Goal: Communication & Community: Answer question/provide support

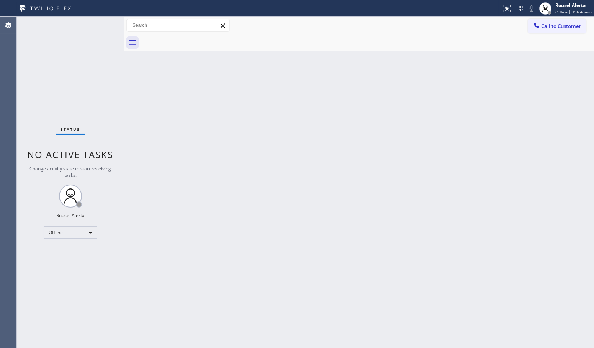
click at [80, 65] on div "Status No active tasks Change activity state to start receiving tasks. Rousel A…" at bounding box center [70, 182] width 107 height 331
click at [89, 229] on div "Offline" at bounding box center [71, 232] width 54 height 12
click at [83, 256] on li "Available" at bounding box center [70, 252] width 52 height 9
click at [241, 245] on div "Back to Dashboard Change Sender ID Customers Technicians Select a contact Outbo…" at bounding box center [359, 182] width 470 height 331
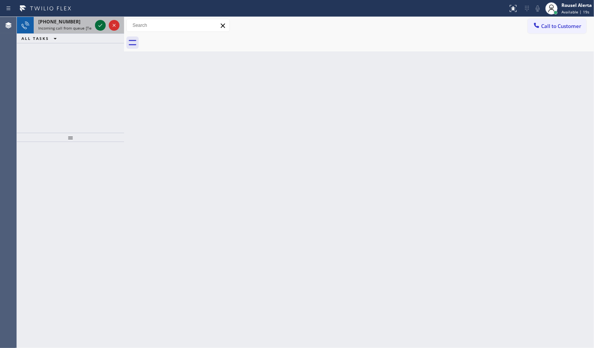
click at [98, 26] on icon at bounding box center [100, 25] width 9 height 9
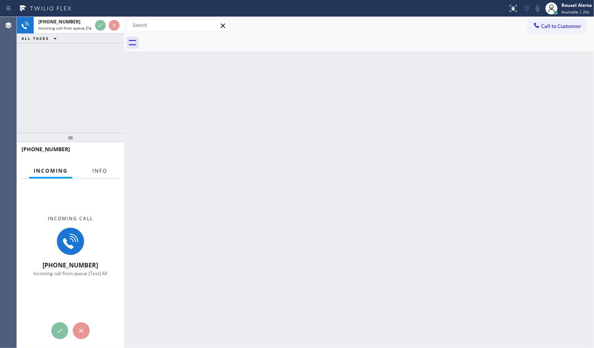
click at [102, 170] on span "Info" at bounding box center [99, 170] width 15 height 7
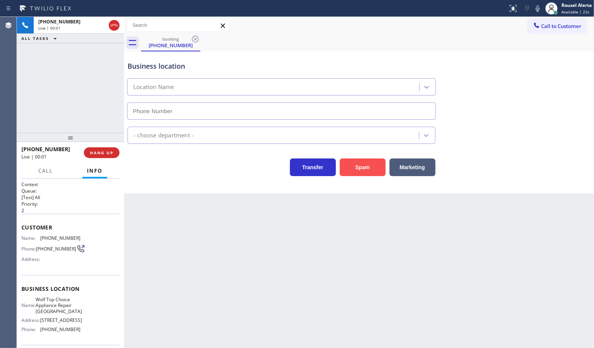
type input "(602) 962-8008"
click at [365, 161] on button "Spam" at bounding box center [363, 167] width 46 height 18
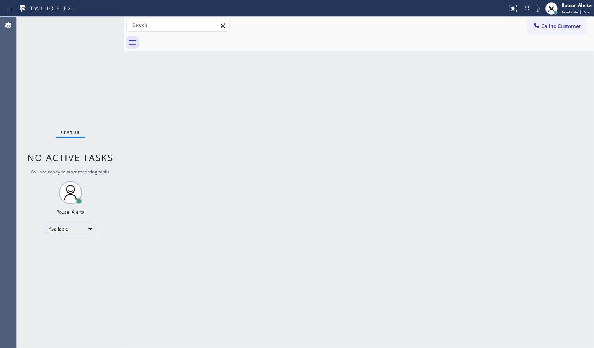
click at [274, 227] on div "Back to Dashboard Change Sender ID Customers Technicians Select a contact Outbo…" at bounding box center [359, 182] width 470 height 331
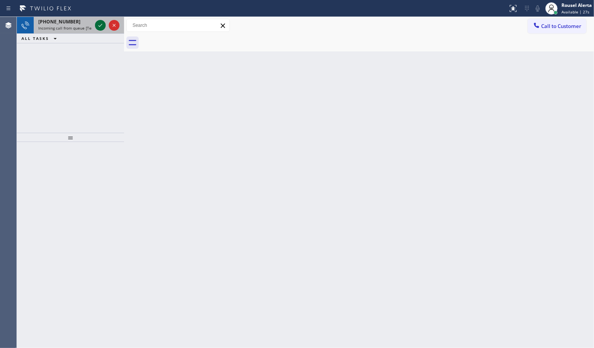
click at [100, 23] on icon at bounding box center [100, 25] width 9 height 9
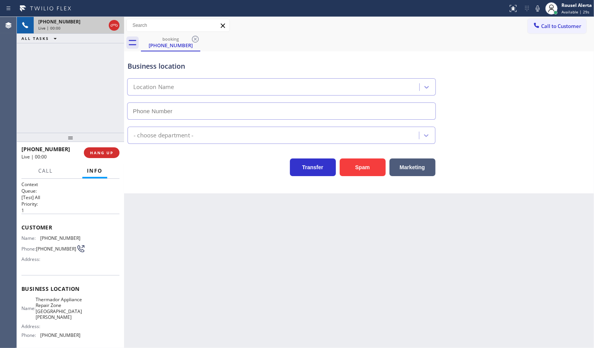
type input "(408) 413-1714"
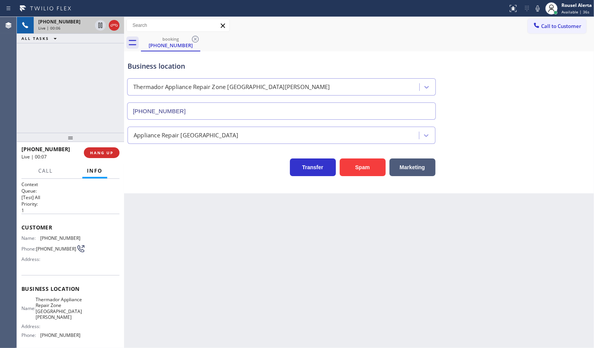
click at [365, 236] on div "Back to Dashboard Change Sender ID Customers Technicians Select a contact Outbo…" at bounding box center [359, 182] width 470 height 331
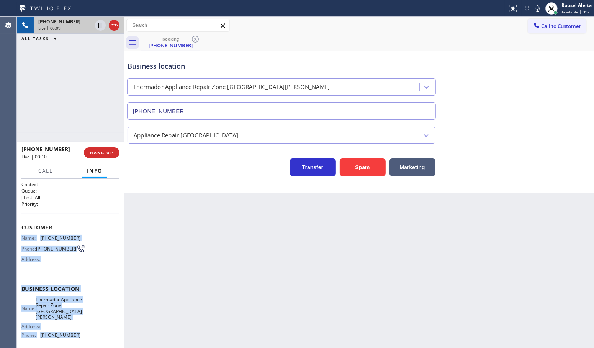
drag, startPoint x: 22, startPoint y: 236, endPoint x: 80, endPoint y: 332, distance: 111.8
click at [80, 332] on div "Context Queue: [Test] All Priority: 1 Customer Name: (925) 890-1328 Phone: (925…" at bounding box center [70, 295] width 98 height 228
copy div "Name: (925) 890-1328 Phone: (925) 890-1328 Address: Business location Name: The…"
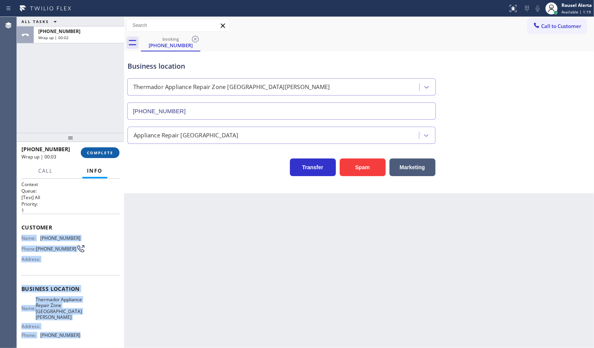
click at [112, 151] on span "COMPLETE" at bounding box center [100, 152] width 26 height 5
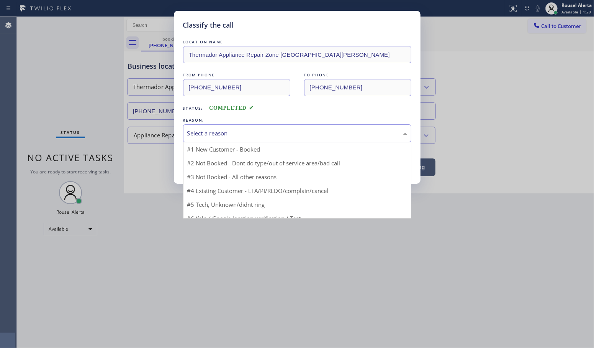
click at [233, 141] on div "Select a reason" at bounding box center [297, 133] width 228 height 18
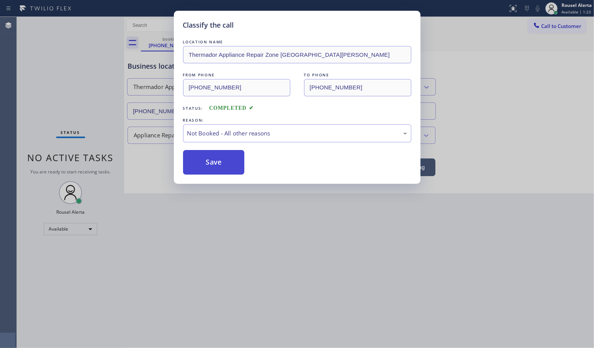
click at [226, 164] on button "Save" at bounding box center [214, 162] width 62 height 25
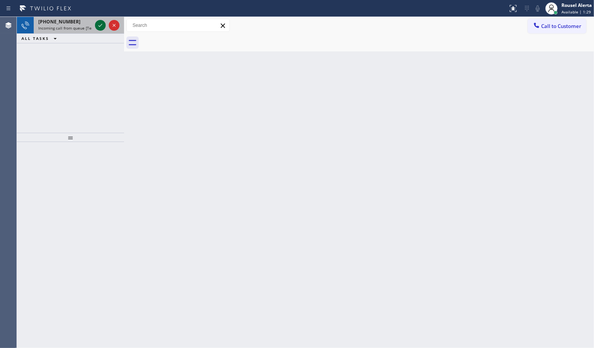
click at [98, 28] on icon at bounding box center [100, 25] width 9 height 9
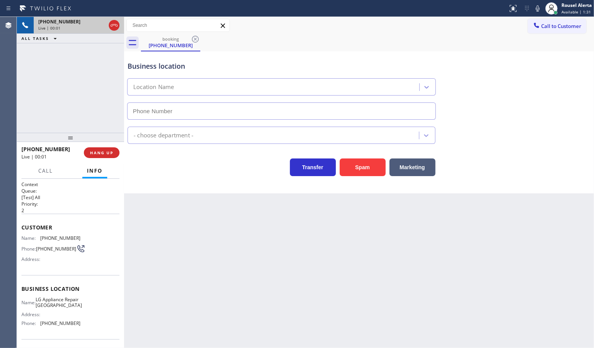
type input "(206) 887-9268"
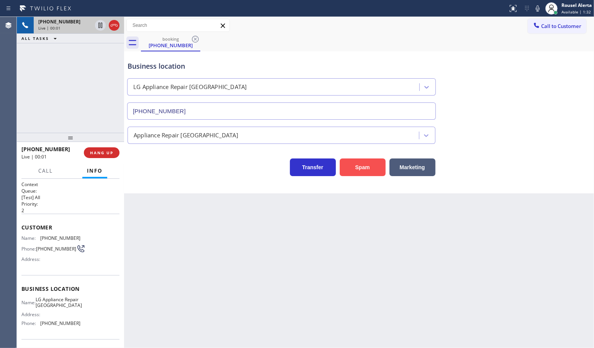
click at [368, 171] on button "Spam" at bounding box center [363, 167] width 46 height 18
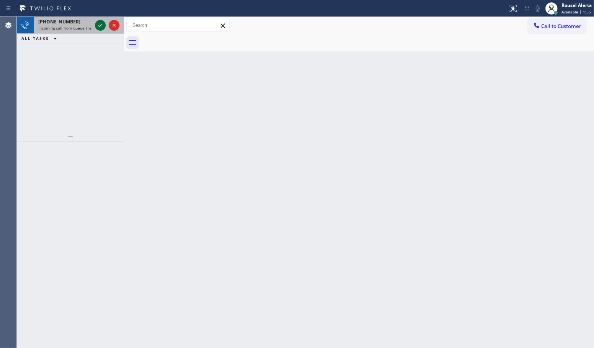
click at [101, 27] on icon at bounding box center [100, 25] width 9 height 9
click at [192, 233] on div "Back to Dashboard Change Sender ID Customers Technicians Select a contact Outbo…" at bounding box center [359, 182] width 470 height 331
click at [100, 27] on icon at bounding box center [100, 25] width 9 height 9
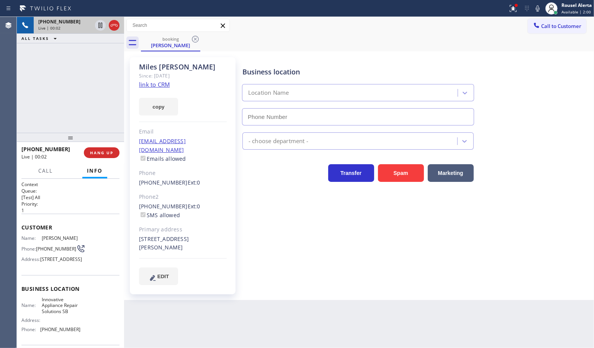
type input "(805) 261-2411"
click at [150, 84] on link "link to CRM" at bounding box center [154, 84] width 31 height 8
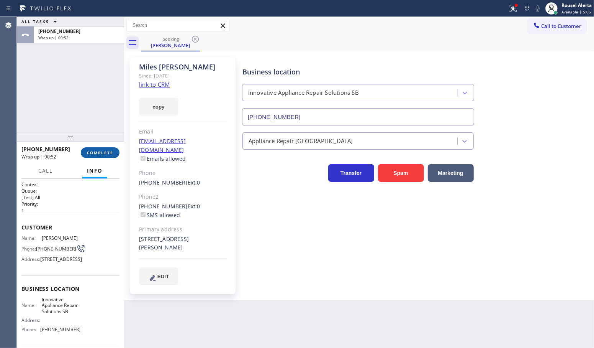
click at [109, 152] on span "COMPLETE" at bounding box center [100, 152] width 26 height 5
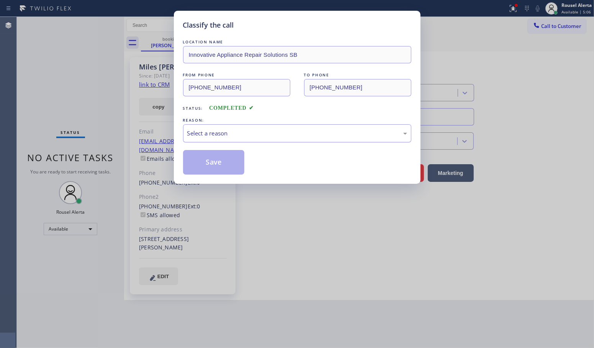
click at [217, 136] on div "Select a reason" at bounding box center [297, 133] width 220 height 9
drag, startPoint x: 227, startPoint y: 166, endPoint x: 78, endPoint y: 3, distance: 220.3
click at [226, 166] on button "Save" at bounding box center [214, 162] width 62 height 25
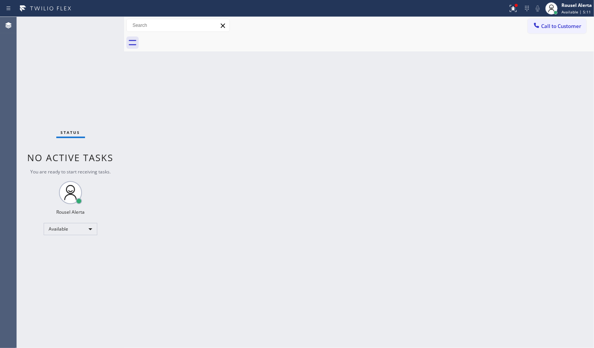
click at [297, 278] on div "Back to Dashboard Change Sender ID Customers Technicians Select a contact Outbo…" at bounding box center [359, 182] width 470 height 331
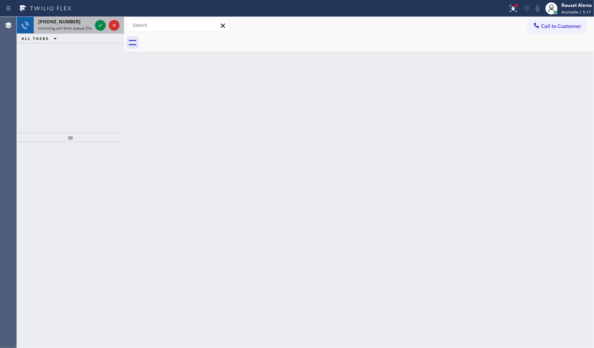
click at [80, 31] on div "+17144852083 Incoming call from queue [Test] All" at bounding box center [64, 25] width 60 height 17
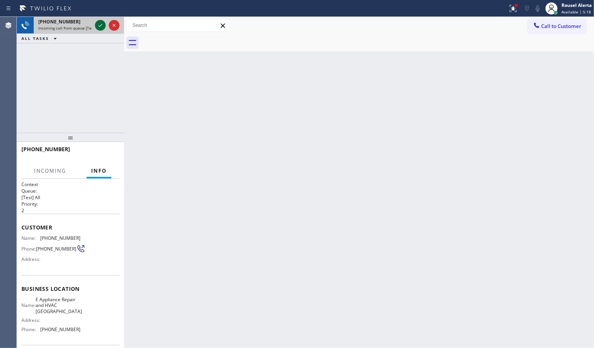
click at [98, 26] on icon at bounding box center [100, 25] width 9 height 9
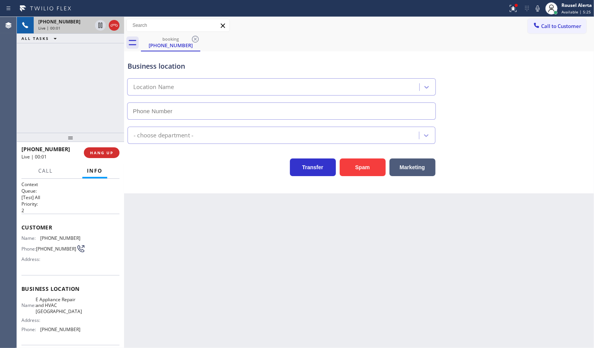
type input "(714) 844-1412"
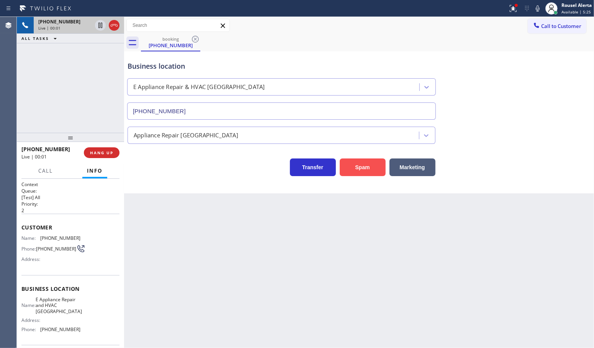
click at [346, 167] on button "Spam" at bounding box center [363, 167] width 46 height 18
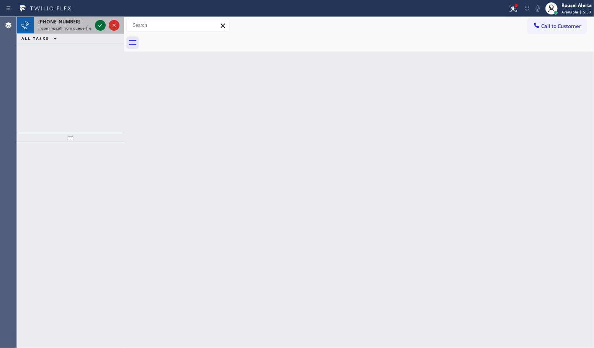
click at [96, 27] on icon at bounding box center [100, 25] width 9 height 9
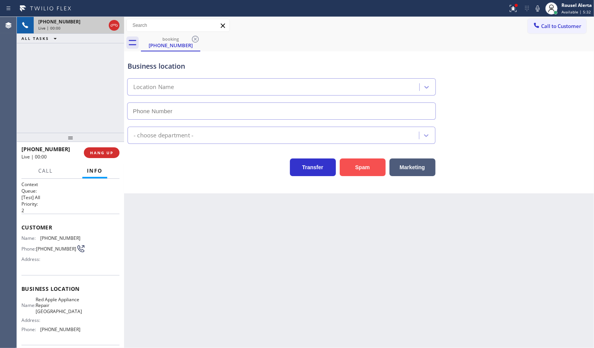
type input "(650) 297-2626"
click at [355, 172] on button "Spam" at bounding box center [363, 167] width 46 height 18
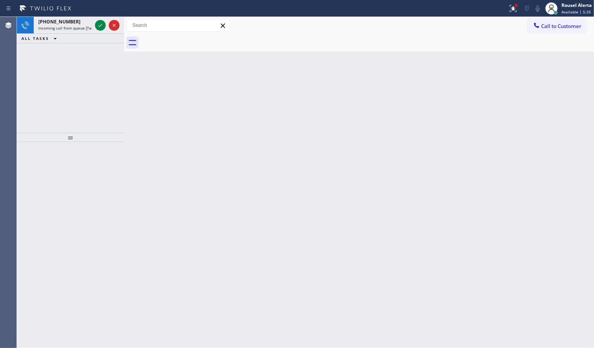
click at [98, 27] on icon at bounding box center [100, 25] width 9 height 9
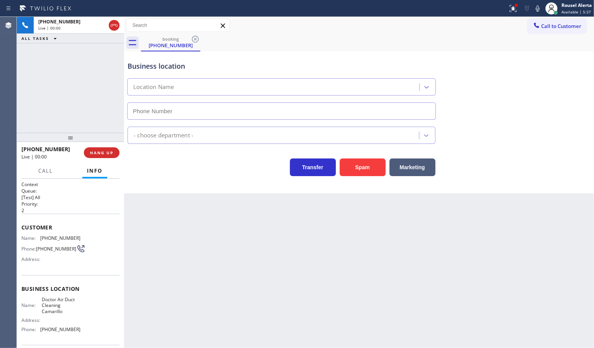
type input "(805) 549-5717"
click at [369, 166] on button "Spam" at bounding box center [363, 167] width 46 height 18
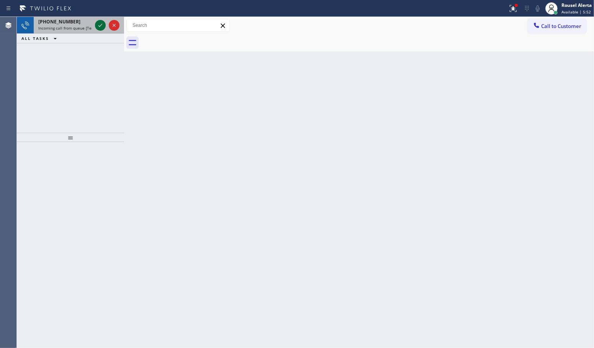
click at [98, 28] on icon at bounding box center [100, 25] width 9 height 9
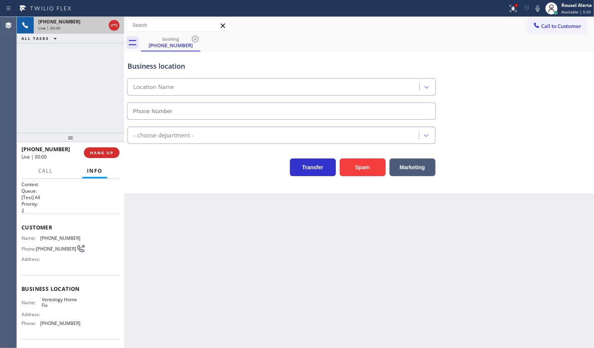
type input "(480) 696-5004"
click at [353, 174] on button "Spam" at bounding box center [363, 167] width 46 height 18
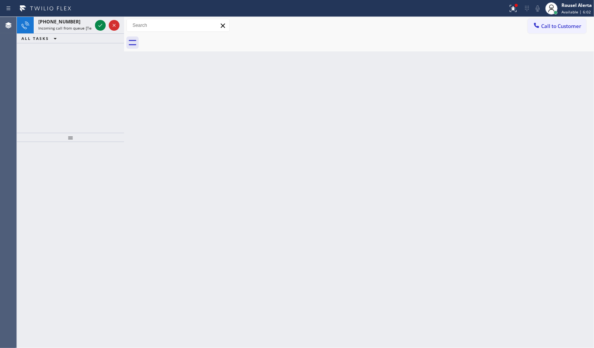
click at [91, 25] on span "Incoming call from queue [Test] All" at bounding box center [70, 27] width 64 height 5
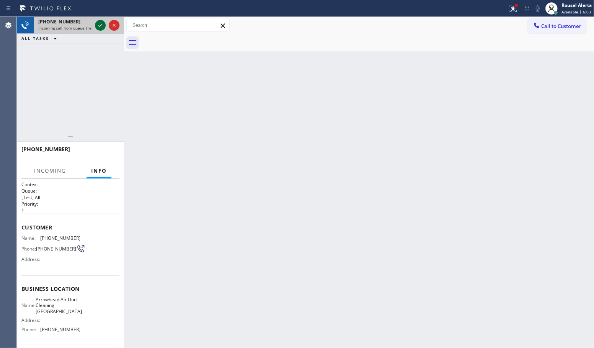
click at [100, 24] on icon at bounding box center [100, 25] width 9 height 9
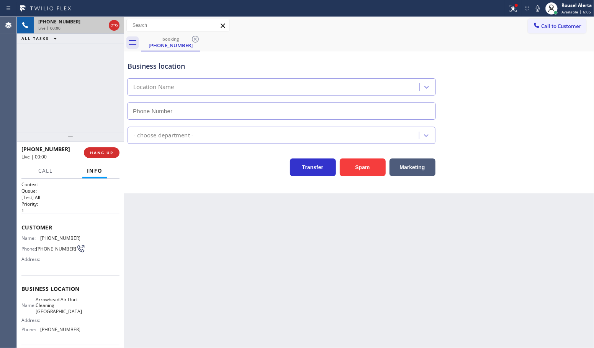
type input "(760) 388-9548"
click at [351, 172] on button "Spam" at bounding box center [363, 167] width 46 height 18
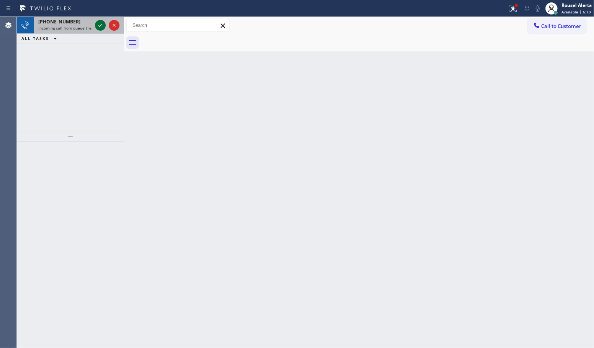
click at [96, 27] on icon at bounding box center [100, 25] width 9 height 9
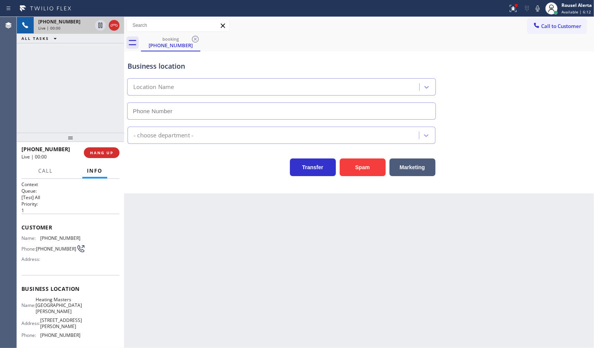
type input "(669) 800-4335"
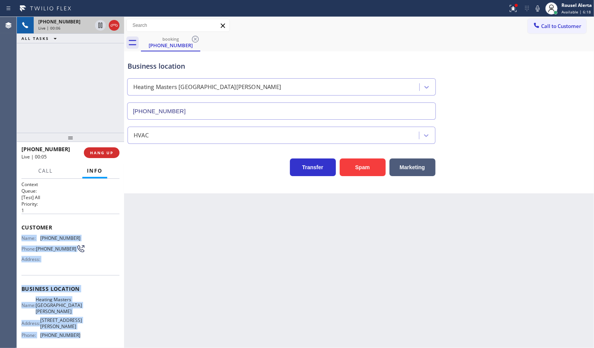
drag, startPoint x: 24, startPoint y: 240, endPoint x: 85, endPoint y: 332, distance: 111.0
click at [85, 332] on div "Context Queue: [Test] All Priority: 1 Customer Name: (330) 717-7638 Phone: (330…" at bounding box center [70, 295] width 98 height 228
copy div "Name: (330) 717-7638 Phone: (330) 717-7638 Address: Business location Name: Hea…"
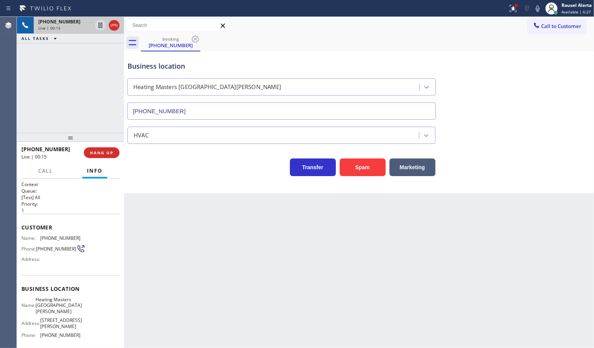
click at [380, 238] on div "Back to Dashboard Change Sender ID Customers Technicians Select a contact Outbo…" at bounding box center [359, 182] width 470 height 331
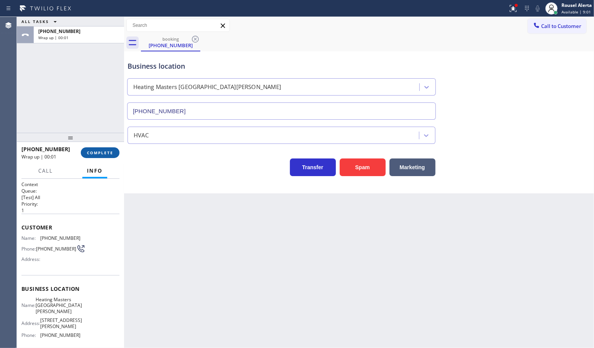
click at [93, 150] on span "COMPLETE" at bounding box center [100, 152] width 26 height 5
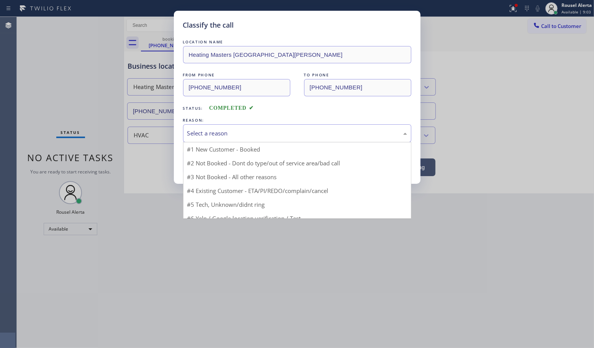
click at [212, 130] on div "Select a reason" at bounding box center [297, 133] width 220 height 9
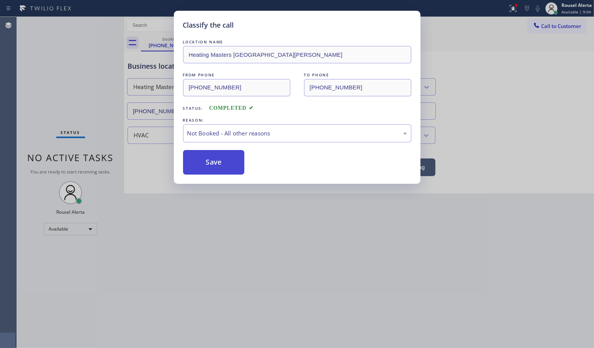
click at [202, 167] on button "Save" at bounding box center [214, 162] width 62 height 25
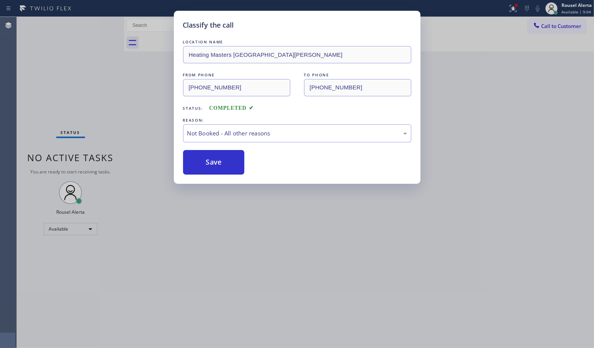
click at [208, 220] on div "Classify the call LOCATION NAME Heating Masters San Jose FROM PHONE (330) 717-7…" at bounding box center [297, 174] width 594 height 348
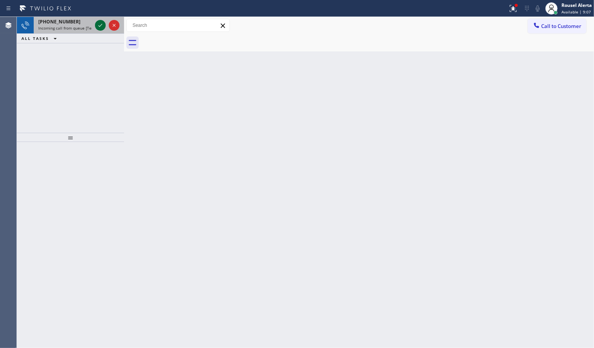
click at [99, 25] on icon at bounding box center [100, 25] width 9 height 9
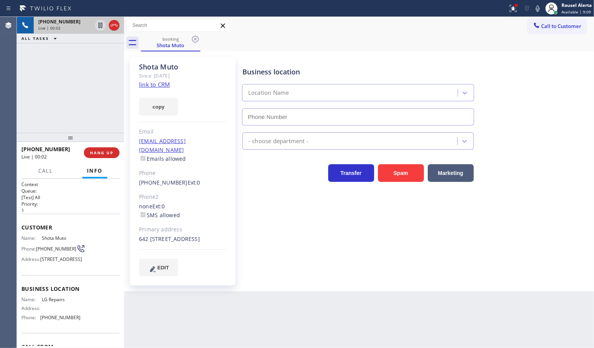
type input "(877) 748-5179"
click at [159, 82] on link "link to CRM" at bounding box center [154, 84] width 31 height 8
click at [100, 25] on icon at bounding box center [100, 25] width 9 height 9
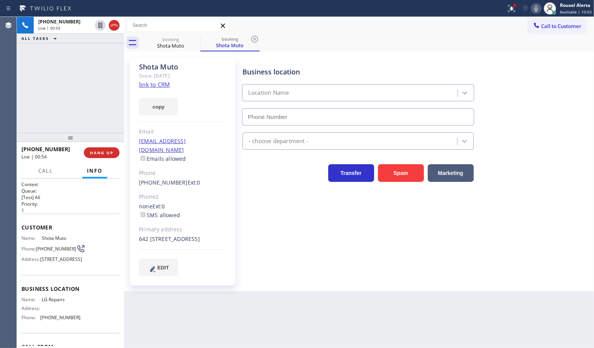
type input "(877) 748-5179"
drag, startPoint x: 535, startPoint y: 7, endPoint x: 537, endPoint y: 16, distance: 9.8
click at [535, 7] on icon at bounding box center [536, 8] width 9 height 9
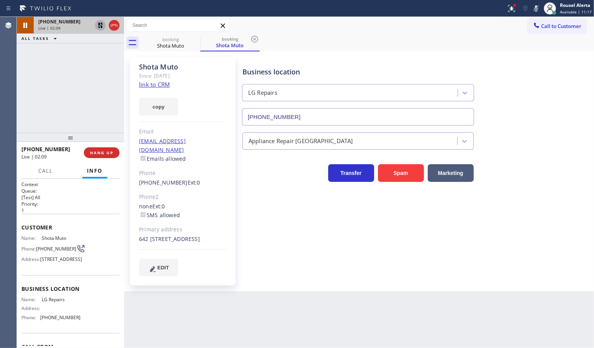
click at [97, 26] on icon at bounding box center [100, 25] width 9 height 9
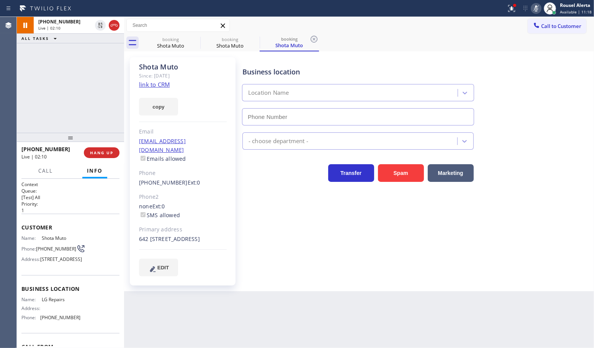
click at [533, 11] on icon at bounding box center [536, 8] width 9 height 9
type input "(877) 748-5179"
click at [97, 79] on div "+13345470994 Live | 02:29 ALL TASKS ALL TASKS ACTIVE TASKS TASKS IN WRAP UP" at bounding box center [70, 75] width 107 height 116
click at [244, 342] on div "Back to Dashboard Change Sender ID Customers Technicians Select a contact Outbo…" at bounding box center [359, 182] width 470 height 331
click at [93, 126] on div "+13345470994 Live | 02:30 ALL TASKS ALL TASKS ACTIVE TASKS TASKS IN WRAP UP" at bounding box center [70, 75] width 107 height 116
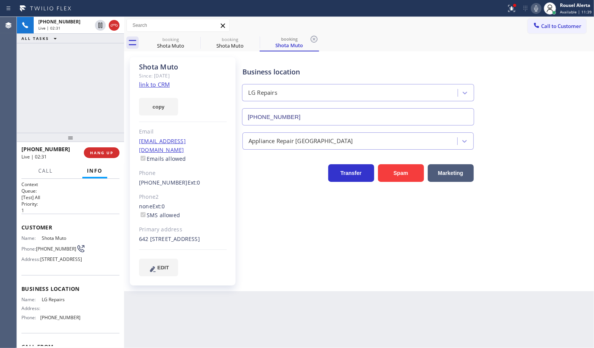
click at [210, 319] on div "Back to Dashboard Change Sender ID Customers Technicians Select a contact Outbo…" at bounding box center [359, 182] width 470 height 331
drag, startPoint x: 64, startPoint y: 67, endPoint x: 84, endPoint y: 95, distance: 34.8
click at [64, 67] on div "+13345470994 Live | 02:32 ALL TASKS ALL TASKS ACTIVE TASKS TASKS IN WRAP UP" at bounding box center [70, 75] width 107 height 116
click at [104, 153] on span "HANG UP" at bounding box center [101, 152] width 23 height 5
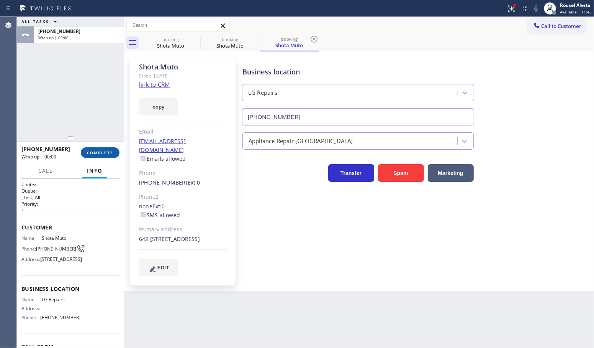
drag, startPoint x: 104, startPoint y: 153, endPoint x: 98, endPoint y: 154, distance: 5.8
click at [103, 154] on span "COMPLETE" at bounding box center [100, 152] width 26 height 5
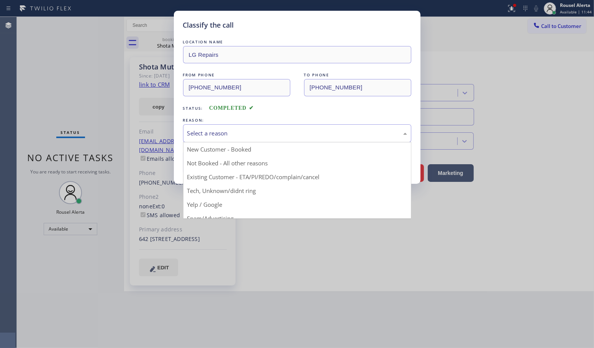
click at [205, 136] on div "Select a reason" at bounding box center [297, 133] width 220 height 9
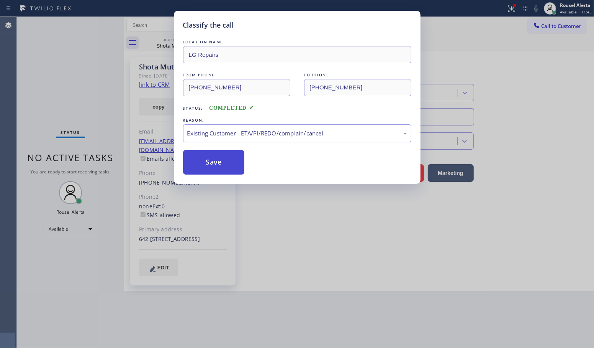
click at [220, 164] on button "Save" at bounding box center [214, 162] width 62 height 25
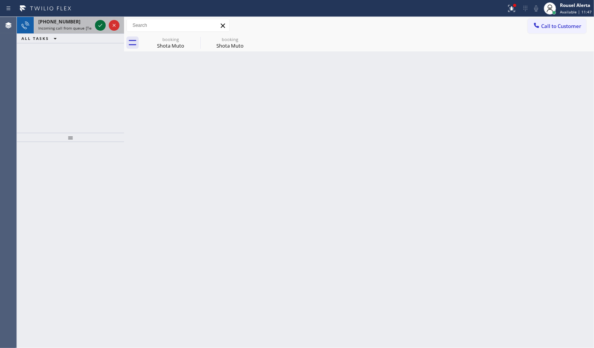
click at [97, 27] on icon at bounding box center [100, 25] width 9 height 9
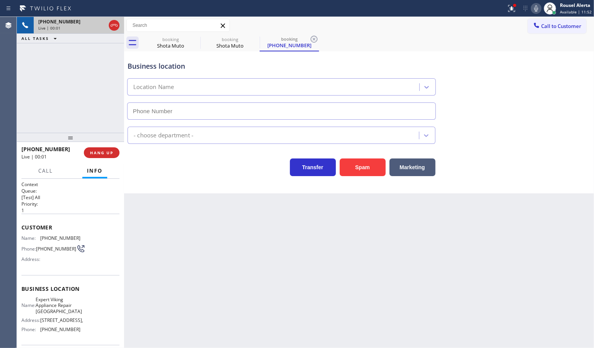
type input "(954) 507-9393"
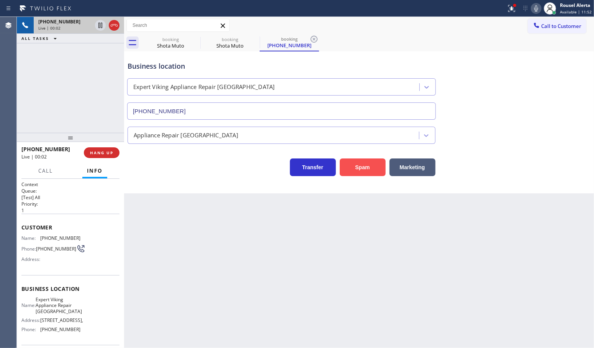
click at [353, 172] on button "Spam" at bounding box center [363, 167] width 46 height 18
click at [196, 38] on icon at bounding box center [195, 38] width 9 height 9
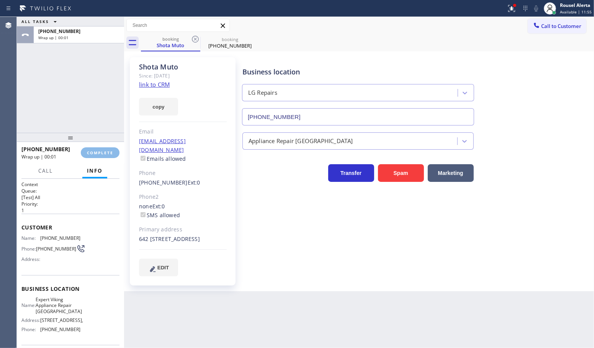
click at [196, 38] on icon at bounding box center [195, 38] width 9 height 9
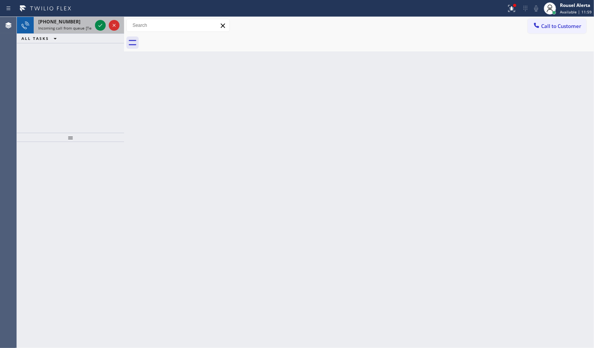
drag, startPoint x: 69, startPoint y: 21, endPoint x: 77, endPoint y: 21, distance: 8.1
click at [69, 21] on span "+16507453299" at bounding box center [59, 21] width 42 height 7
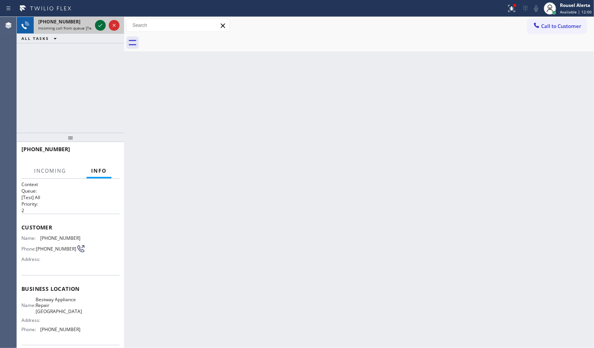
click at [100, 25] on icon at bounding box center [100, 25] width 4 height 3
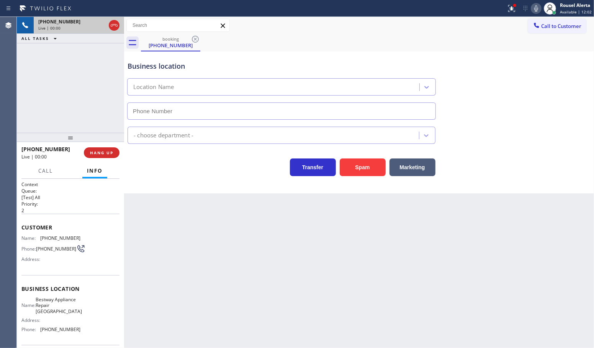
type input "(650) 239-2335"
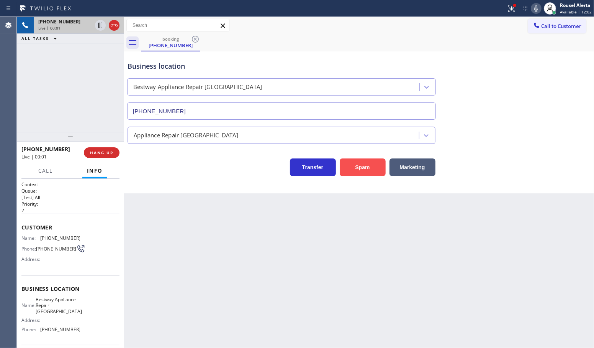
click at [365, 167] on button "Spam" at bounding box center [363, 167] width 46 height 18
click at [513, 8] on icon at bounding box center [511, 7] width 5 height 5
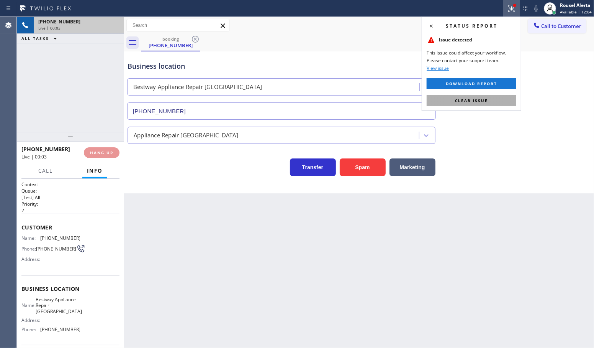
click at [490, 100] on button "Clear issue" at bounding box center [472, 100] width 90 height 11
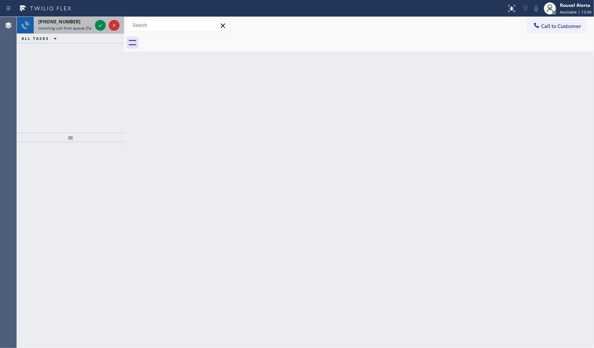
click at [90, 27] on span "Incoming call from queue [Test] All" at bounding box center [70, 27] width 64 height 5
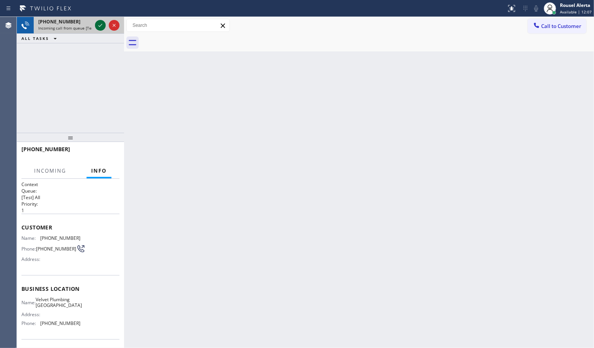
click at [97, 27] on icon at bounding box center [100, 25] width 9 height 9
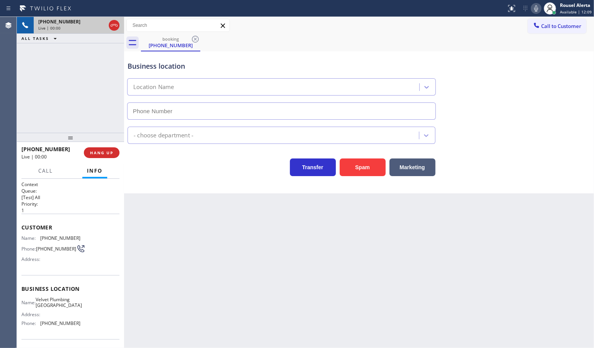
type input "(949) 468-3141"
click at [369, 167] on button "Spam" at bounding box center [363, 167] width 46 height 18
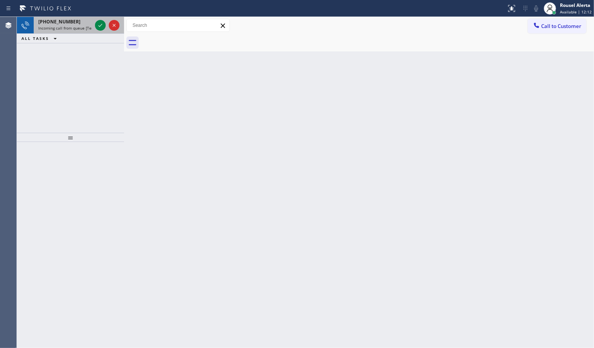
click at [80, 27] on span "Incoming call from queue [Test] All" at bounding box center [70, 27] width 64 height 5
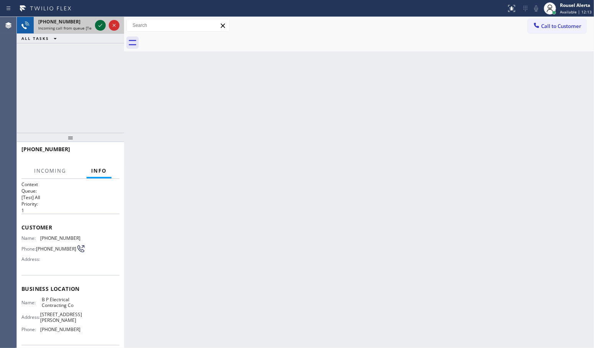
click at [103, 24] on icon at bounding box center [100, 25] width 9 height 9
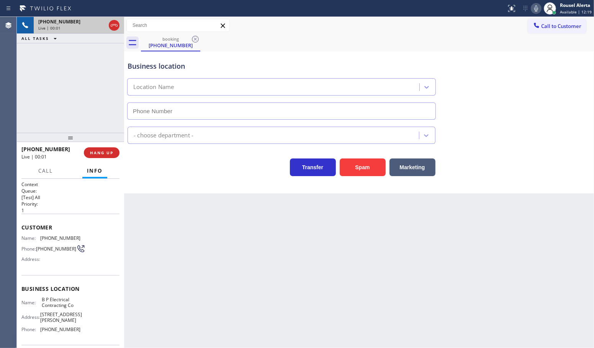
type input "(551) 373-3929"
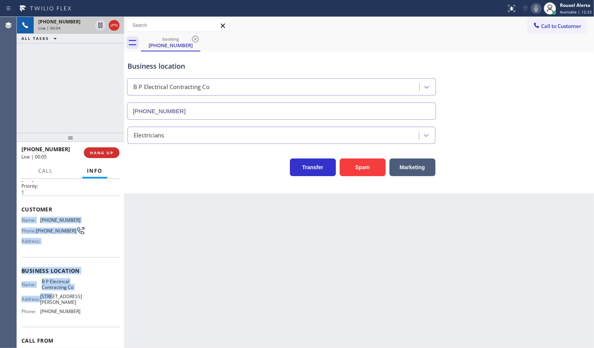
scroll to position [48, 0]
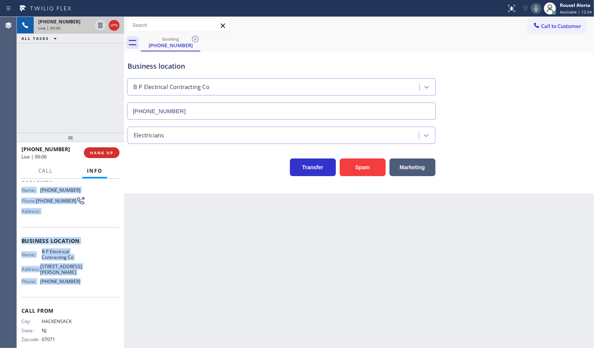
drag, startPoint x: 20, startPoint y: 234, endPoint x: 80, endPoint y: 294, distance: 85.6
click at [80, 294] on div "Context Queue: [Test] All Priority: 1 Customer Name: (201) 741-5355 Phone: (201…" at bounding box center [70, 263] width 107 height 169
copy div "Name: (201) 741-5355 Phone: (201) 741-5355 Address: Business location Name: B P…"
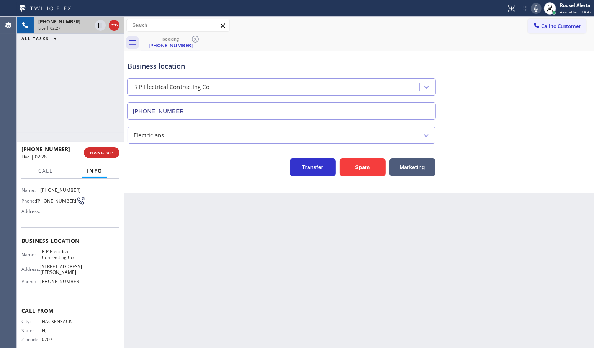
click at [50, 89] on div "+12017415355 Live | 02:27 ALL TASKS ALL TASKS ACTIVE TASKS TASKS IN WRAP UP" at bounding box center [70, 75] width 107 height 116
click at [241, 220] on div "Back to Dashboard Change Sender ID Customers Technicians Select a contact Outbo…" at bounding box center [359, 182] width 470 height 331
click at [100, 29] on icon at bounding box center [100, 25] width 9 height 9
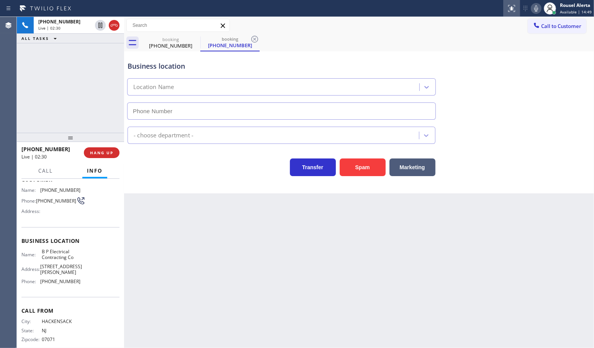
type input "(551) 373-3929"
click at [539, 5] on icon at bounding box center [536, 8] width 9 height 9
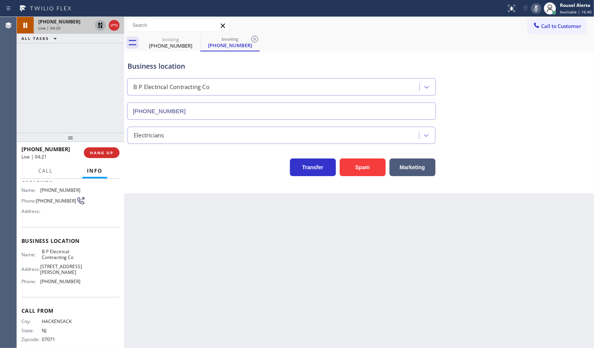
click at [98, 27] on icon at bounding box center [100, 25] width 9 height 9
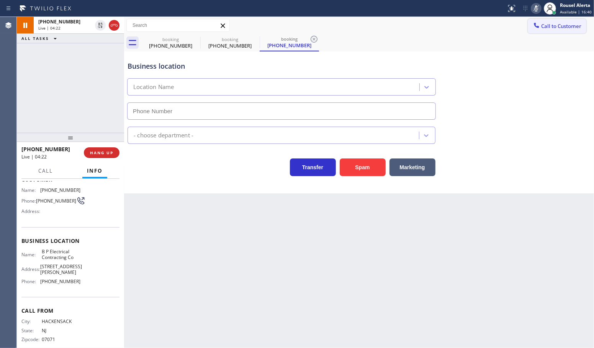
type input "(551) 373-3929"
click at [535, 10] on icon at bounding box center [536, 8] width 9 height 9
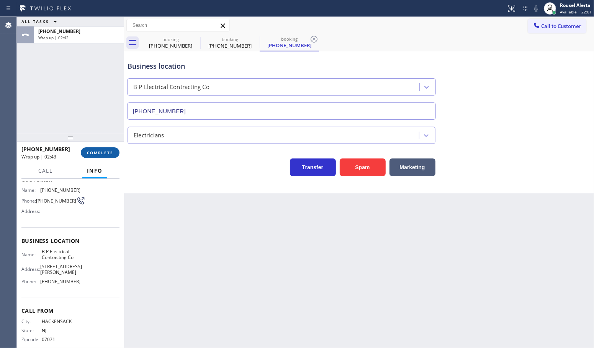
click at [94, 154] on span "COMPLETE" at bounding box center [100, 152] width 26 height 5
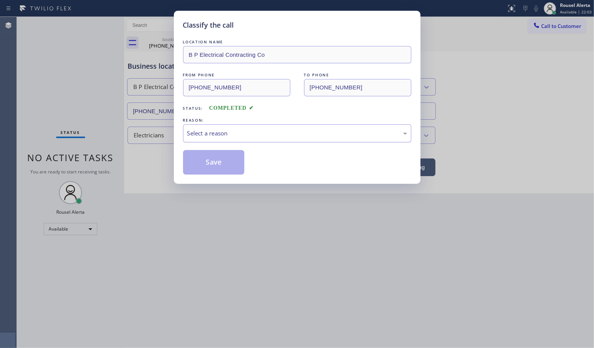
click at [199, 136] on div "Select a reason" at bounding box center [297, 133] width 220 height 9
click at [216, 164] on button "Save" at bounding box center [214, 162] width 62 height 25
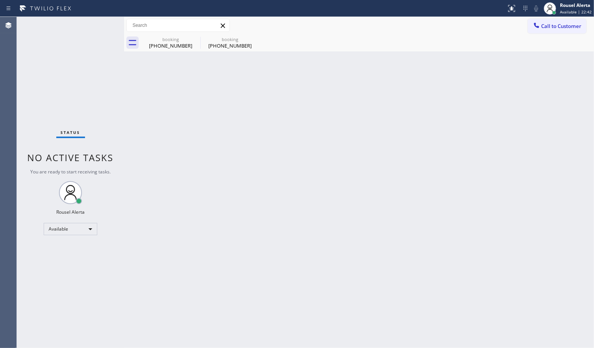
click at [83, 24] on div "Status No active tasks You are ready to start receiving tasks. Rousel Alerta Av…" at bounding box center [70, 182] width 107 height 331
click at [161, 41] on div "booking" at bounding box center [171, 39] width 58 height 6
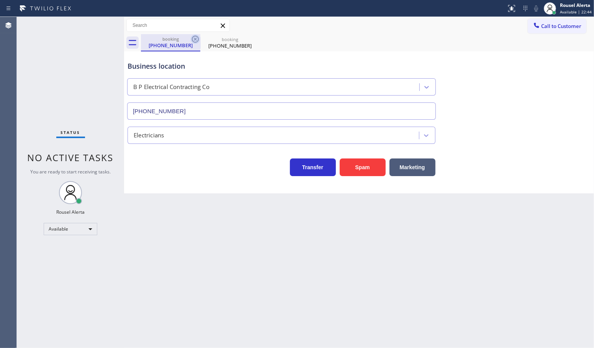
click at [197, 37] on icon at bounding box center [195, 38] width 9 height 9
click at [197, 38] on icon at bounding box center [195, 38] width 9 height 9
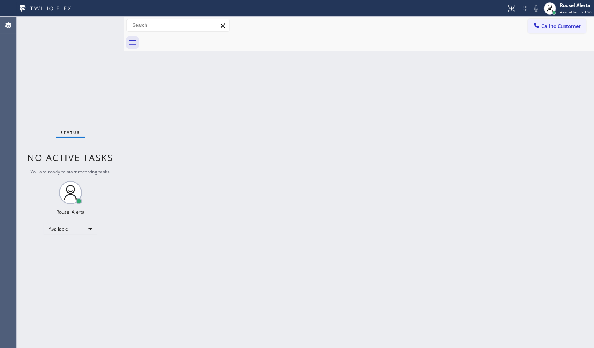
click at [204, 189] on div "Back to Dashboard Change Sender ID Customers Technicians Select a contact Outbo…" at bounding box center [359, 182] width 470 height 331
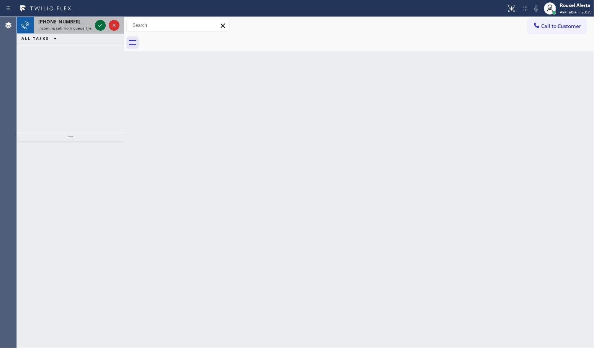
click at [99, 28] on icon at bounding box center [100, 25] width 9 height 9
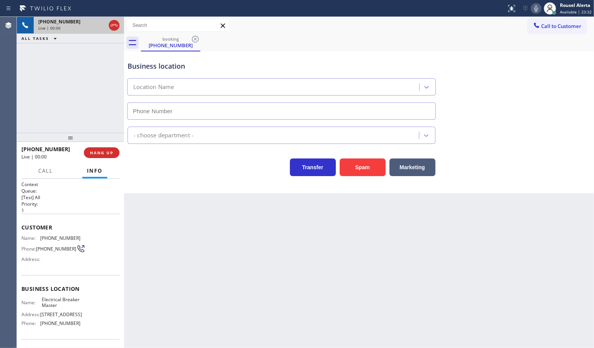
type input "(516) 613-5158"
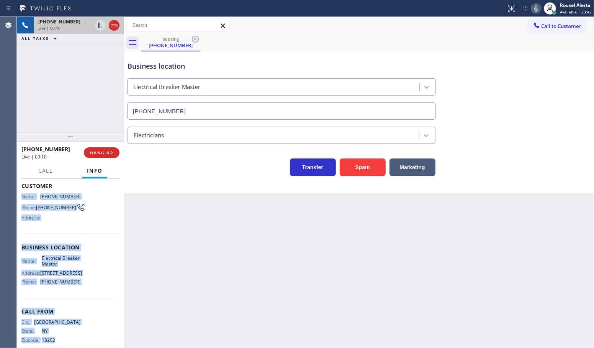
scroll to position [58, 0]
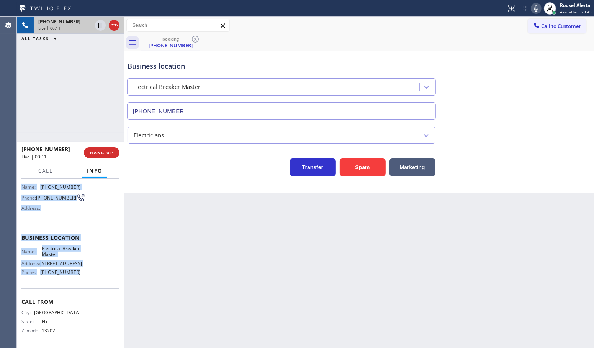
drag, startPoint x: 20, startPoint y: 234, endPoint x: 107, endPoint y: 276, distance: 97.0
click at [107, 276] on div "Context Queue: [Test] All Priority: 1 Customer Name: (315) 547-2529 Phone: (315…" at bounding box center [70, 263] width 107 height 169
copy div "Name: (315) 547-2529 Phone: (315) 547-2529 Address: Business location Name: Ele…"
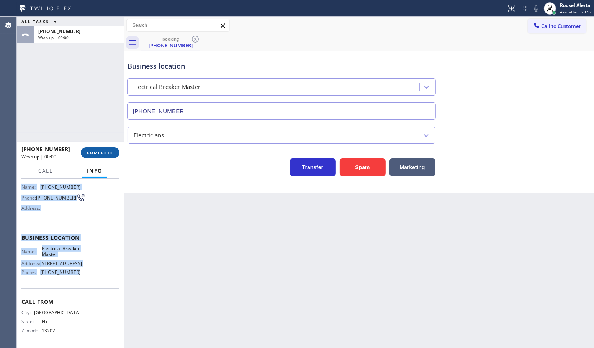
drag, startPoint x: 107, startPoint y: 154, endPoint x: 110, endPoint y: 156, distance: 4.4
click at [107, 154] on span "COMPLETE" at bounding box center [100, 152] width 26 height 5
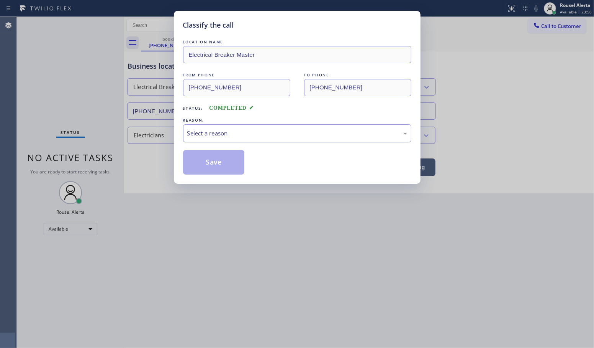
click at [234, 137] on div "Select a reason" at bounding box center [297, 133] width 220 height 9
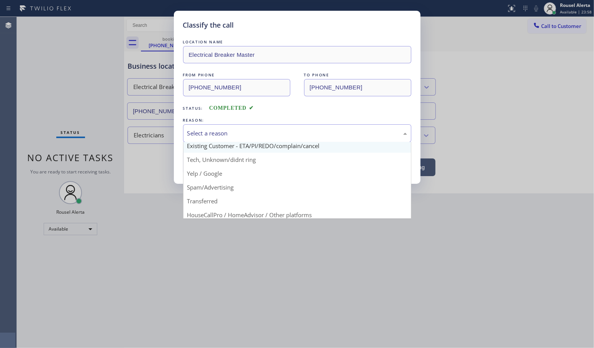
scroll to position [48, 0]
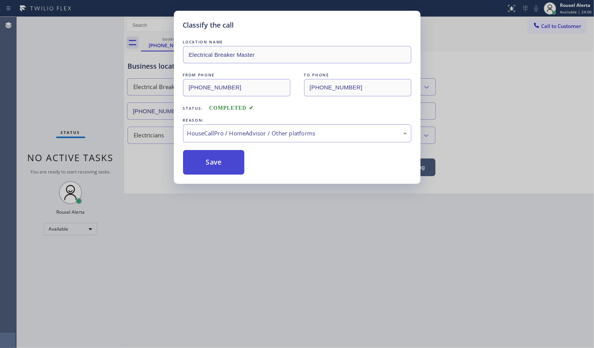
click at [223, 167] on button "Save" at bounding box center [214, 162] width 62 height 25
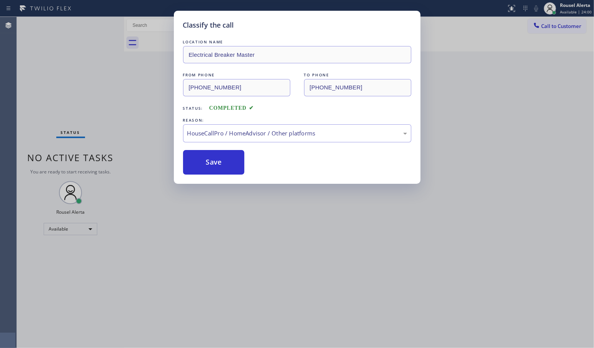
click at [354, 234] on div "Classify the call LOCATION NAME Electrical Breaker Master FROM PHONE (315) 547-…" at bounding box center [297, 174] width 594 height 348
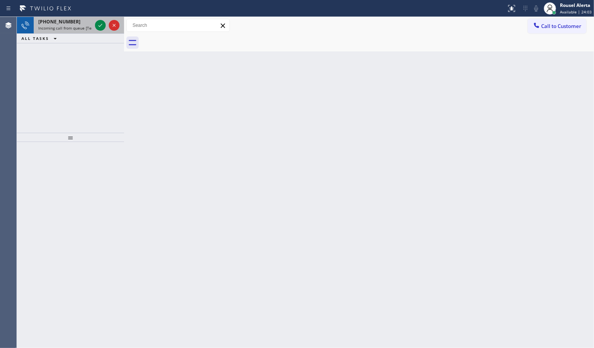
drag, startPoint x: 84, startPoint y: 26, endPoint x: 94, endPoint y: 26, distance: 10.0
click at [84, 25] on span "Incoming call from queue [Test] All" at bounding box center [70, 27] width 64 height 5
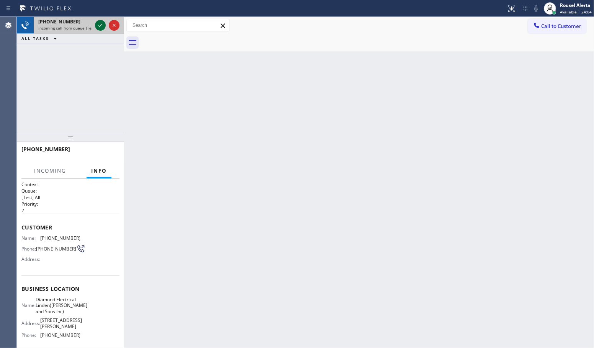
click at [98, 27] on icon at bounding box center [100, 25] width 9 height 9
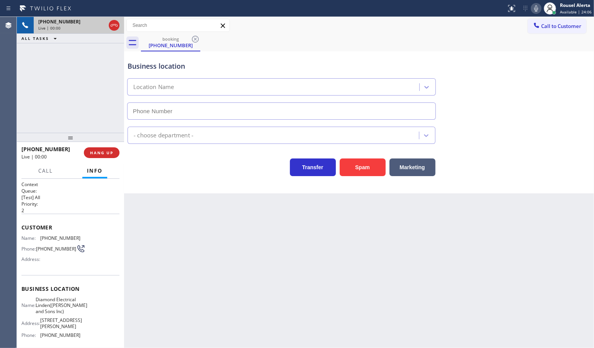
type input "(908) 824-6098"
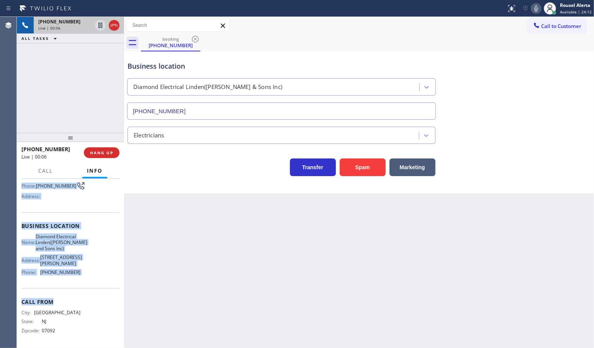
scroll to position [76, 0]
drag, startPoint x: 18, startPoint y: 235, endPoint x: 85, endPoint y: 278, distance: 80.2
click at [85, 278] on div "Context Queue: [Test] All Priority: 2 Customer Name: (908) 789-1991 Phone: (908…" at bounding box center [70, 263] width 107 height 169
copy div "Name: (908) 789-1991 Phone: (908) 789-1991 Address: Business location Name: Dia…"
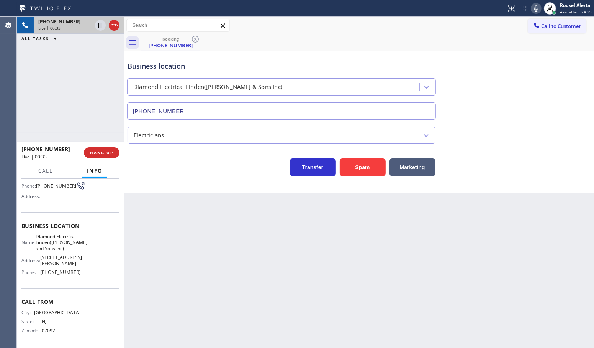
click at [71, 98] on div "+19087891991 Live | 00:33 ALL TASKS ALL TASKS ACTIVE TASKS TASKS IN WRAP UP" at bounding box center [70, 75] width 107 height 116
click at [213, 248] on div "Back to Dashboard Change Sender ID Customers Technicians Select a contact Outbo…" at bounding box center [359, 182] width 470 height 331
click at [108, 154] on span "HANG UP" at bounding box center [101, 152] width 23 height 5
click at [107, 153] on span "HANG UP" at bounding box center [101, 152] width 23 height 5
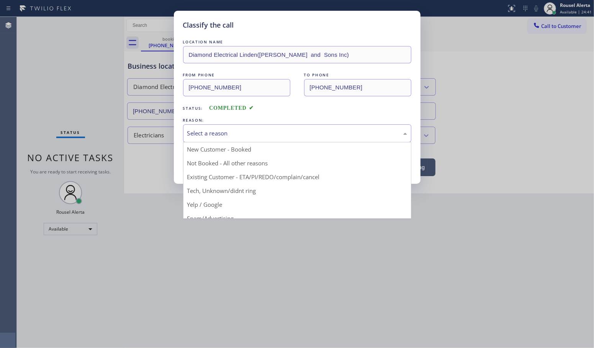
click at [236, 128] on div "Select a reason" at bounding box center [297, 133] width 228 height 18
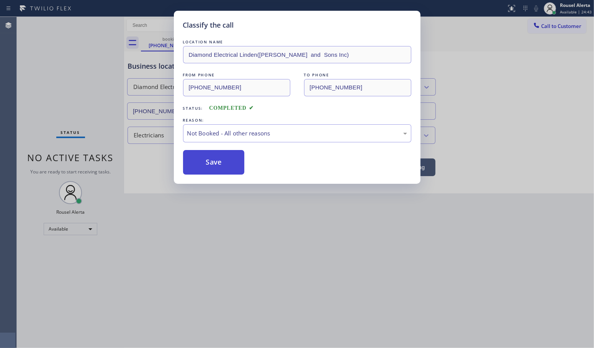
click at [224, 165] on button "Save" at bounding box center [214, 162] width 62 height 25
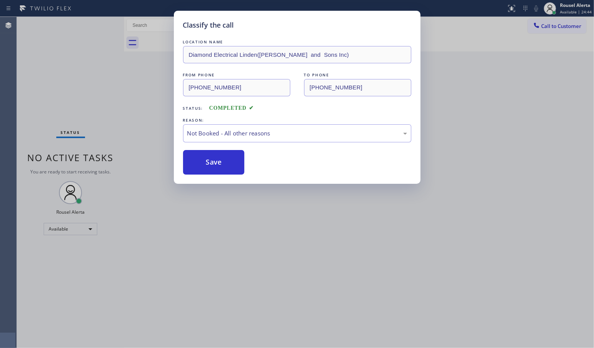
click at [289, 251] on div "Classify the call LOCATION NAME Diamond Electrical Linden(Billick and Sons Inc)…" at bounding box center [297, 174] width 594 height 348
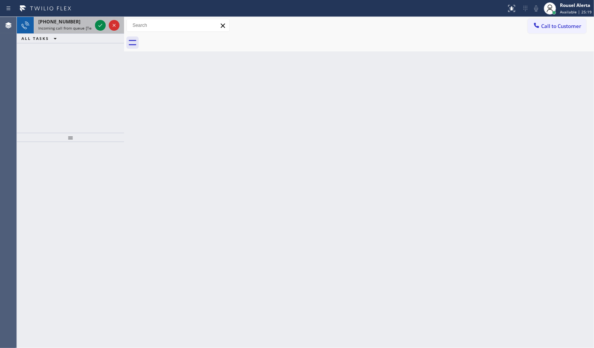
click at [77, 20] on div "+16502553821" at bounding box center [65, 21] width 54 height 7
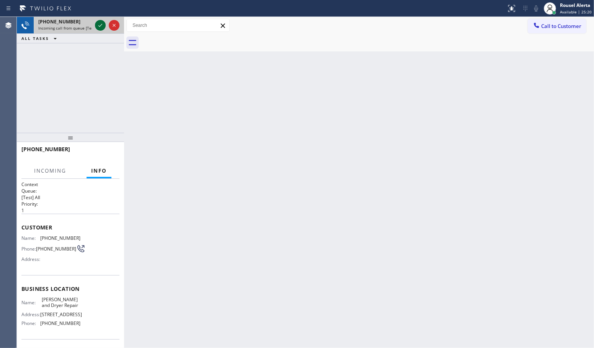
click at [99, 26] on icon at bounding box center [100, 25] width 4 height 3
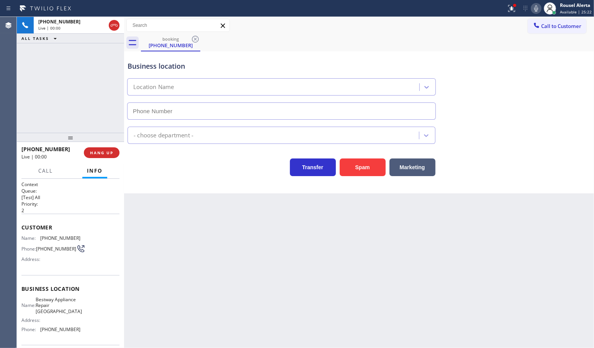
type input "(949) 569-5510"
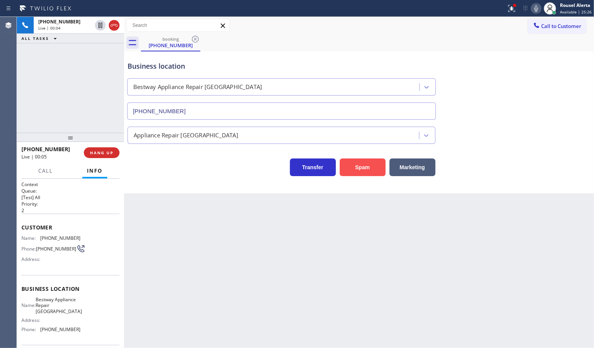
click at [351, 166] on button "Spam" at bounding box center [363, 167] width 46 height 18
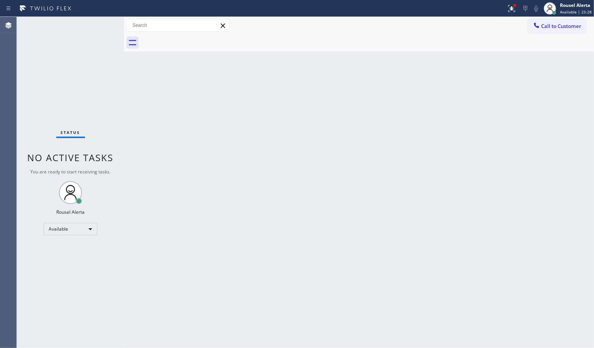
drag, startPoint x: 229, startPoint y: 219, endPoint x: 260, endPoint y: 253, distance: 46.1
click at [230, 218] on div "Back to Dashboard Change Sender ID Customers Technicians Select a contact Outbo…" at bounding box center [359, 182] width 470 height 331
click at [89, 25] on div "Status No active tasks You are ready to start receiving tasks. Rousel Alerta Av…" at bounding box center [70, 182] width 107 height 331
click at [91, 20] on div "Status No active tasks You are ready to start receiving tasks. Rousel Alerta Av…" at bounding box center [70, 182] width 107 height 331
click at [211, 135] on div "Back to Dashboard Change Sender ID Customers Technicians Select a contact Outbo…" at bounding box center [359, 182] width 470 height 331
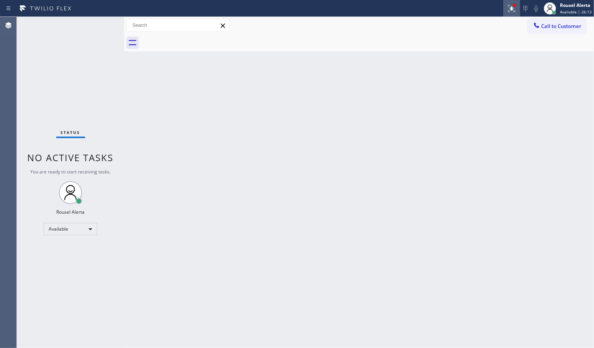
click at [514, 10] on icon at bounding box center [512, 8] width 7 height 7
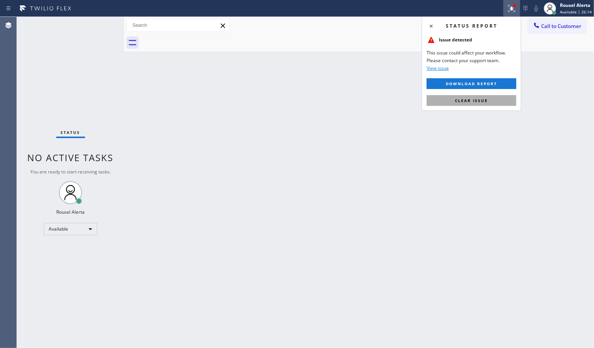
click at [495, 100] on button "Clear issue" at bounding box center [472, 100] width 90 height 11
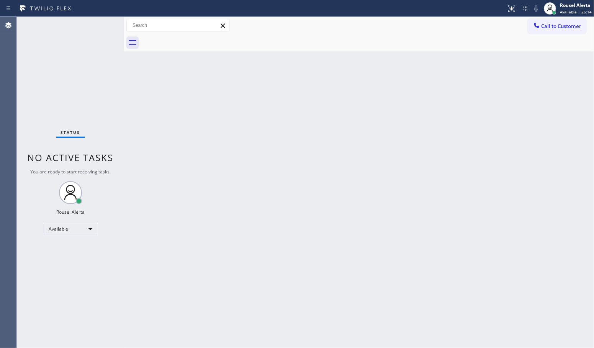
click at [499, 136] on div "Back to Dashboard Change Sender ID Customers Technicians Select a contact Outbo…" at bounding box center [359, 182] width 470 height 331
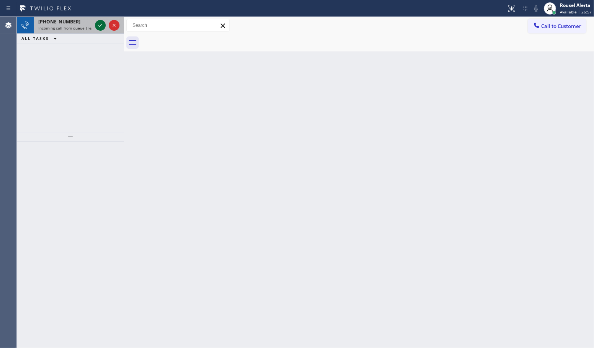
drag, startPoint x: 81, startPoint y: 27, endPoint x: 96, endPoint y: 24, distance: 14.9
click at [83, 26] on span "Incoming call from queue [Test] All" at bounding box center [70, 27] width 64 height 5
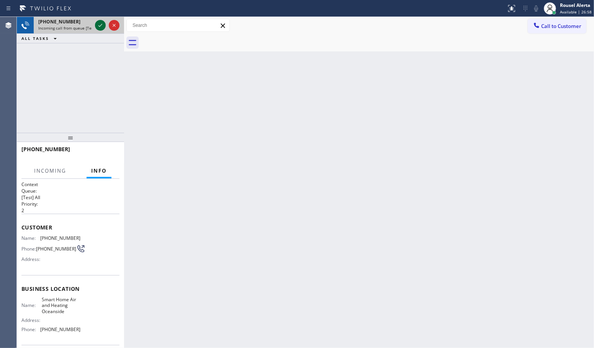
click at [99, 24] on icon at bounding box center [100, 25] width 9 height 9
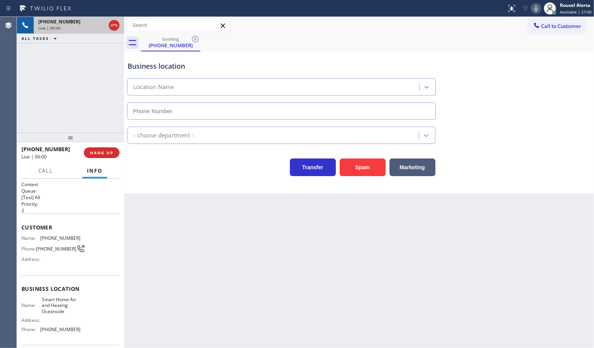
type input "(442) 276-5055"
click at [351, 186] on div "Business location Smart Home Air and Heating Oceanside (442) 276-5055 HVAC Tran…" at bounding box center [359, 122] width 470 height 142
click at [353, 172] on button "Spam" at bounding box center [363, 167] width 46 height 18
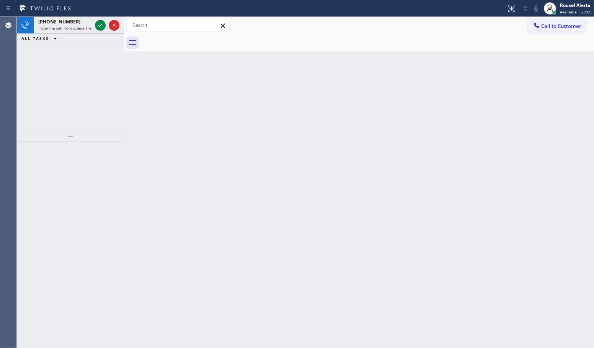
click at [68, 21] on span "+19495944797" at bounding box center [59, 21] width 42 height 7
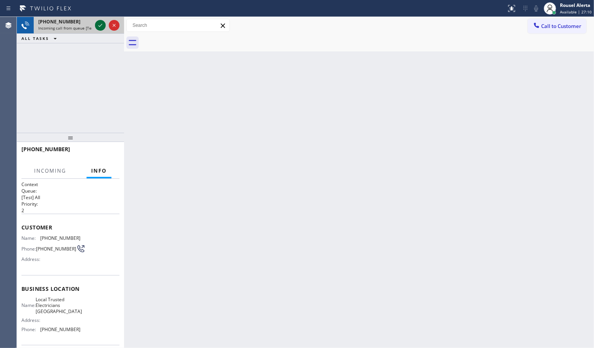
click at [100, 25] on icon at bounding box center [100, 25] width 9 height 9
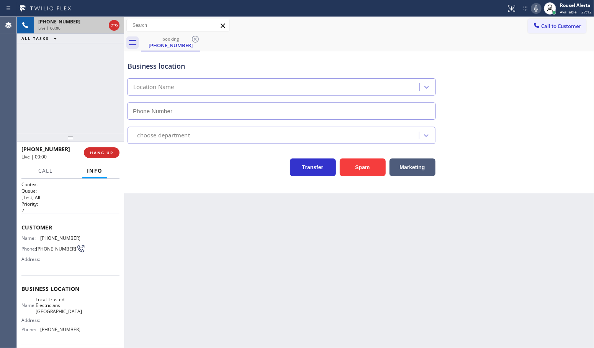
type input "(949) 334-2818"
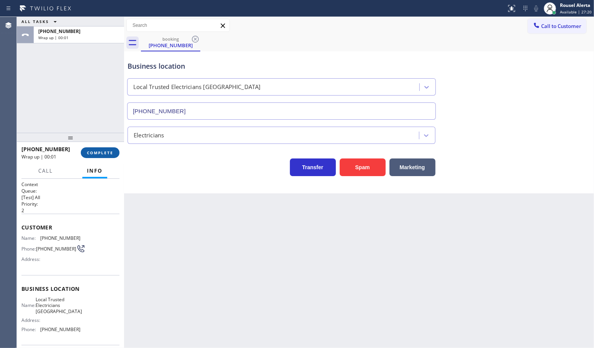
click at [91, 150] on span "COMPLETE" at bounding box center [100, 152] width 26 height 5
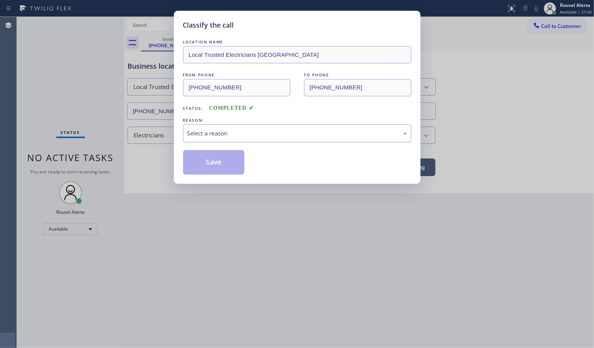
click at [207, 135] on div "Select a reason" at bounding box center [297, 133] width 220 height 9
click at [213, 166] on button "Save" at bounding box center [214, 162] width 62 height 25
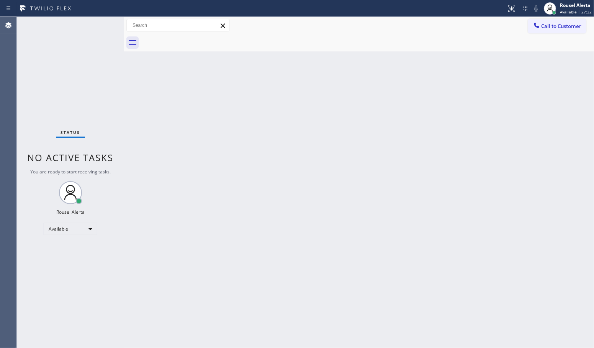
click at [90, 30] on div "Status No active tasks You are ready to start receiving tasks. Rousel Alerta Av…" at bounding box center [70, 182] width 107 height 331
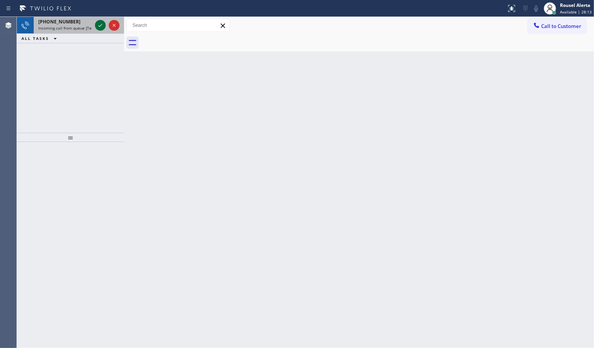
click at [98, 26] on icon at bounding box center [100, 25] width 9 height 9
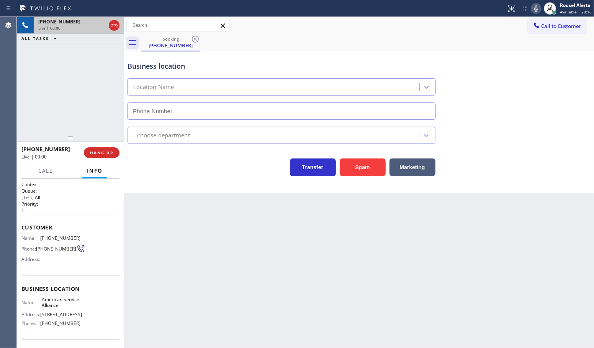
type input "(888) 859-4448"
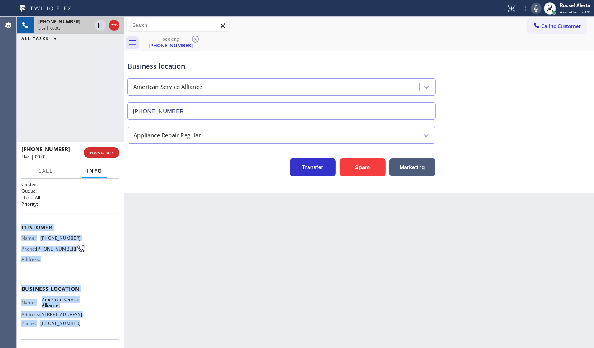
drag, startPoint x: 22, startPoint y: 224, endPoint x: 96, endPoint y: 335, distance: 133.5
click at [96, 335] on div "Context Queue: [Test] All Priority: 1 Customer Name: (805) 889-0076 Phone: (805…" at bounding box center [70, 289] width 98 height 216
copy div "Customer Name: (805) 889-0076 Phone: (805) 889-0076 Address: Business location …"
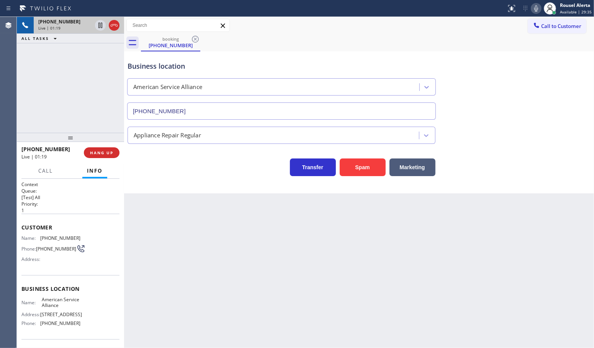
click at [293, 39] on div "booking (805) 889-0076" at bounding box center [367, 42] width 453 height 17
click at [97, 24] on icon at bounding box center [100, 25] width 9 height 9
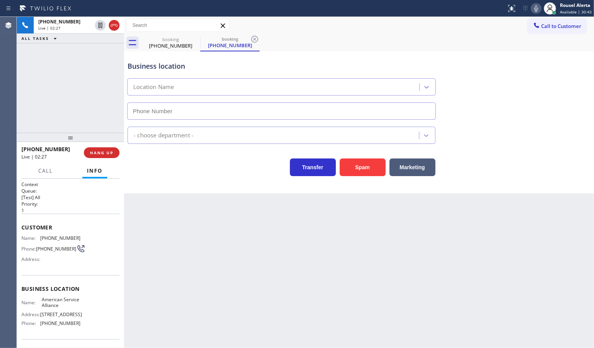
type input "(888) 859-4448"
drag, startPoint x: 536, startPoint y: 6, endPoint x: 551, endPoint y: 26, distance: 24.9
click at [536, 6] on icon at bounding box center [536, 8] width 9 height 9
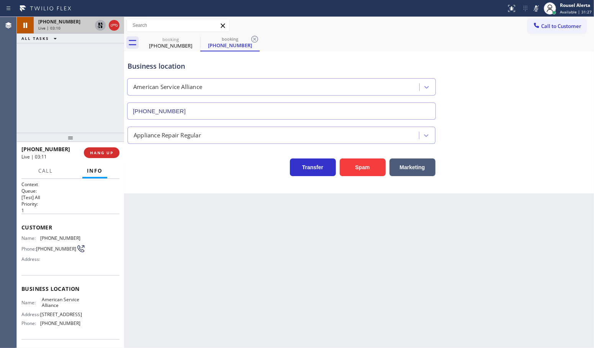
click at [100, 27] on icon at bounding box center [100, 25] width 5 height 5
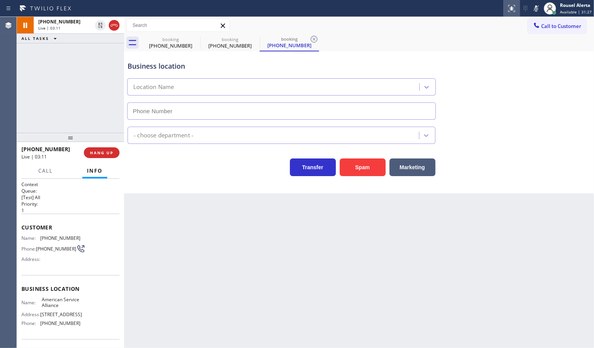
type input "(888) 859-4448"
click at [535, 7] on icon at bounding box center [536, 8] width 9 height 9
click at [583, 82] on div "Business location American Service Alliance (888) 859-4448" at bounding box center [359, 84] width 466 height 69
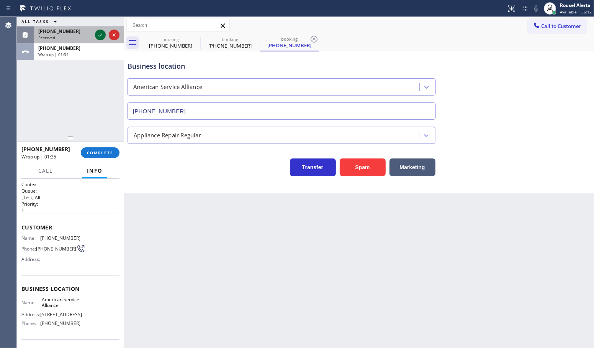
click at [99, 35] on icon at bounding box center [100, 34] width 4 height 3
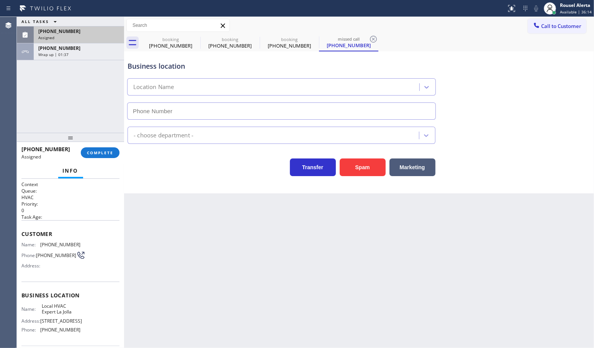
type input "(858) 295-8634"
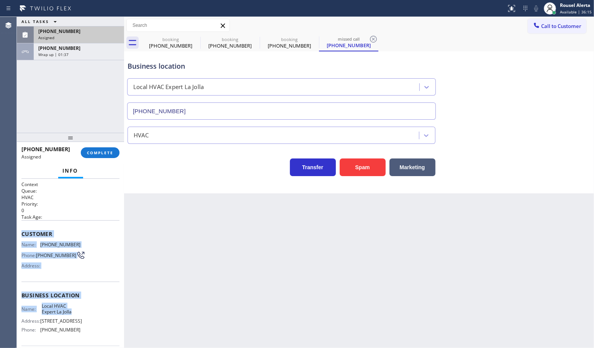
scroll to position [48, 0]
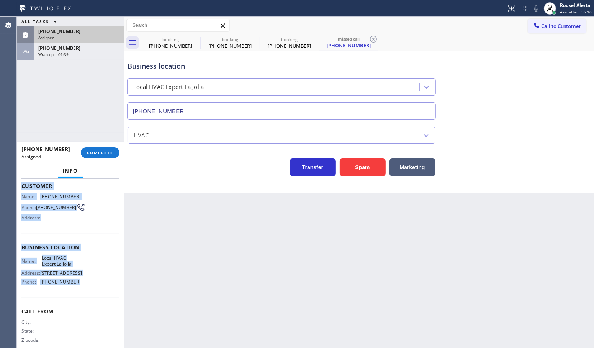
drag, startPoint x: 18, startPoint y: 236, endPoint x: 90, endPoint y: 298, distance: 94.6
click at [90, 298] on div "Context Queue: HVAC Priority: 0 Task Age: Customer Name: (619) 995-6462 Phone: …" at bounding box center [70, 263] width 107 height 169
click at [82, 35] on div "Assigned" at bounding box center [78, 37] width 81 height 5
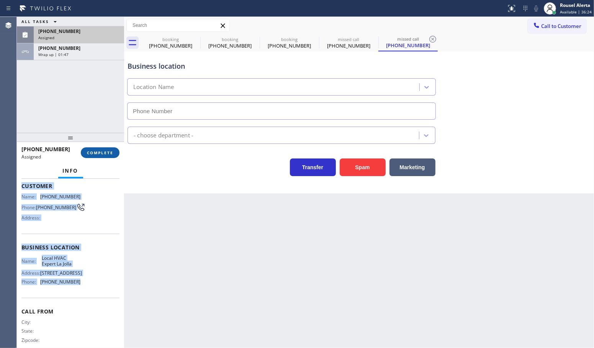
type input "(858) 295-8634"
click at [100, 154] on span "COMPLETE" at bounding box center [100, 152] width 26 height 5
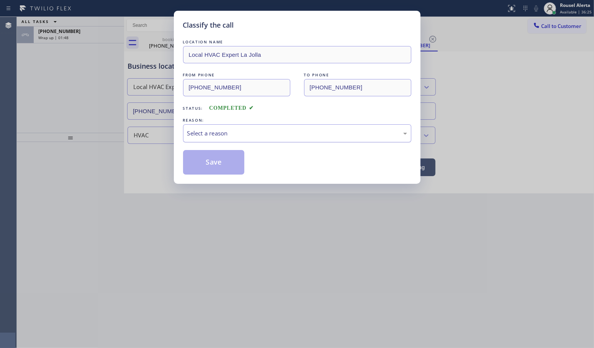
click at [187, 135] on div "Select a reason" at bounding box center [297, 133] width 228 height 18
click at [213, 160] on button "Save" at bounding box center [214, 162] width 62 height 25
click at [93, 40] on div "Classify the call LOCATION NAME Local HVAC Expert La Jolla FROM PHONE (619) 995…" at bounding box center [297, 174] width 594 height 348
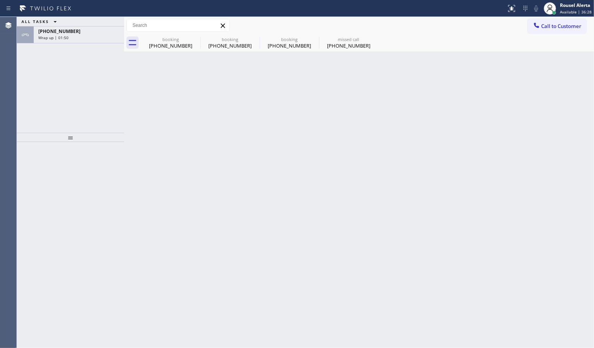
click at [93, 40] on div "+18058890076 Wrap up | 01:50" at bounding box center [77, 34] width 87 height 17
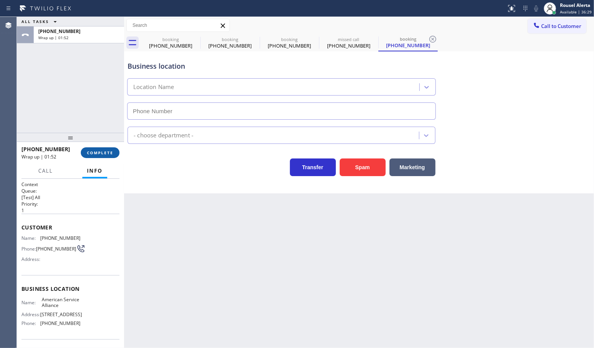
type input "(888) 859-4448"
click at [104, 152] on span "COMPLETE" at bounding box center [100, 152] width 26 height 5
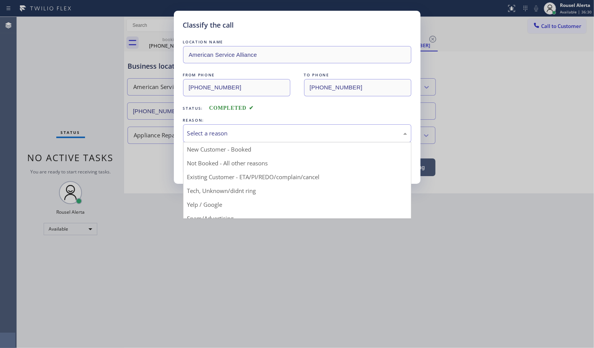
click at [206, 128] on div "Select a reason" at bounding box center [297, 133] width 228 height 18
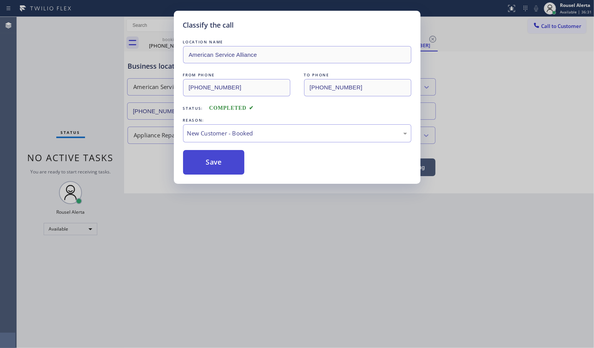
click at [194, 164] on button "Save" at bounding box center [214, 162] width 62 height 25
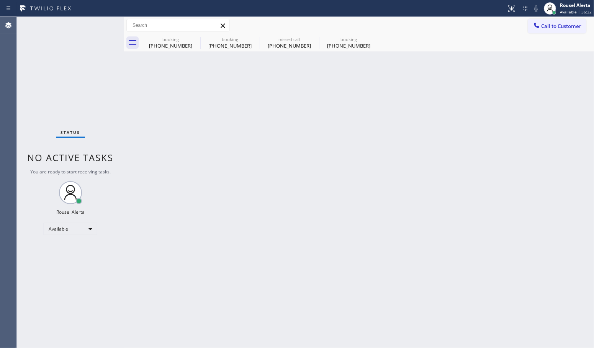
click at [234, 252] on div "Back to Dashboard Change Sender ID Customers Technicians Select a contact Outbo…" at bounding box center [359, 182] width 470 height 331
click at [195, 39] on icon at bounding box center [195, 39] width 7 height 7
click at [0, 0] on icon at bounding box center [0, 0] width 0 height 0
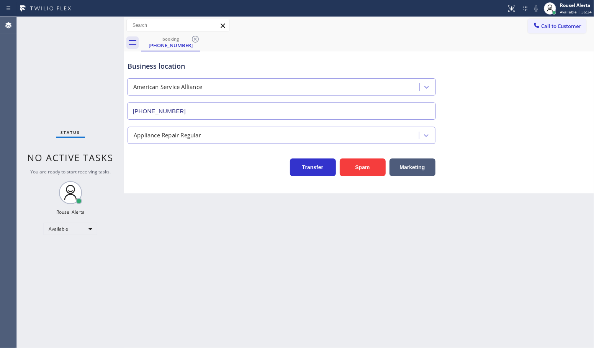
click at [195, 39] on icon at bounding box center [195, 39] width 7 height 7
click at [195, 39] on div "booking (805) 889-0076" at bounding box center [367, 42] width 453 height 17
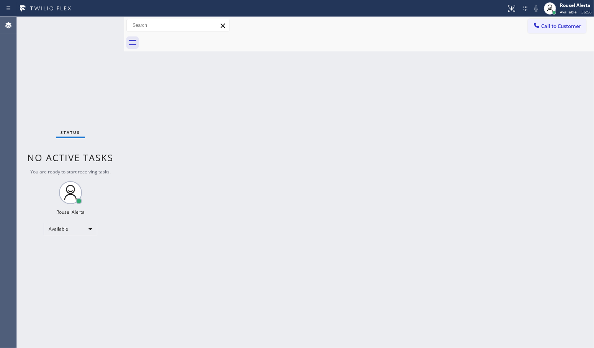
click at [288, 197] on div "Back to Dashboard Change Sender ID Customers Technicians Select a contact Outbo…" at bounding box center [359, 182] width 470 height 331
click at [303, 242] on div "Back to Dashboard Change Sender ID Customers Technicians Select a contact Outbo…" at bounding box center [359, 182] width 470 height 331
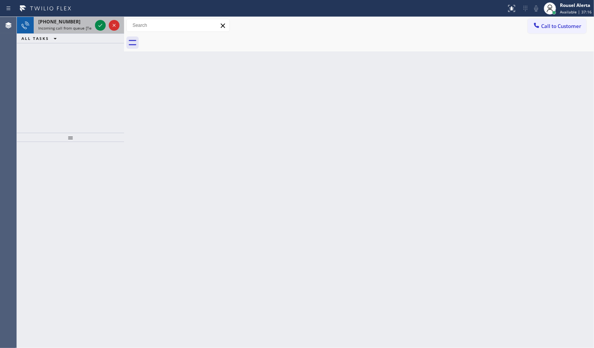
click at [82, 25] on span "Incoming call from queue [Test] All" at bounding box center [70, 27] width 64 height 5
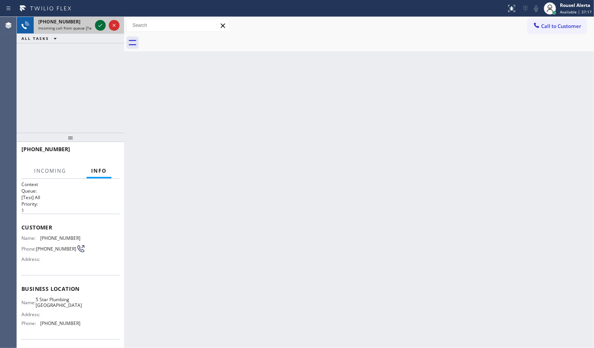
click at [102, 26] on icon at bounding box center [100, 25] width 9 height 9
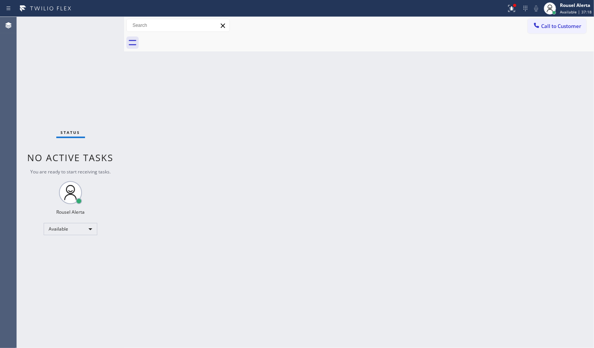
drag, startPoint x: 207, startPoint y: 181, endPoint x: 139, endPoint y: 108, distance: 99.8
click at [207, 178] on div "Back to Dashboard Change Sender ID Customers Technicians Select a contact Outbo…" at bounding box center [359, 182] width 470 height 331
click at [508, 10] on icon at bounding box center [511, 8] width 9 height 9
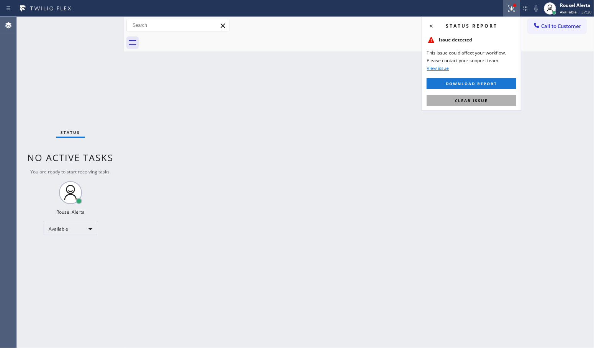
click at [484, 100] on span "Clear issue" at bounding box center [471, 100] width 33 height 5
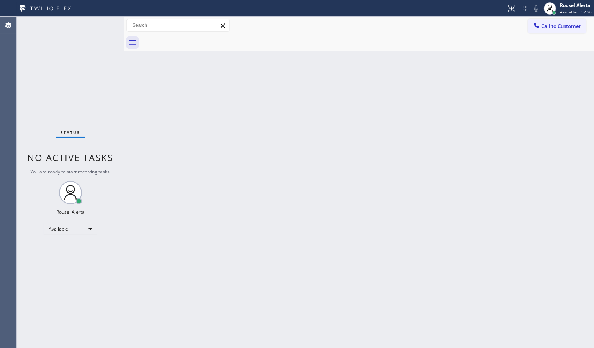
click at [483, 158] on div "Back to Dashboard Change Sender ID Customers Technicians Select a contact Outbo…" at bounding box center [359, 182] width 470 height 331
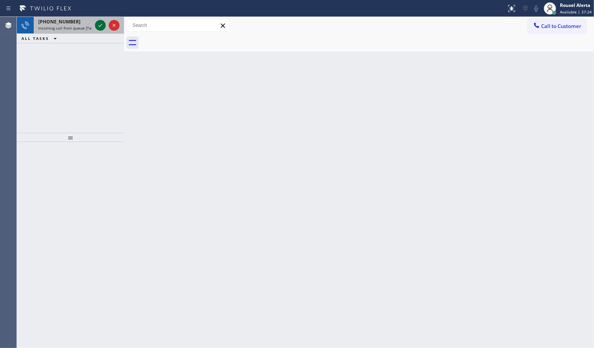
click at [99, 26] on icon at bounding box center [100, 25] width 4 height 3
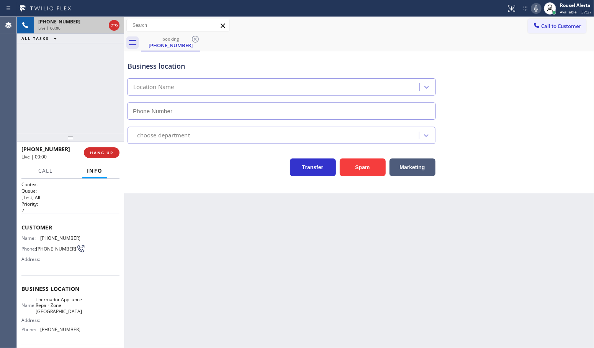
type input "(972) 734-3692"
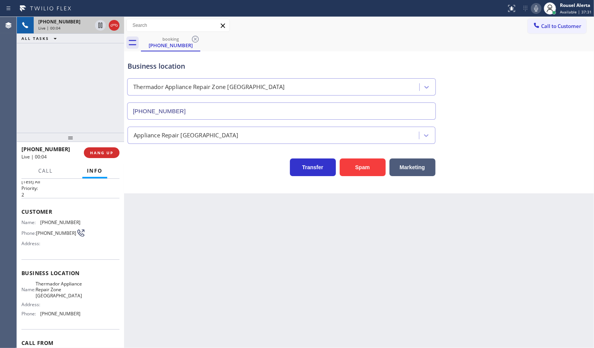
scroll to position [10, 0]
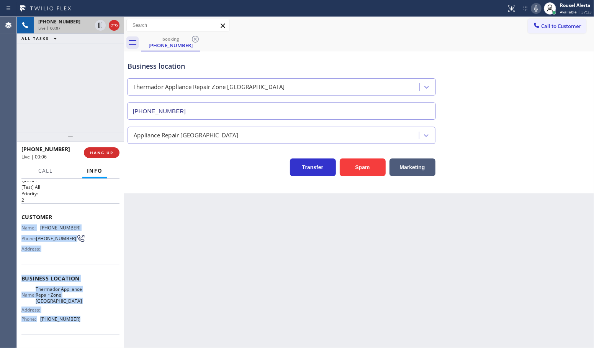
drag, startPoint x: 89, startPoint y: 330, endPoint x: 21, endPoint y: 227, distance: 123.4
click at [21, 227] on div "Context Queue: [Test] All Priority: 2 Customer Name: (972) 970-1831 Phone: (972…" at bounding box center [70, 282] width 98 height 222
copy div "Name: (972) 970-1831 Phone: (972) 970-1831 Address: Business location Name: The…"
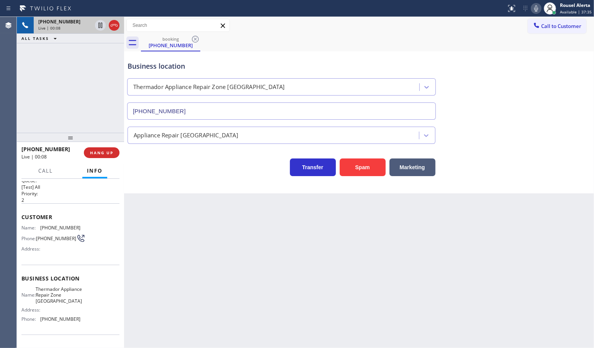
click at [173, 250] on div "Back to Dashboard Change Sender ID Customers Technicians Select a contact Outbo…" at bounding box center [359, 182] width 470 height 331
click at [102, 156] on button "HANG UP" at bounding box center [102, 152] width 36 height 11
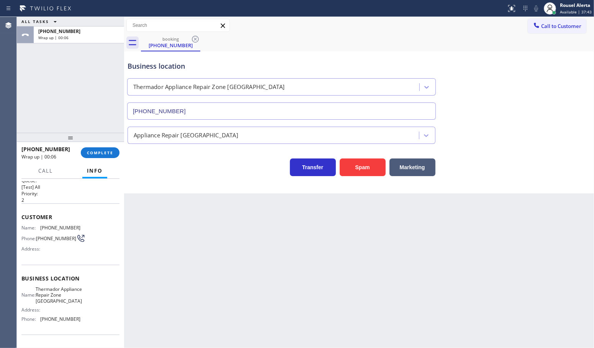
drag, startPoint x: 87, startPoint y: 67, endPoint x: 91, endPoint y: 87, distance: 20.1
click at [87, 67] on div "ALL TASKS ALL TASKS ACTIVE TASKS TASKS IN WRAP UP +19729701831 Wrap up | 00:06" at bounding box center [70, 75] width 107 height 116
click at [95, 151] on span "COMPLETE" at bounding box center [100, 152] width 26 height 5
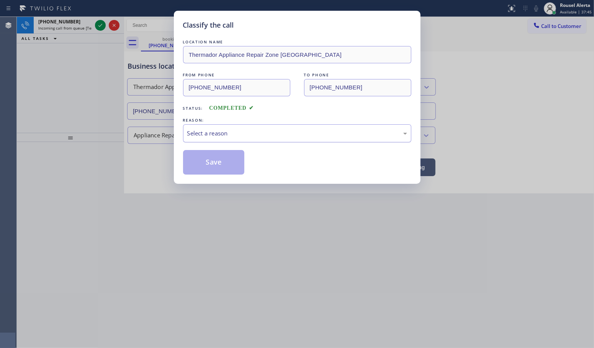
click at [241, 132] on div "Select a reason" at bounding box center [297, 133] width 220 height 9
click at [233, 172] on button "Save" at bounding box center [214, 162] width 62 height 25
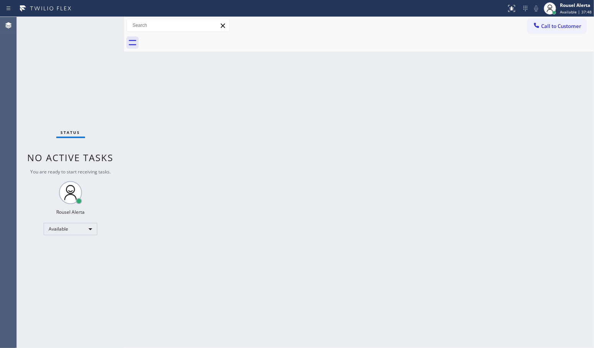
click at [83, 29] on div "Status No active tasks You are ready to start receiving tasks. Rousel Alerta Av…" at bounding box center [70, 182] width 107 height 331
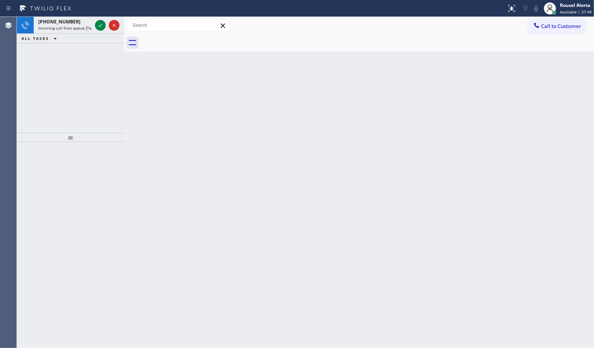
click at [84, 29] on span "Incoming call from queue [Test] All" at bounding box center [70, 27] width 64 height 5
click at [87, 24] on div "+12012086528" at bounding box center [65, 21] width 54 height 7
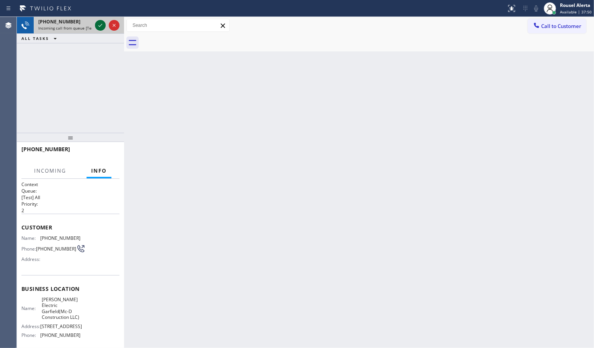
click at [95, 23] on div at bounding box center [100, 25] width 11 height 9
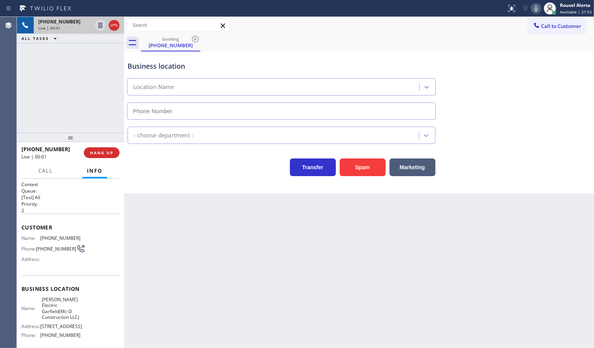
type input "(973) 791-4128"
click at [361, 171] on button "Spam" at bounding box center [363, 167] width 46 height 18
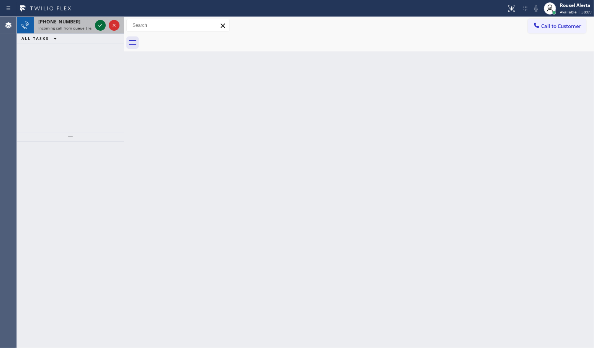
click at [98, 30] on icon at bounding box center [100, 25] width 9 height 9
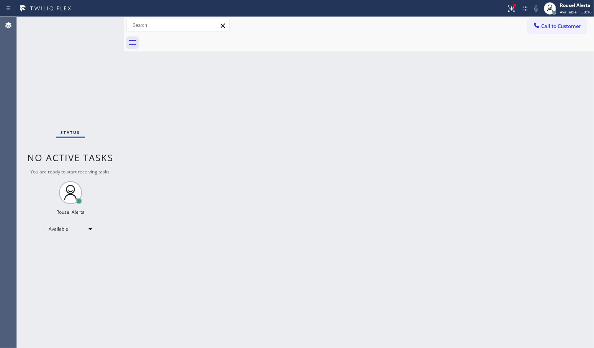
click at [98, 29] on div "Status No active tasks You are ready to start receiving tasks. Rousel Alerta Av…" at bounding box center [70, 182] width 107 height 331
click at [100, 26] on div "Status No active tasks You are ready to start receiving tasks. Rousel Alerta Av…" at bounding box center [70, 182] width 107 height 331
click at [511, 6] on icon at bounding box center [511, 8] width 9 height 9
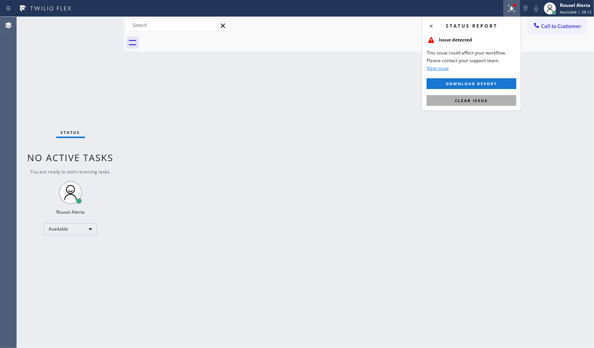
click at [489, 96] on button "Clear issue" at bounding box center [472, 100] width 90 height 11
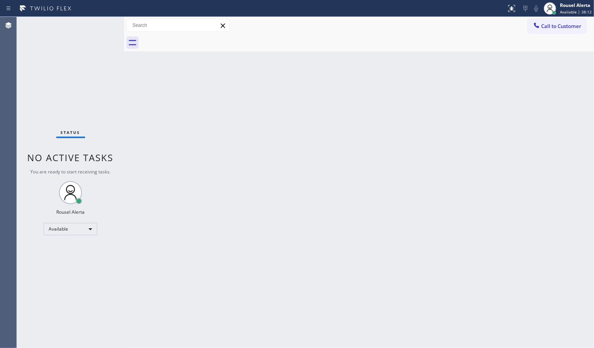
drag, startPoint x: 483, startPoint y: 158, endPoint x: 478, endPoint y: 159, distance: 5.4
click at [483, 158] on div "Back to Dashboard Change Sender ID Customers Technicians Select a contact Outbo…" at bounding box center [359, 182] width 470 height 331
click at [92, 24] on div "Status No active tasks You are ready to start receiving tasks. Rousel Alerta Av…" at bounding box center [70, 182] width 107 height 331
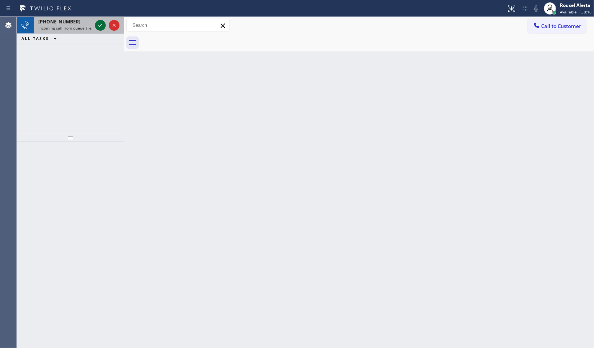
click at [98, 20] on button at bounding box center [100, 25] width 11 height 11
click at [75, 17] on div "+18602352684 Incoming call from queue [Test] All" at bounding box center [64, 25] width 60 height 17
click at [100, 29] on icon at bounding box center [100, 25] width 9 height 9
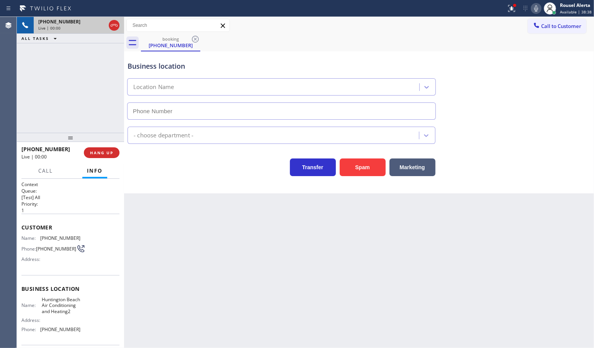
type input "(714) 613-8390"
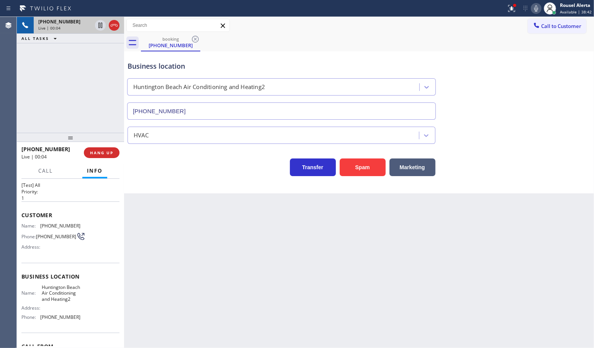
scroll to position [1, 0]
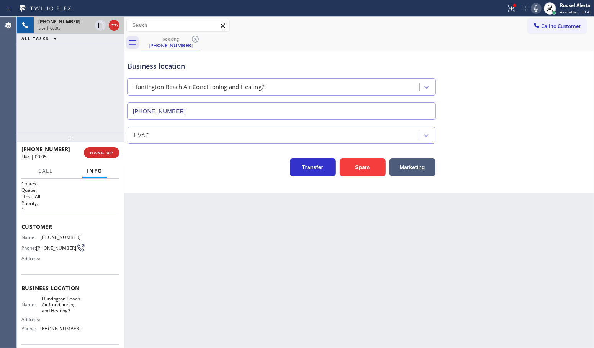
click at [248, 265] on div "Back to Dashboard Change Sender ID Customers Technicians Select a contact Outbo…" at bounding box center [359, 182] width 470 height 331
click at [54, 60] on div "+15592203224 Live | 00:07 ALL TASKS ALL TASKS ACTIVE TASKS TASKS IN WRAP UP" at bounding box center [70, 75] width 107 height 116
click at [202, 294] on div "Back to Dashboard Change Sender ID Customers Technicians Select a contact Outbo…" at bounding box center [359, 182] width 470 height 331
click at [96, 157] on button "HANG UP" at bounding box center [102, 152] width 36 height 11
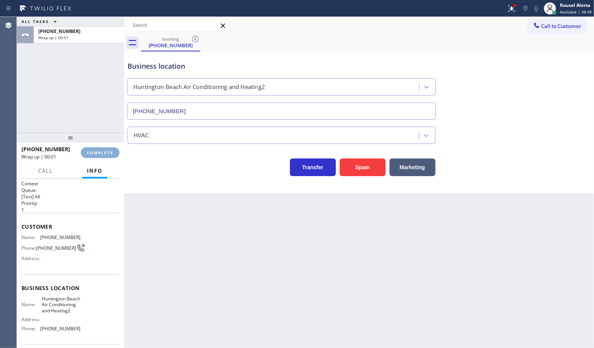
click at [94, 156] on button "COMPLETE" at bounding box center [100, 152] width 39 height 11
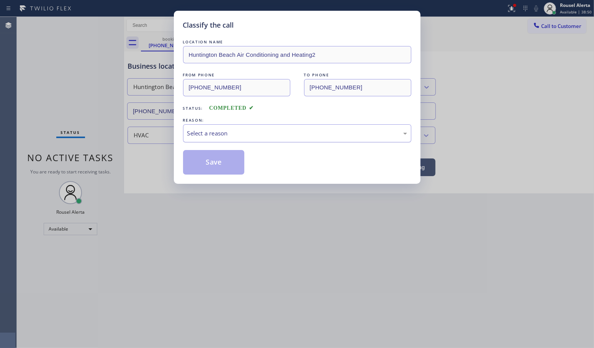
click at [225, 138] on div "Select a reason" at bounding box center [297, 133] width 220 height 9
click at [220, 160] on button "Save" at bounding box center [214, 162] width 62 height 25
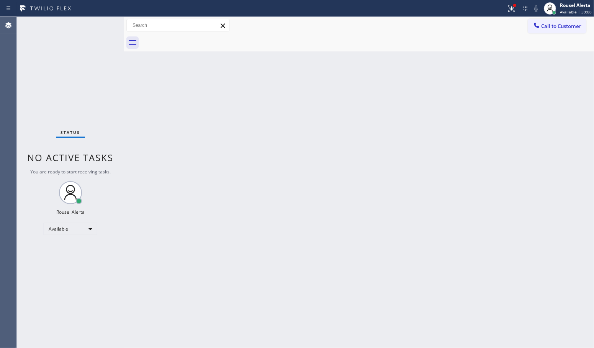
click at [100, 26] on div "Status No active tasks You are ready to start receiving tasks. Rousel Alerta Av…" at bounding box center [70, 182] width 107 height 331
click at [512, 8] on icon at bounding box center [512, 7] width 5 height 3
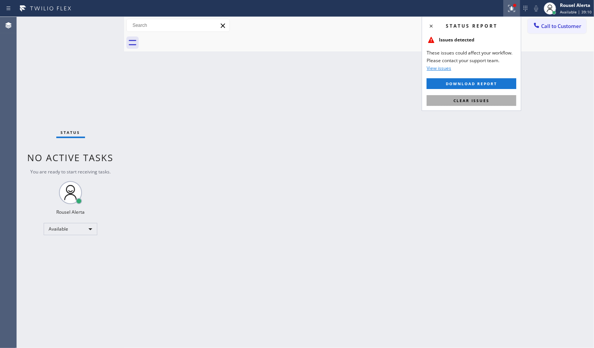
click at [499, 100] on button "Clear issues" at bounding box center [472, 100] width 90 height 11
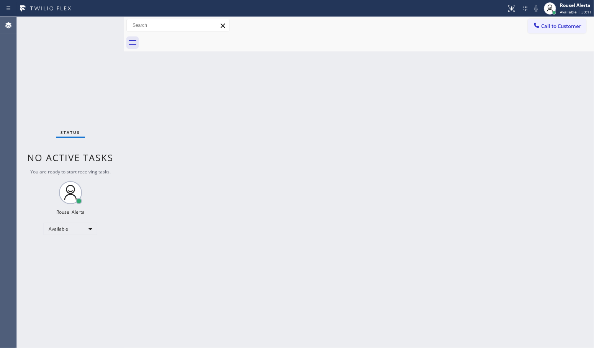
click at [89, 22] on div "Status No active tasks You are ready to start receiving tasks. Rousel Alerta Av…" at bounding box center [70, 182] width 107 height 331
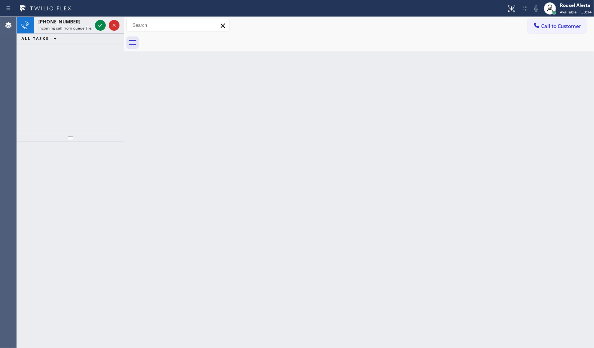
click at [90, 21] on div "+13104674031" at bounding box center [65, 21] width 54 height 7
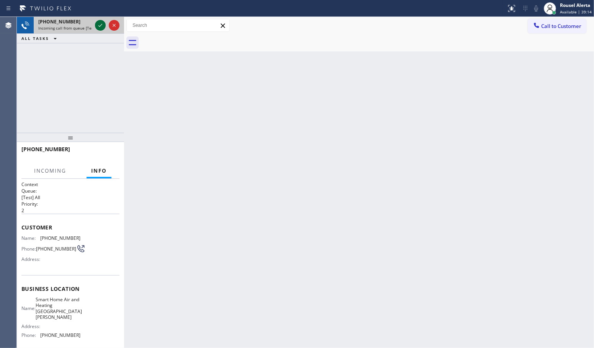
click at [98, 27] on icon at bounding box center [100, 25] width 9 height 9
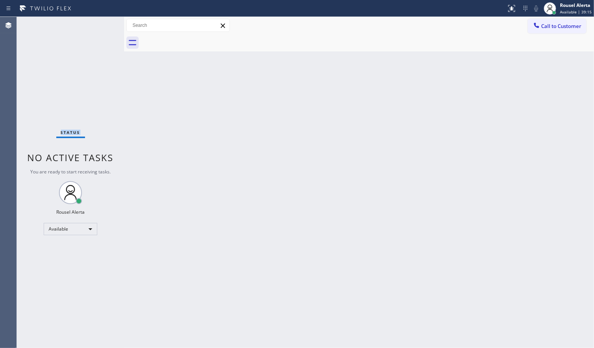
click at [98, 27] on div "Status No active tasks You are ready to start receiving tasks. Rousel Alerta Av…" at bounding box center [70, 182] width 107 height 331
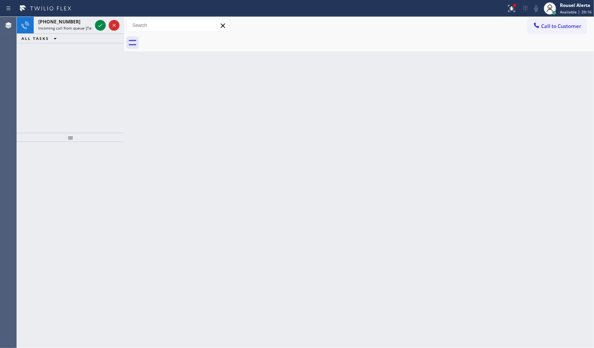
click at [86, 34] on div "ALL TASKS ALL TASKS ACTIVE TASKS TASKS IN WRAP UP" at bounding box center [70, 39] width 107 height 10
click at [86, 22] on div "+13104674031" at bounding box center [65, 21] width 54 height 7
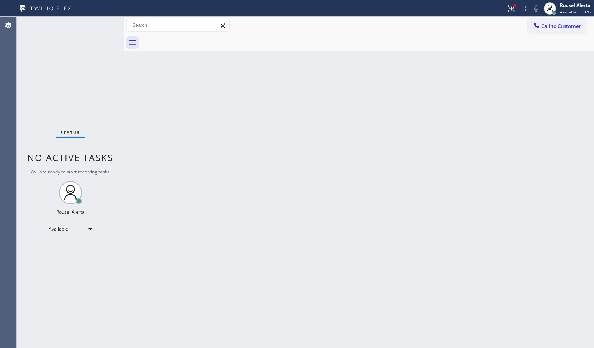
click at [96, 23] on div "Status No active tasks You are ready to start receiving tasks. Rousel Alerta Av…" at bounding box center [70, 182] width 107 height 331
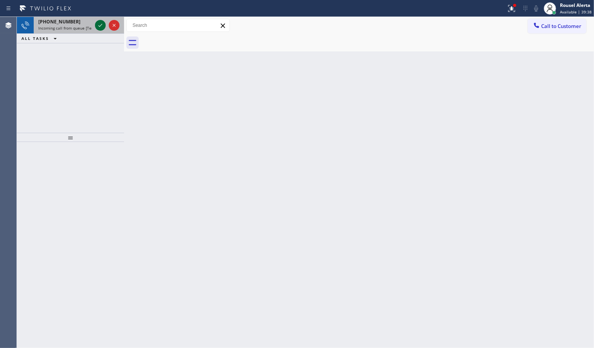
click at [96, 23] on icon at bounding box center [100, 25] width 9 height 9
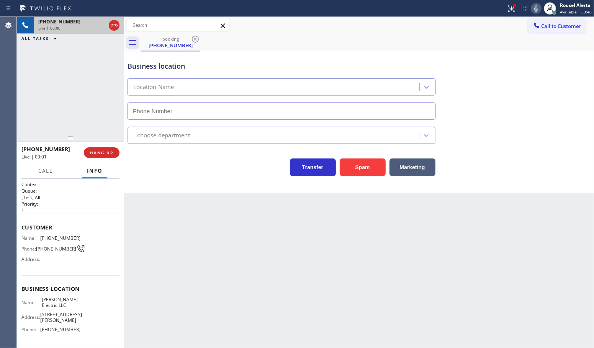
type input "(856) 865-5369"
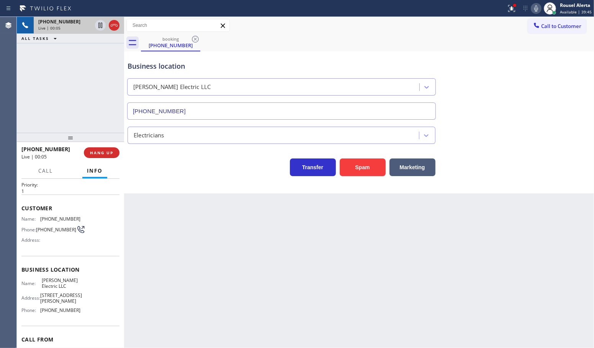
scroll to position [5, 0]
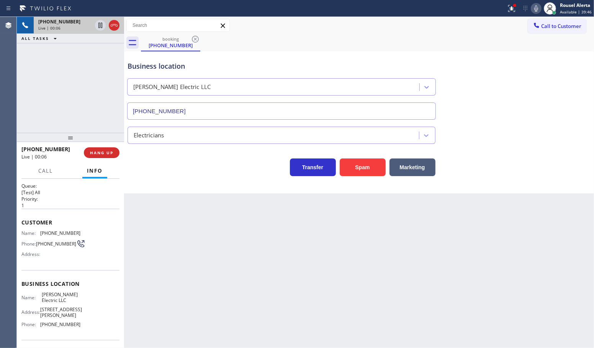
click at [181, 241] on div "Back to Dashboard Change Sender ID Customers Technicians Select a contact Outbo…" at bounding box center [359, 182] width 470 height 331
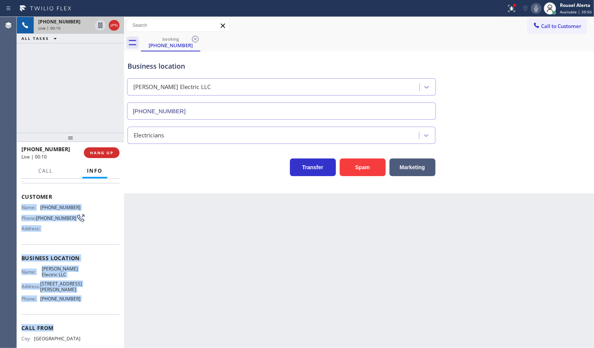
scroll to position [53, 0]
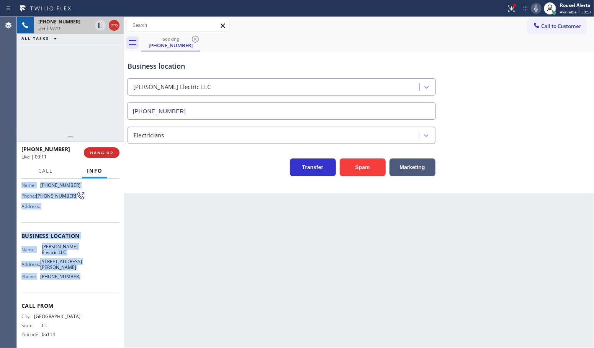
drag, startPoint x: 20, startPoint y: 232, endPoint x: 87, endPoint y: 300, distance: 95.4
click at [87, 300] on div "Context Queue: [Test] All Priority: 1 Customer Name: (860) 235-2684 Phone: (860…" at bounding box center [70, 263] width 107 height 169
copy div "Name: (860) 235-2684 Phone: (860) 235-2684 Address: Business location Name: Eri…"
click at [104, 149] on button "HANG UP" at bounding box center [102, 152] width 36 height 11
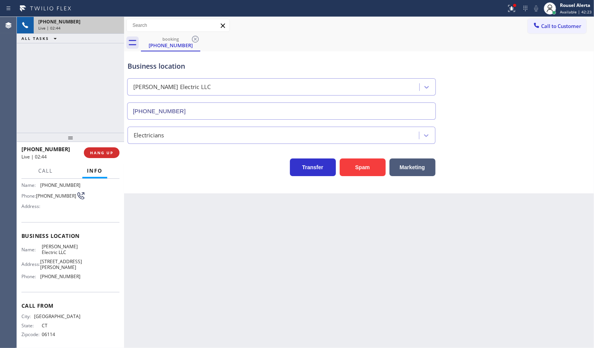
click at [310, 286] on div "Back to Dashboard Change Sender ID Customers Technicians Select a contact Outbo…" at bounding box center [359, 182] width 470 height 331
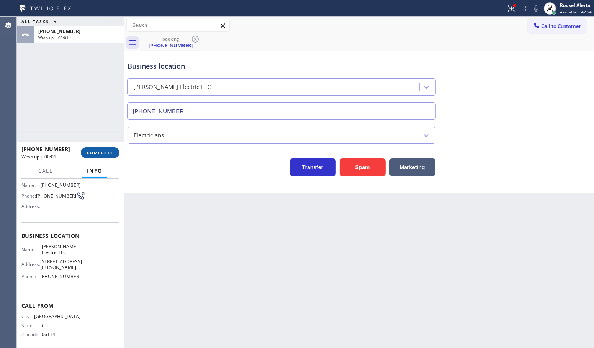
click at [92, 153] on span "COMPLETE" at bounding box center [100, 152] width 26 height 5
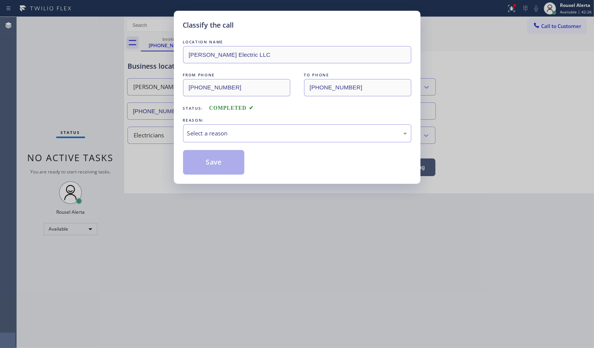
click at [227, 131] on div "Select a reason" at bounding box center [297, 133] width 220 height 9
click at [221, 160] on button "Save" at bounding box center [214, 162] width 62 height 25
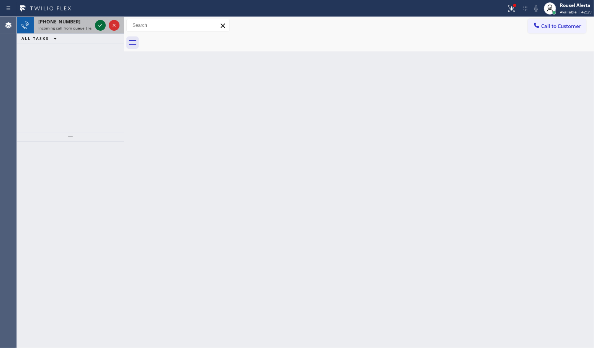
click at [95, 23] on div at bounding box center [100, 25] width 11 height 9
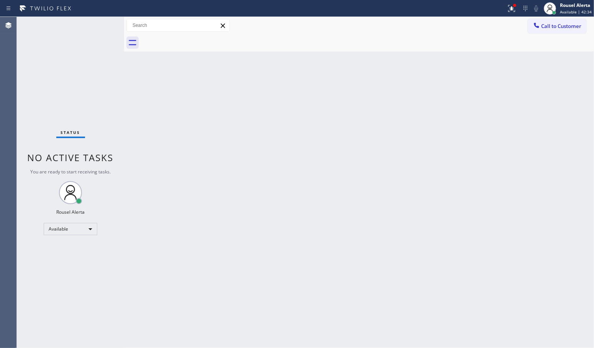
click at [347, 204] on div "Back to Dashboard Change Sender ID Customers Technicians Select a contact Outbo…" at bounding box center [359, 182] width 470 height 331
click at [79, 38] on div "Status No active tasks You are ready to start receiving tasks. Rousel Alerta Av…" at bounding box center [70, 182] width 107 height 331
drag, startPoint x: 186, startPoint y: 158, endPoint x: 190, endPoint y: 163, distance: 6.0
click at [187, 159] on div "Back to Dashboard Change Sender ID Customers Technicians Select a contact Outbo…" at bounding box center [359, 182] width 470 height 331
click at [95, 22] on div "Status No active tasks You are ready to start receiving tasks. Rousel Alerta Av…" at bounding box center [70, 182] width 107 height 331
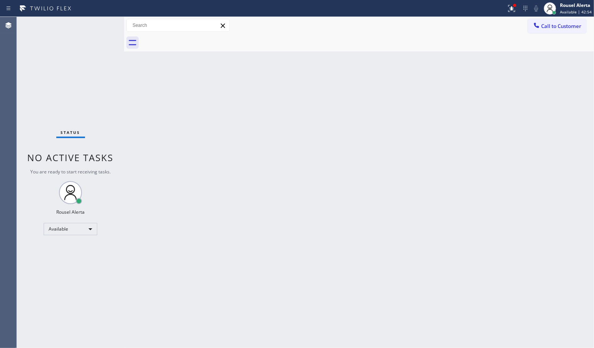
drag, startPoint x: 382, startPoint y: 84, endPoint x: 403, endPoint y: 64, distance: 28.7
click at [382, 84] on div "Back to Dashboard Change Sender ID Customers Technicians Select a contact Outbo…" at bounding box center [359, 182] width 470 height 331
click at [507, 10] on div at bounding box center [512, 8] width 17 height 9
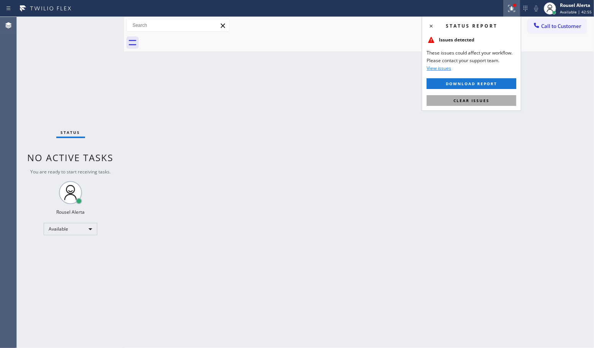
click at [495, 98] on button "Clear issues" at bounding box center [472, 100] width 90 height 11
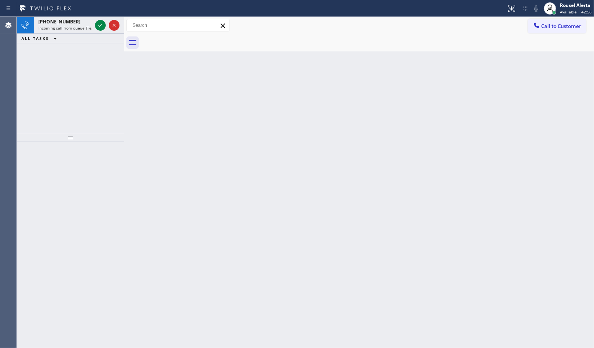
click at [464, 138] on div "Back to Dashboard Change Sender ID Customers Technicians Select a contact Outbo…" at bounding box center [359, 182] width 470 height 331
click at [85, 27] on span "Incoming call from queue [Test] All" at bounding box center [70, 27] width 64 height 5
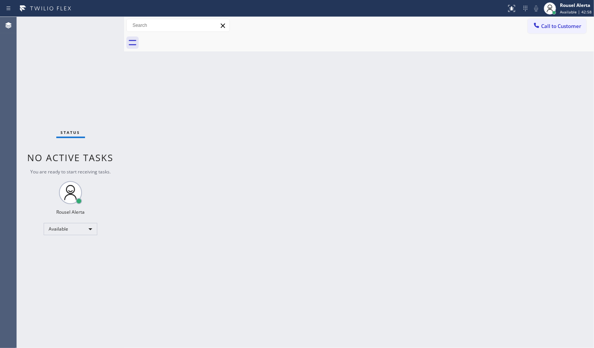
click at [97, 28] on div "Status No active tasks You are ready to start receiving tasks. Rousel Alerta Av…" at bounding box center [70, 182] width 107 height 331
click at [196, 179] on div "Back to Dashboard Change Sender ID Customers Technicians Select a contact Outbo…" at bounding box center [359, 182] width 470 height 331
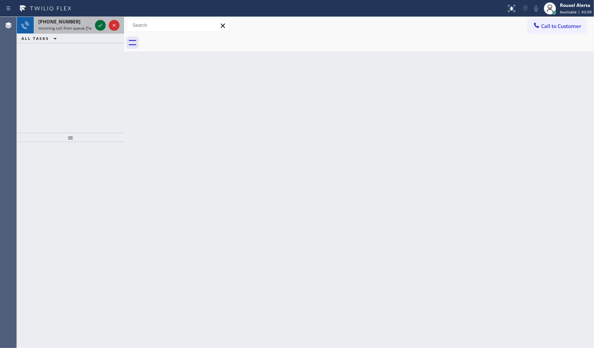
click at [100, 26] on icon at bounding box center [100, 25] width 4 height 3
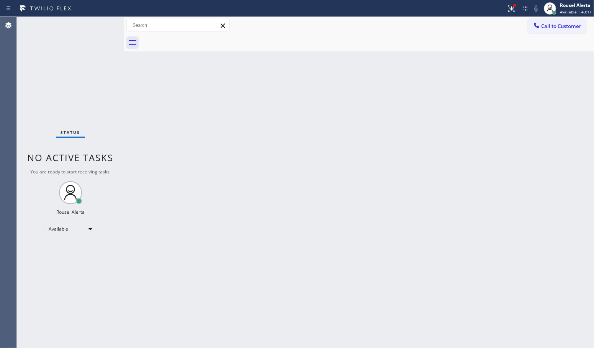
click at [153, 93] on div "Back to Dashboard Change Sender ID Customers Technicians Select a contact Outbo…" at bounding box center [359, 182] width 470 height 331
click at [511, 4] on icon at bounding box center [511, 8] width 9 height 9
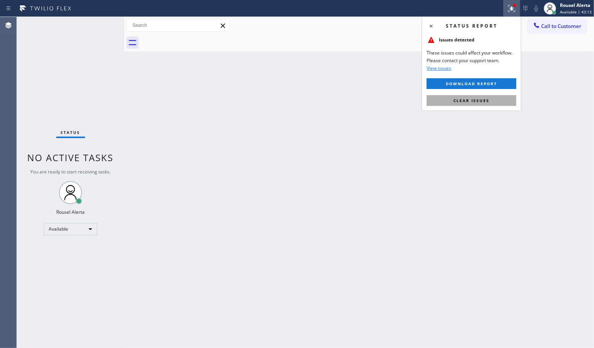
click at [499, 100] on button "Clear issues" at bounding box center [472, 100] width 90 height 11
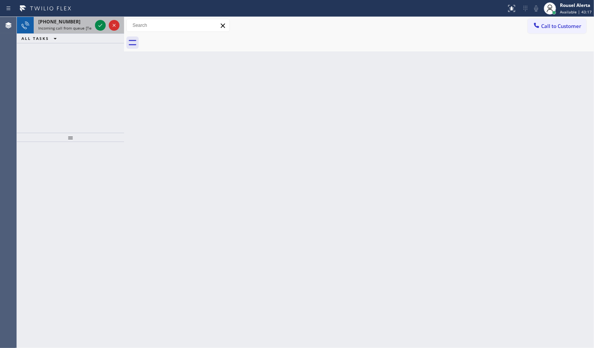
click at [82, 22] on div "+17543366785" at bounding box center [65, 21] width 54 height 7
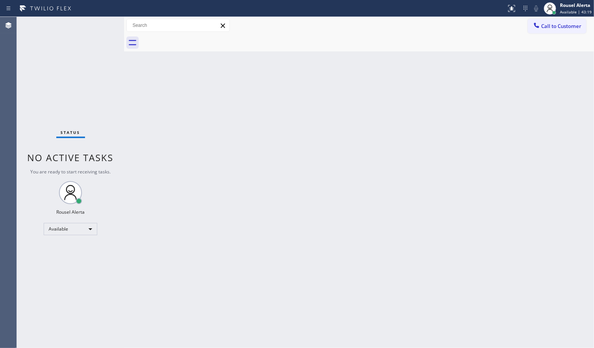
click at [161, 128] on div "Back to Dashboard Change Sender ID Customers Technicians Select a contact Outbo…" at bounding box center [359, 182] width 470 height 331
drag, startPoint x: 162, startPoint y: 129, endPoint x: 177, endPoint y: 122, distance: 16.8
click at [166, 127] on div "Back to Dashboard Change Sender ID Customers Technicians Select a contact Outbo…" at bounding box center [359, 182] width 470 height 331
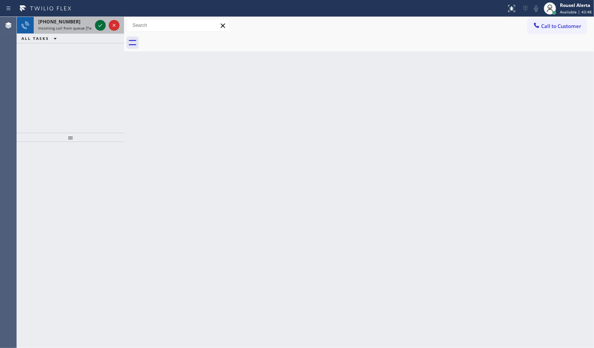
click at [97, 25] on icon at bounding box center [100, 25] width 9 height 9
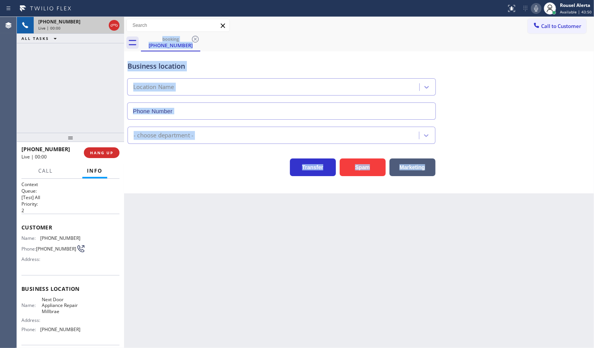
type input "(650) 618-8158"
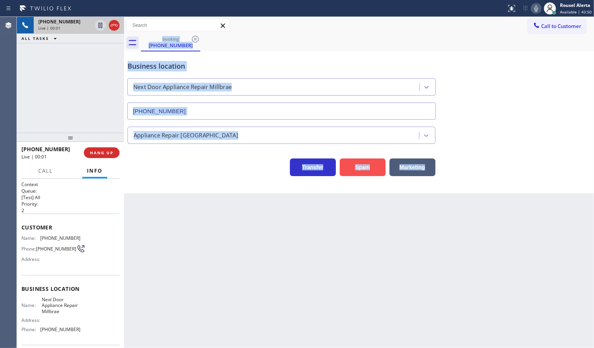
click at [368, 172] on button "Spam" at bounding box center [363, 167] width 46 height 18
click at [299, 264] on div "Back to Dashboard Change Sender ID Customers Technicians Select a contact Outbo…" at bounding box center [359, 182] width 470 height 331
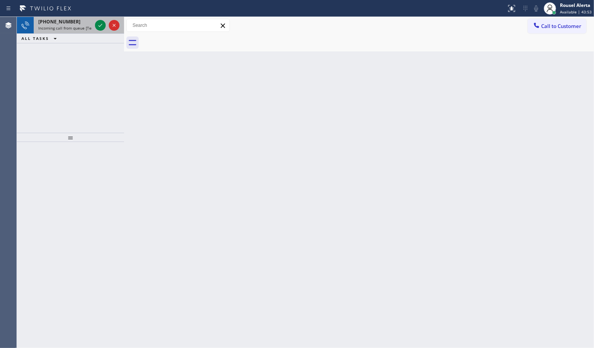
click at [94, 25] on div at bounding box center [108, 25] width 28 height 17
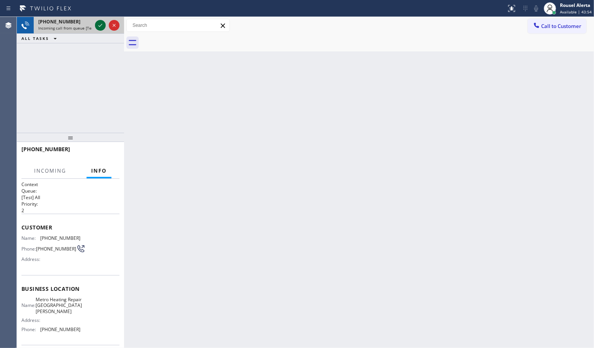
click at [95, 25] on div at bounding box center [100, 25] width 11 height 9
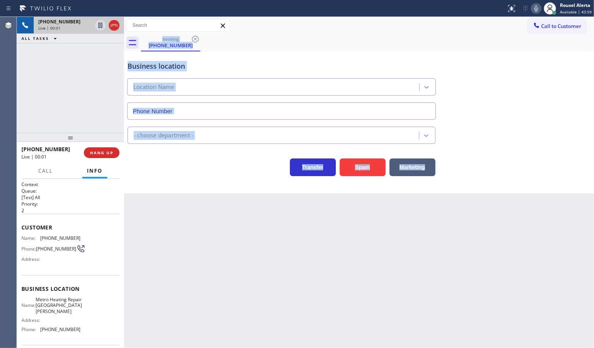
type input "(714) 844-8426"
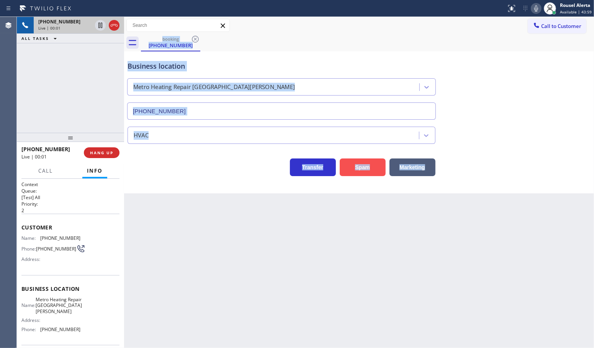
click at [374, 165] on button "Spam" at bounding box center [363, 167] width 46 height 18
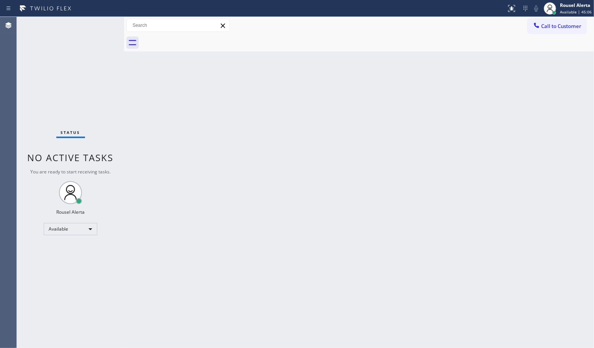
click at [87, 52] on div "Status No active tasks You are ready to start receiving tasks. Rousel Alerta Av…" at bounding box center [70, 182] width 107 height 331
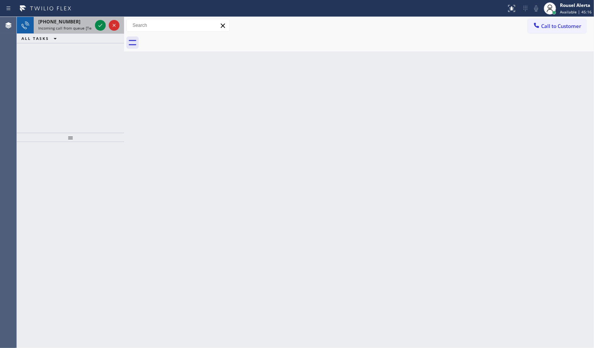
click at [77, 27] on span "Incoming call from queue [Test] All" at bounding box center [70, 27] width 64 height 5
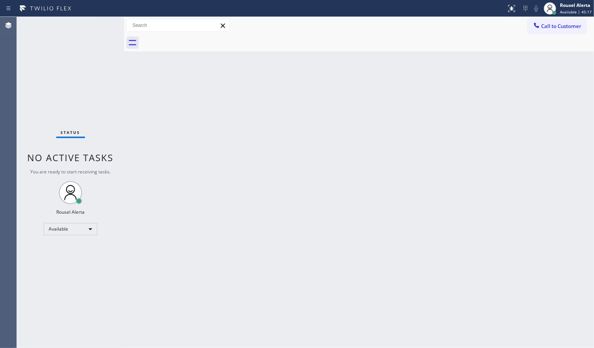
click at [98, 26] on div "Status No active tasks You are ready to start receiving tasks. Rousel Alerta Av…" at bounding box center [70, 182] width 107 height 331
click at [87, 56] on div "Status No active tasks You are ready to start receiving tasks. Rousel Alerta Av…" at bounding box center [70, 182] width 107 height 331
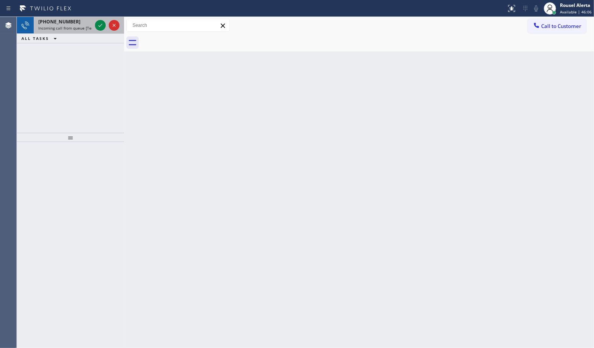
drag, startPoint x: 77, startPoint y: 25, endPoint x: 90, endPoint y: 24, distance: 13.4
click at [77, 24] on div "+19316981109 Incoming call from queue [Test] All" at bounding box center [64, 25] width 60 height 17
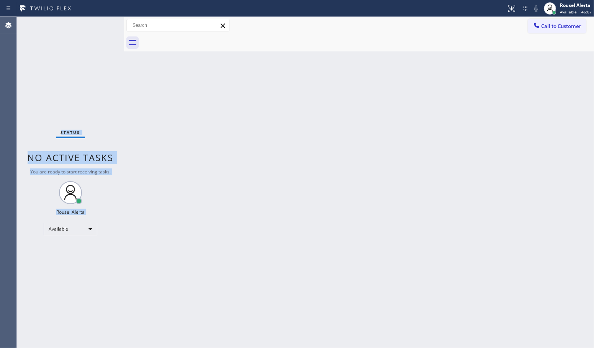
click at [100, 24] on div "Status No active tasks You are ready to start receiving tasks. Rousel Alerta Av…" at bounding box center [70, 182] width 107 height 331
click at [180, 185] on div "Back to Dashboard Change Sender ID Customers Technicians Select a contact Outbo…" at bounding box center [359, 182] width 470 height 331
click at [231, 252] on div "Back to Dashboard Change Sender ID Customers Technicians Select a contact Outbo…" at bounding box center [359, 182] width 470 height 331
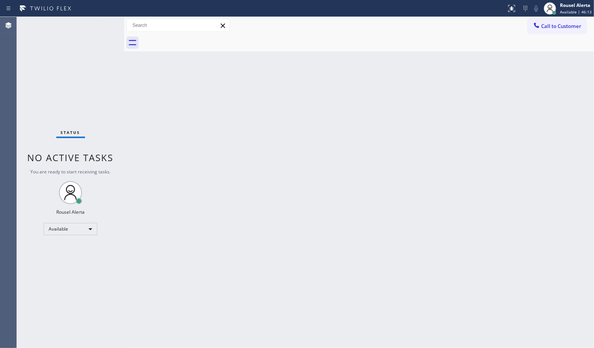
click at [98, 25] on div "Status No active tasks You are ready to start receiving tasks. Rousel Alerta Av…" at bounding box center [70, 182] width 107 height 331
click at [190, 199] on div "Back to Dashboard Change Sender ID Customers Technicians Select a contact Outbo…" at bounding box center [359, 182] width 470 height 331
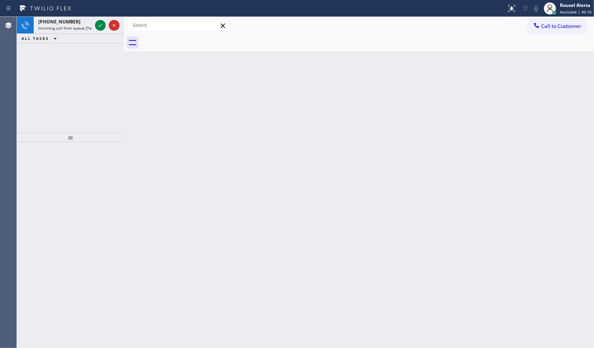
click at [85, 43] on div "+19316981109 Incoming call from queue [Test] All ALL TASKS ALL TASKS ACTIVE TAS…" at bounding box center [70, 75] width 107 height 116
click at [85, 26] on span "Incoming call from queue [Test] All" at bounding box center [70, 27] width 64 height 5
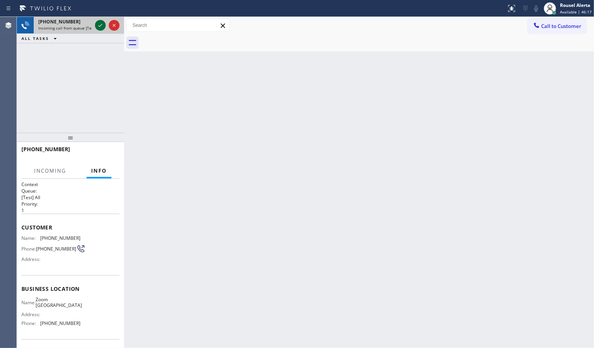
click at [97, 24] on icon at bounding box center [100, 25] width 9 height 9
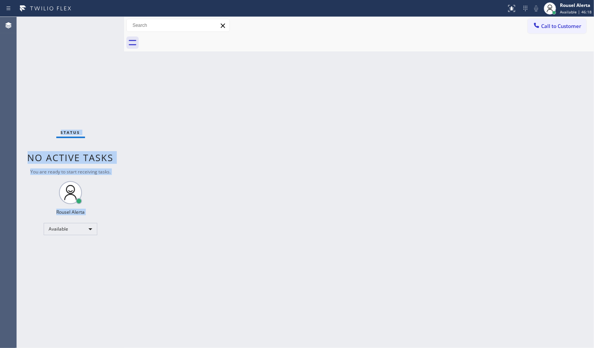
click at [97, 24] on div "Status No active tasks You are ready to start receiving tasks. Rousel Alerta Av…" at bounding box center [70, 182] width 107 height 331
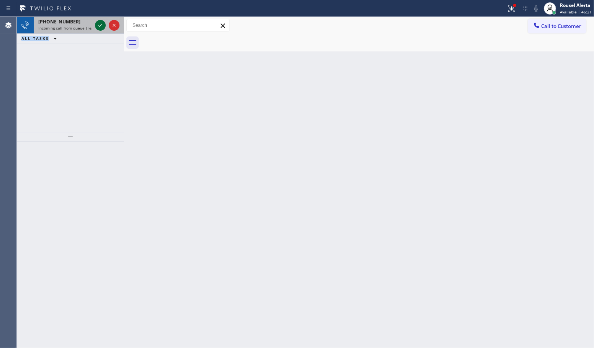
click at [97, 24] on icon at bounding box center [100, 25] width 9 height 9
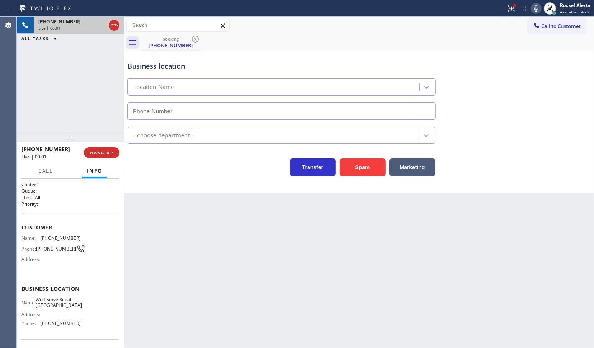
type input "(424) 672-3535"
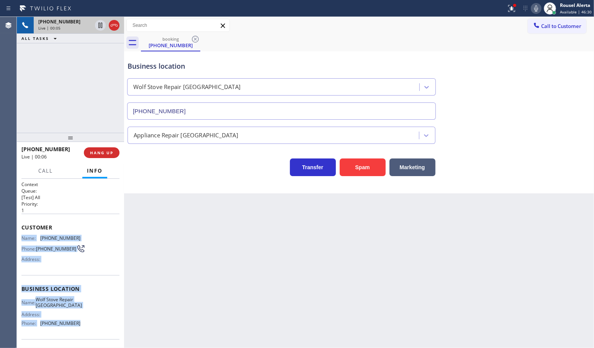
drag, startPoint x: 21, startPoint y: 237, endPoint x: 87, endPoint y: 324, distance: 109.4
click at [87, 324] on div "Context Queue: [Test] All Priority: 1 Customer Name: (516) 457-8294 Phone: (516…" at bounding box center [70, 289] width 98 height 216
copy div "Name: (516) 457-8294 Phone: (516) 457-8294 Address: Business location Name: Wol…"
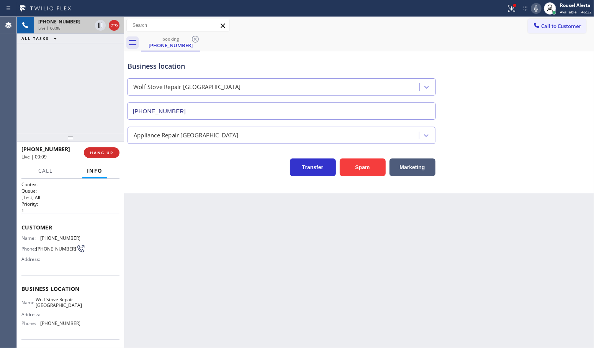
click at [382, 48] on div "booking (516) 457-8294" at bounding box center [367, 42] width 453 height 17
click at [512, 11] on icon at bounding box center [511, 8] width 9 height 9
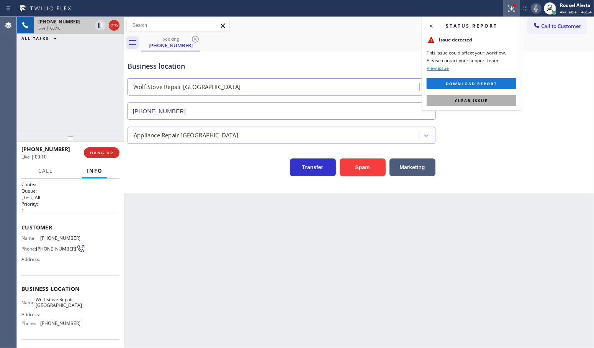
click at [493, 104] on button "Clear issue" at bounding box center [472, 100] width 90 height 11
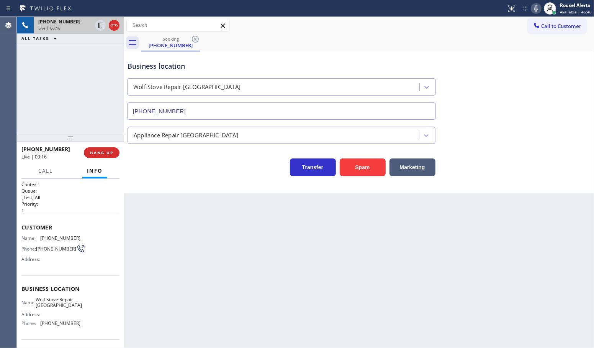
click at [298, 296] on div "Back to Dashboard Change Sender ID Customers Technicians Select a contact Outbo…" at bounding box center [359, 182] width 470 height 331
drag, startPoint x: 101, startPoint y: 156, endPoint x: 95, endPoint y: 151, distance: 7.1
click at [100, 153] on button "HANG UP" at bounding box center [102, 152] width 36 height 11
click at [95, 152] on span "HANG UP" at bounding box center [101, 152] width 23 height 5
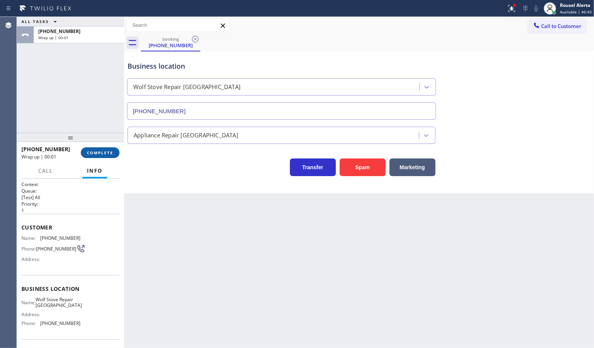
click at [108, 154] on button "COMPLETE" at bounding box center [100, 152] width 39 height 11
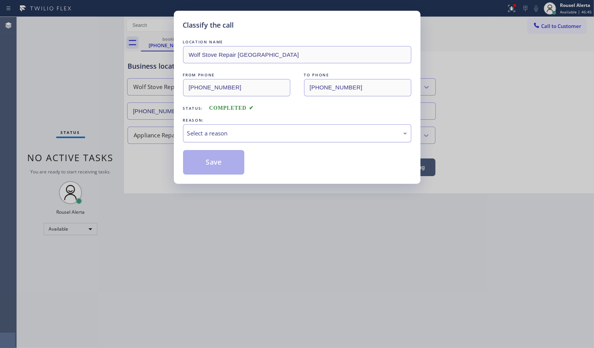
click at [256, 140] on div "Select a reason" at bounding box center [297, 133] width 228 height 18
drag, startPoint x: 212, startPoint y: 170, endPoint x: 558, endPoint y: 205, distance: 347.5
click at [217, 169] on button "Save" at bounding box center [214, 162] width 62 height 25
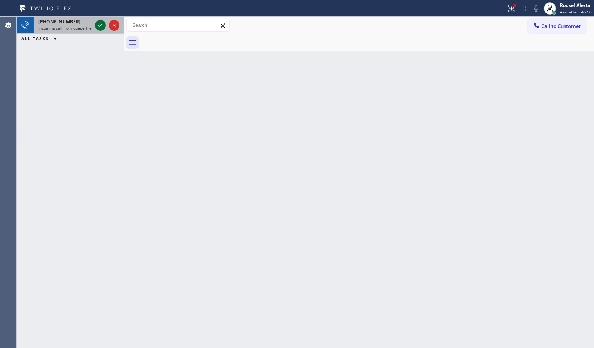
click at [101, 26] on icon at bounding box center [100, 25] width 9 height 9
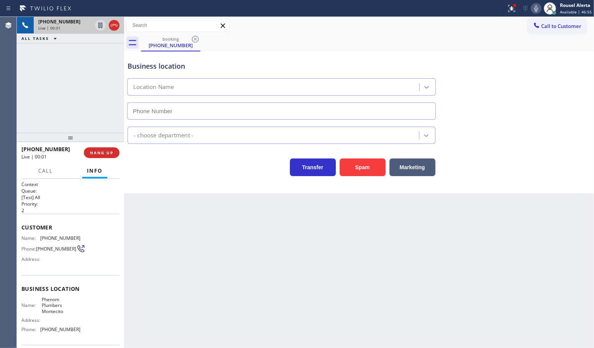
type input "(805) 608-3506"
click at [368, 172] on button "Spam" at bounding box center [363, 167] width 46 height 18
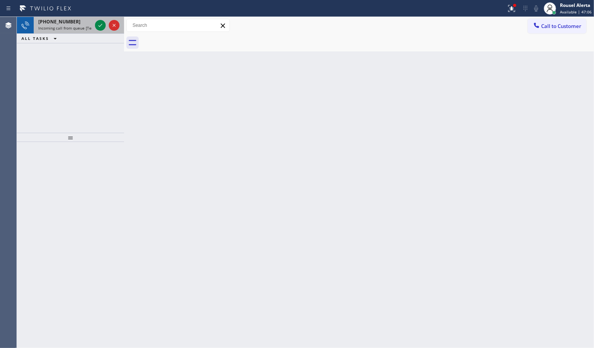
drag, startPoint x: 62, startPoint y: 26, endPoint x: 83, endPoint y: 23, distance: 21.2
click at [64, 25] on span "Incoming call from queue [Test] All" at bounding box center [70, 27] width 64 height 5
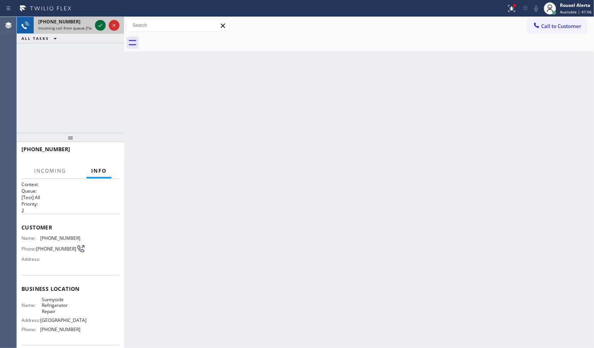
click at [97, 22] on icon at bounding box center [100, 25] width 9 height 9
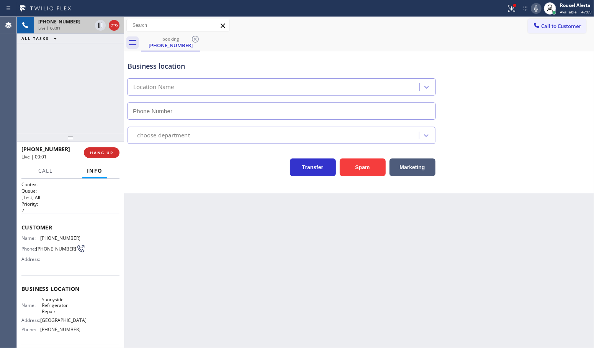
type input "(415) 841-2488"
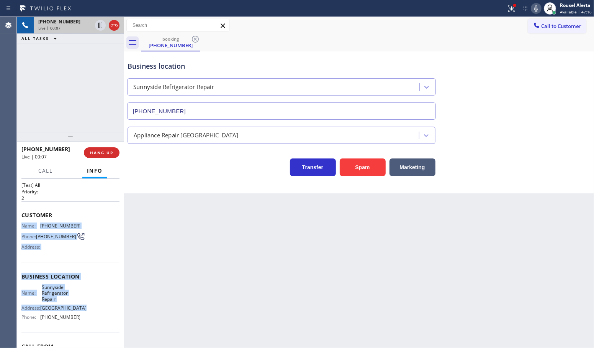
scroll to position [48, 0]
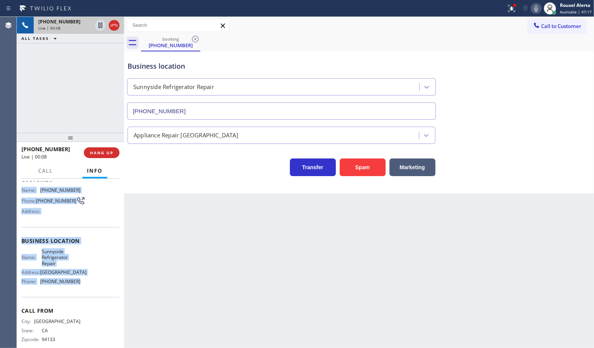
drag, startPoint x: 22, startPoint y: 236, endPoint x: 80, endPoint y: 290, distance: 79.5
click at [80, 290] on div "Context Queue: [Test] All Priority: 2 Customer Name: (415) 922-0179 Phone: (415…" at bounding box center [70, 244] width 98 height 222
copy div "Name: (415) 922-0179 Phone: (415) 922-0179 Address: Business location Name: Sun…"
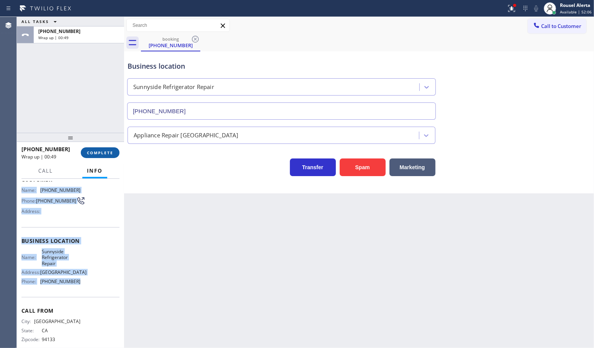
click at [100, 147] on button "COMPLETE" at bounding box center [100, 152] width 39 height 11
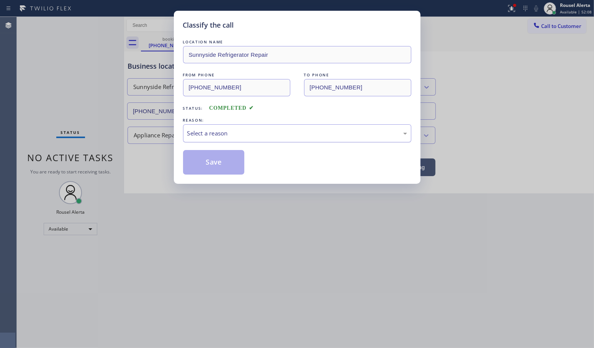
click at [225, 134] on div "Select a reason" at bounding box center [297, 133] width 220 height 9
click at [226, 159] on button "Save" at bounding box center [214, 162] width 62 height 25
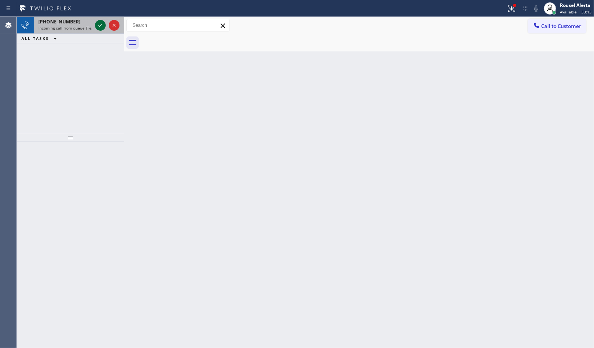
click at [100, 26] on icon at bounding box center [100, 25] width 4 height 3
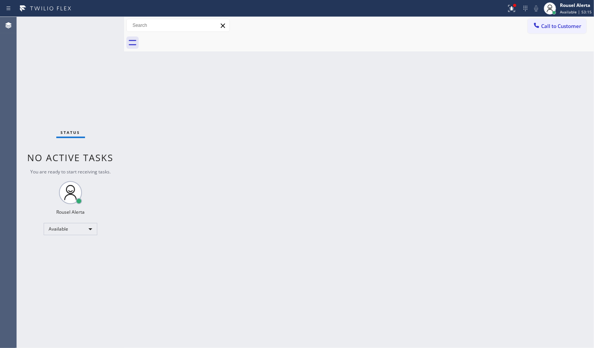
click at [100, 26] on div "Status No active tasks You are ready to start receiving tasks. Rousel Alerta Av…" at bounding box center [70, 182] width 107 height 331
click at [84, 43] on div "Status No active tasks You are ready to start receiving tasks. Rousel Alerta Av…" at bounding box center [70, 182] width 107 height 331
click at [507, 9] on div at bounding box center [512, 8] width 17 height 9
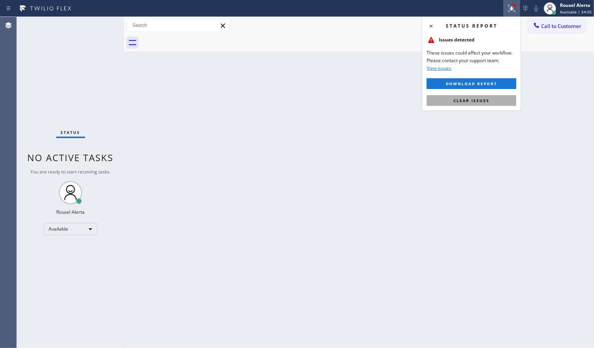
click at [488, 99] on span "Clear issues" at bounding box center [472, 100] width 36 height 5
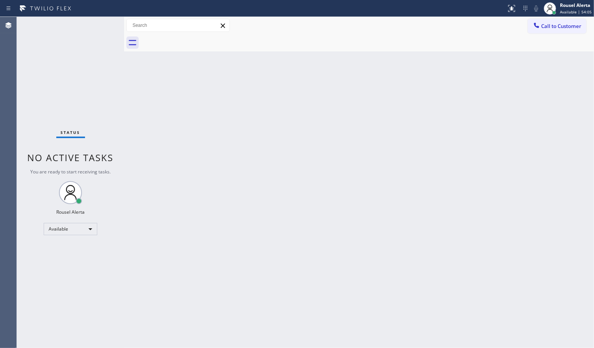
click at [476, 146] on div "Back to Dashboard Change Sender ID Customers Technicians Select a contact Outbo…" at bounding box center [359, 182] width 470 height 331
click at [83, 20] on div "Status No active tasks You are ready to start receiving tasks. Rousel Alerta Av…" at bounding box center [70, 182] width 107 height 331
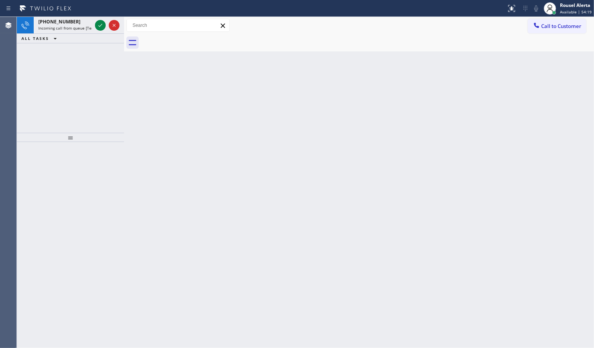
click at [97, 20] on div at bounding box center [108, 25] width 28 height 17
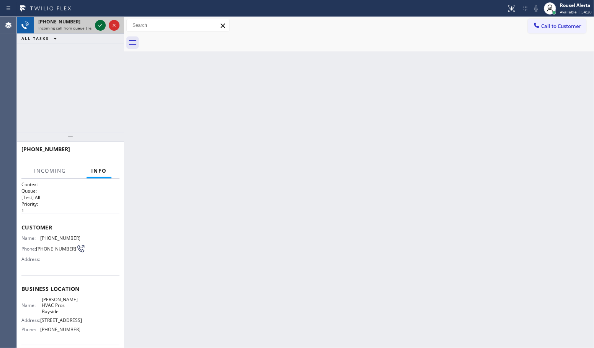
click at [98, 22] on icon at bounding box center [100, 25] width 9 height 9
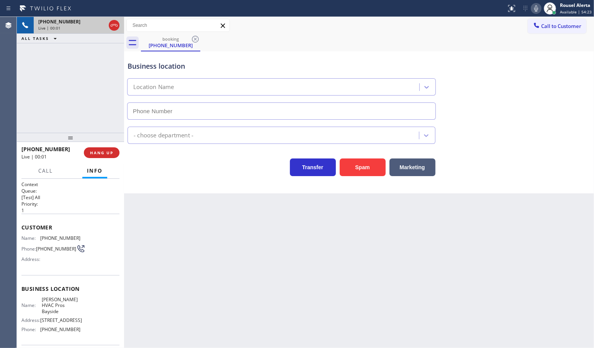
type input "(786) 901-6885"
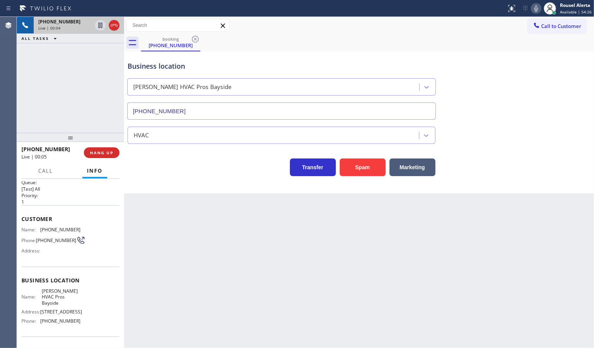
scroll to position [4, 0]
click at [249, 276] on div "Back to Dashboard Change Sender ID Customers Technicians Select a contact Outbo…" at bounding box center [359, 182] width 470 height 331
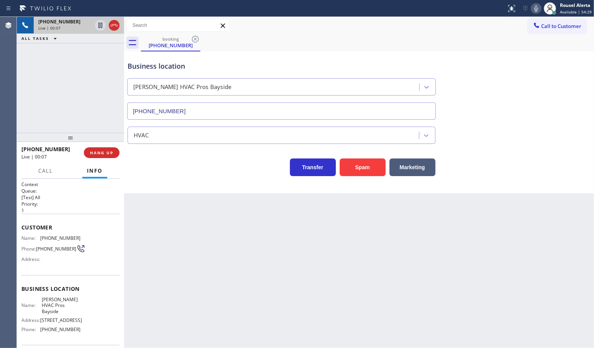
click at [180, 243] on div "Back to Dashboard Change Sender ID Customers Technicians Select a contact Outbo…" at bounding box center [359, 182] width 470 height 331
drag, startPoint x: 303, startPoint y: 326, endPoint x: 297, endPoint y: 317, distance: 10.3
click at [303, 322] on div "Back to Dashboard Change Sender ID Customers Technicians Select a contact Outbo…" at bounding box center [359, 182] width 470 height 331
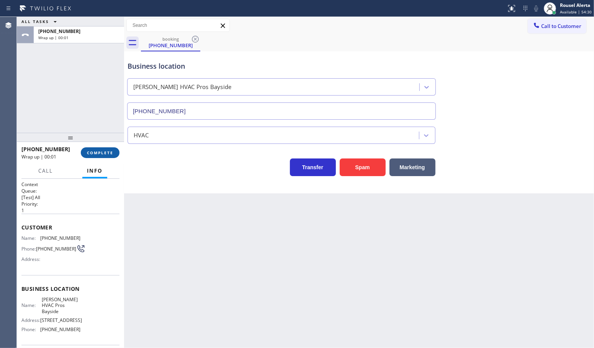
click at [102, 155] on span "COMPLETE" at bounding box center [100, 152] width 26 height 5
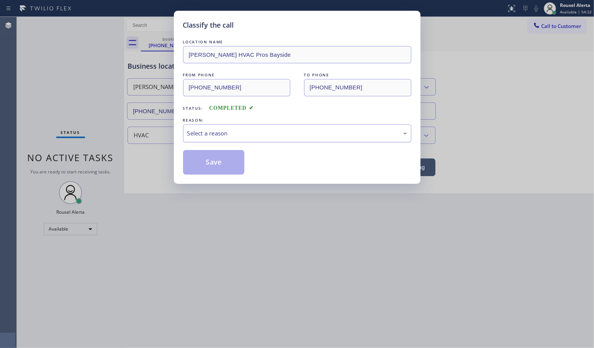
click at [213, 136] on div "Select a reason" at bounding box center [297, 133] width 220 height 9
click at [217, 177] on div "Classify the call LOCATION NAME Lindsey HVAC Pros Bayside FROM PHONE (305) 515-…" at bounding box center [297, 97] width 247 height 173
click at [217, 164] on button "Save" at bounding box center [214, 162] width 62 height 25
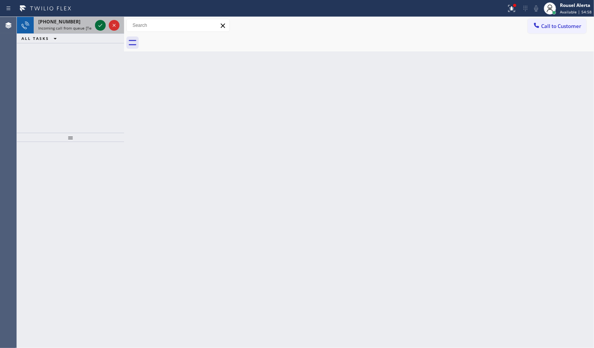
click at [98, 27] on icon at bounding box center [100, 25] width 9 height 9
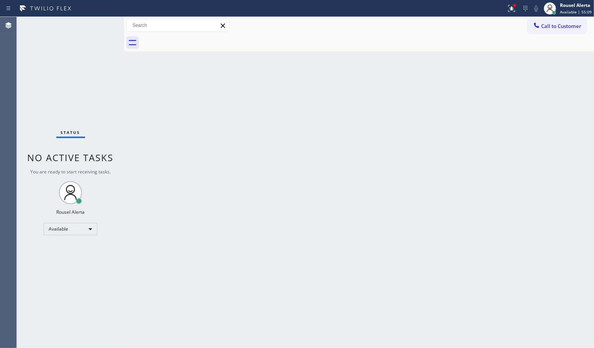
click at [101, 27] on div "Status No active tasks You are ready to start receiving tasks. Rousel Alerta Av…" at bounding box center [70, 182] width 107 height 331
drag, startPoint x: 222, startPoint y: 201, endPoint x: 227, endPoint y: 201, distance: 5.0
click at [223, 201] on div "Back to Dashboard Change Sender ID Customers Technicians Select a contact Outbo…" at bounding box center [359, 182] width 470 height 331
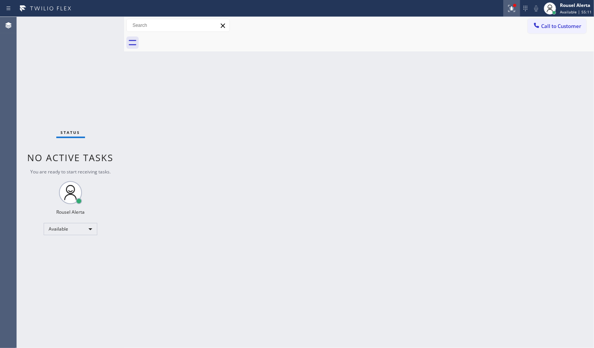
click at [511, 6] on icon at bounding box center [511, 8] width 9 height 9
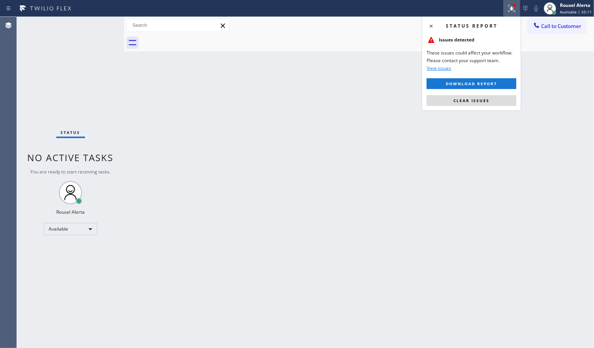
drag, startPoint x: 476, startPoint y: 98, endPoint x: 475, endPoint y: 112, distance: 13.8
click at [476, 98] on span "Clear issues" at bounding box center [472, 100] width 36 height 5
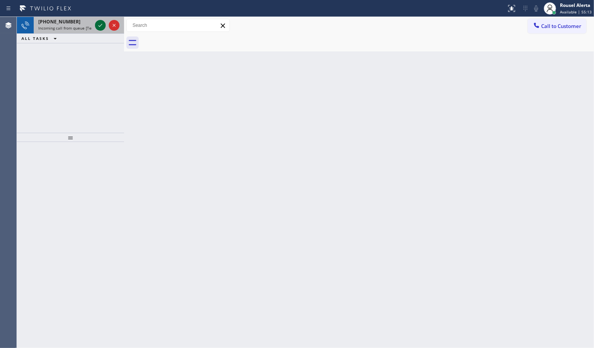
click at [96, 27] on icon at bounding box center [100, 25] width 9 height 9
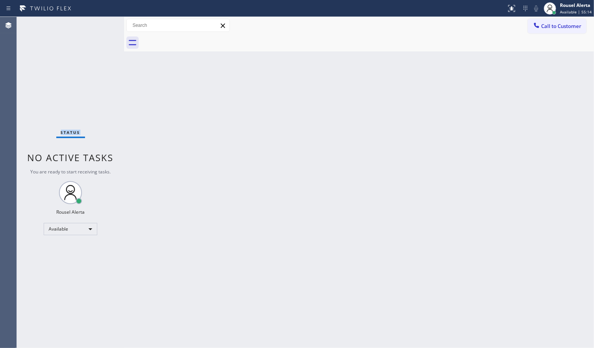
click at [96, 27] on div "Status No active tasks You are ready to start receiving tasks. Rousel Alerta Av…" at bounding box center [70, 182] width 107 height 331
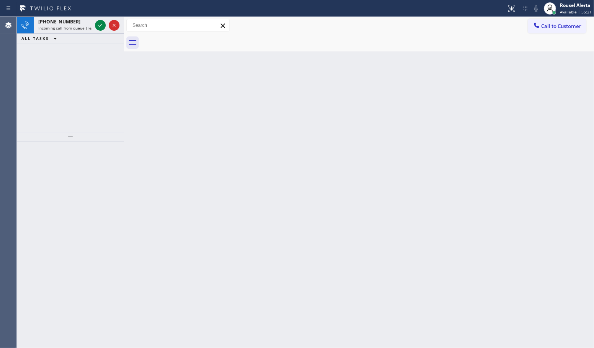
click at [97, 24] on icon at bounding box center [100, 25] width 9 height 9
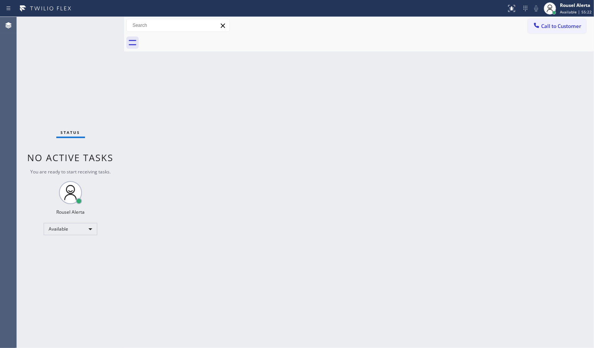
click at [97, 24] on div "Status No active tasks You are ready to start receiving tasks. Rousel Alerta Av…" at bounding box center [70, 182] width 107 height 331
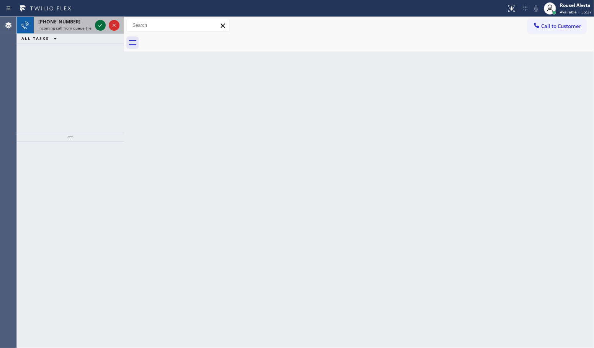
click at [102, 25] on icon at bounding box center [100, 25] width 4 height 3
click at [98, 25] on icon at bounding box center [100, 25] width 9 height 9
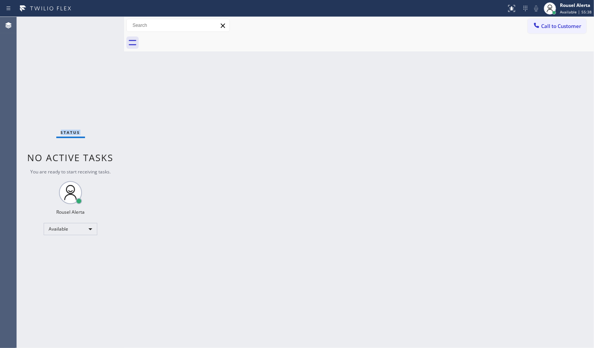
click at [98, 25] on div "Status No active tasks You are ready to start receiving tasks. Rousel Alerta Av…" at bounding box center [70, 182] width 107 height 331
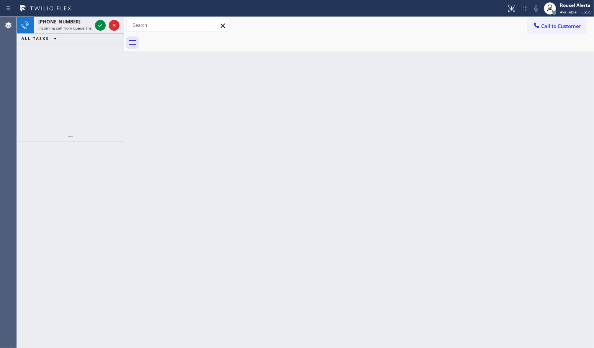
click at [98, 25] on icon at bounding box center [100, 25] width 9 height 9
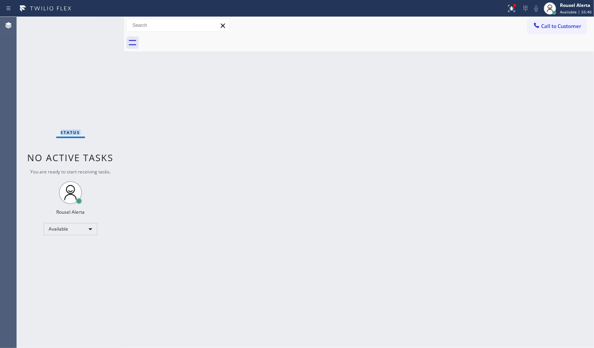
click at [98, 25] on div "Status No active tasks You are ready to start receiving tasks. Rousel Alerta Av…" at bounding box center [70, 182] width 107 height 331
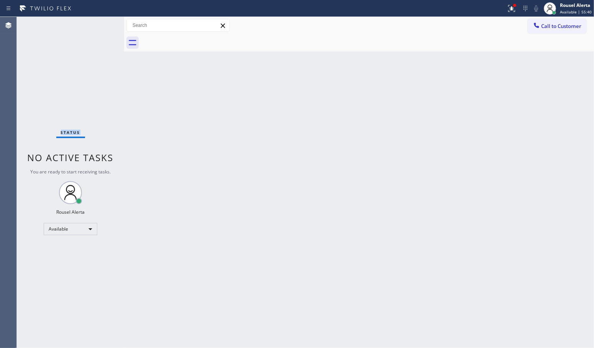
click at [98, 25] on div "Status No active tasks You are ready to start receiving tasks. Rousel Alerta Av…" at bounding box center [70, 182] width 107 height 331
click at [512, 9] on icon at bounding box center [511, 7] width 5 height 5
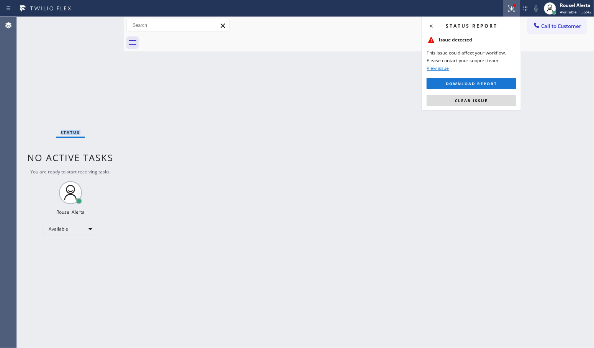
drag, startPoint x: 494, startPoint y: 101, endPoint x: 490, endPoint y: 103, distance: 4.7
click at [494, 102] on button "Clear issue" at bounding box center [472, 100] width 90 height 11
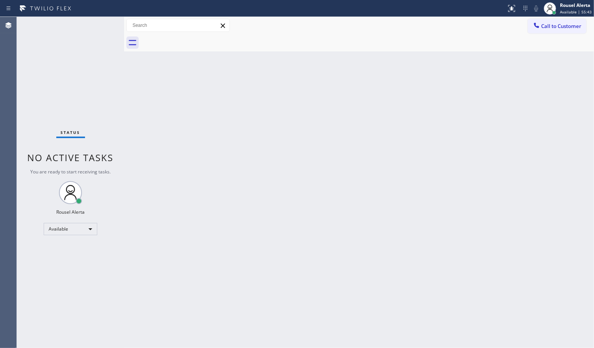
click at [363, 145] on div "Back to Dashboard Change Sender ID Customers Technicians Select a contact Outbo…" at bounding box center [359, 182] width 470 height 331
click at [103, 20] on div "Status No active tasks You are ready to start receiving tasks. Rousel Alerta Av…" at bounding box center [70, 182] width 107 height 331
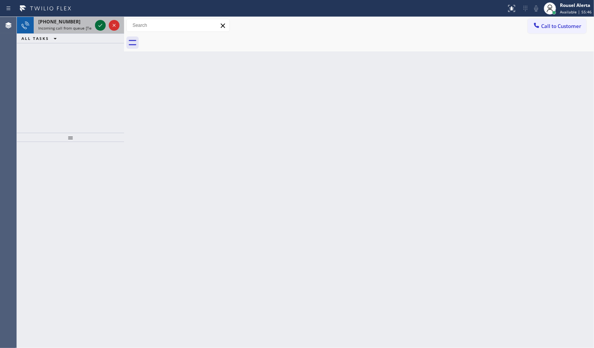
click at [100, 20] on button at bounding box center [100, 25] width 11 height 11
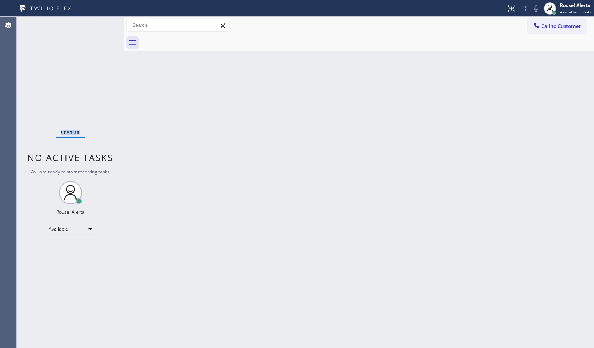
click at [98, 27] on div "Status No active tasks You are ready to start receiving tasks. Rousel Alerta Av…" at bounding box center [70, 182] width 107 height 331
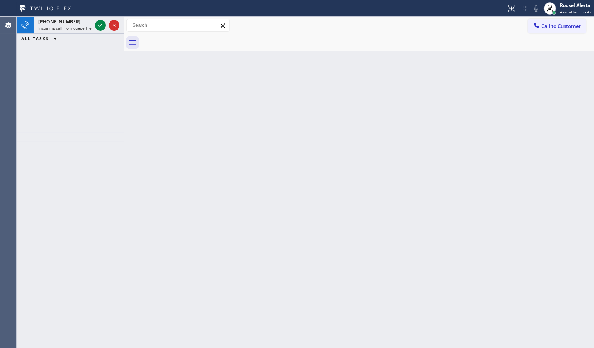
click at [98, 27] on icon at bounding box center [100, 25] width 9 height 9
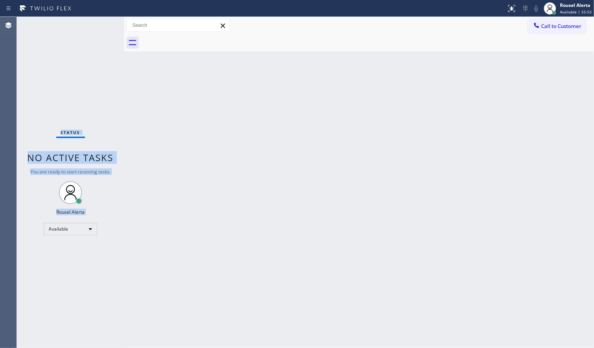
click at [98, 27] on div "Status No active tasks You are ready to start receiving tasks. Rousel Alerta Av…" at bounding box center [70, 182] width 107 height 331
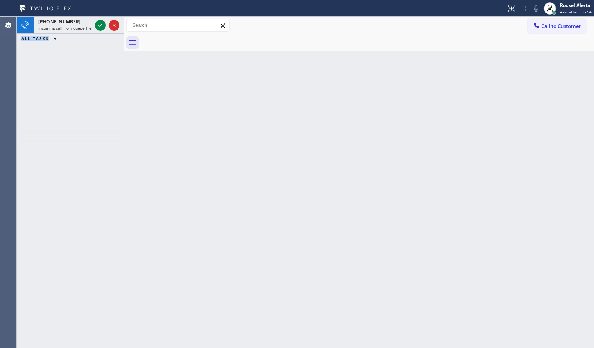
click at [98, 27] on icon at bounding box center [100, 25] width 9 height 9
click at [100, 28] on icon at bounding box center [100, 25] width 9 height 9
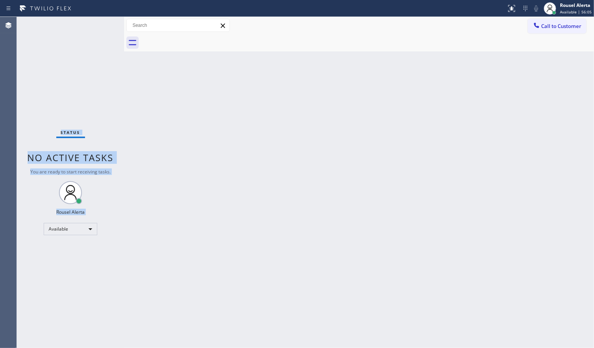
click at [97, 24] on div "Status No active tasks You are ready to start receiving tasks. Rousel Alerta Av…" at bounding box center [70, 182] width 107 height 331
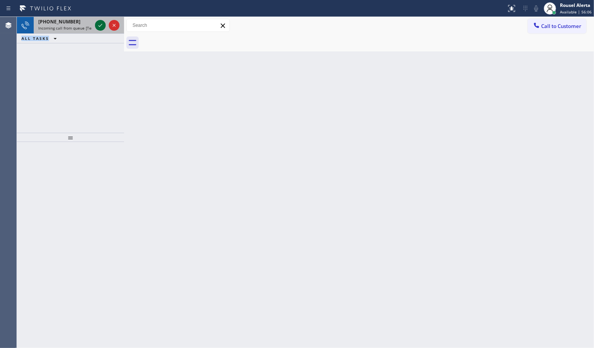
click at [100, 27] on icon at bounding box center [100, 25] width 9 height 9
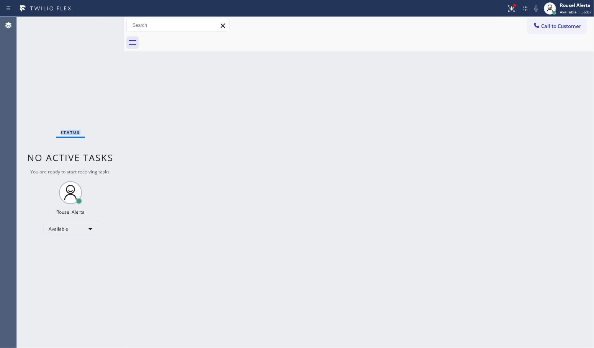
click at [100, 27] on div "Status No active tasks You are ready to start receiving tasks. Rousel Alerta Av…" at bounding box center [70, 182] width 107 height 331
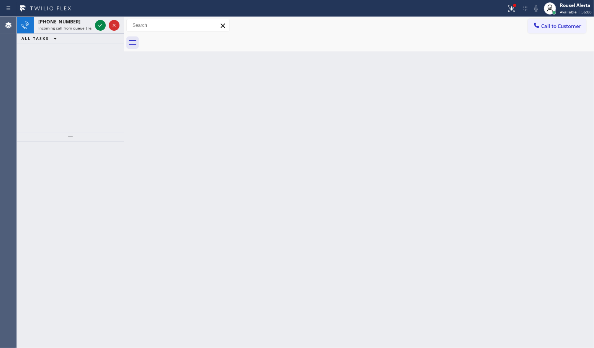
click at [100, 27] on icon at bounding box center [100, 25] width 9 height 9
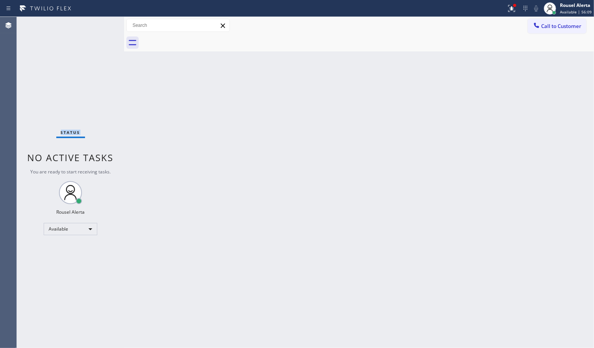
click at [100, 27] on div "Status No active tasks You are ready to start receiving tasks. Rousel Alerta Av…" at bounding box center [70, 182] width 107 height 331
click at [97, 33] on div "Status No active tasks You are ready to start receiving tasks. Rousel Alerta Av…" at bounding box center [70, 182] width 107 height 331
click at [214, 167] on div "Back to Dashboard Change Sender ID Customers Technicians Select a contact Outbo…" at bounding box center [359, 182] width 470 height 331
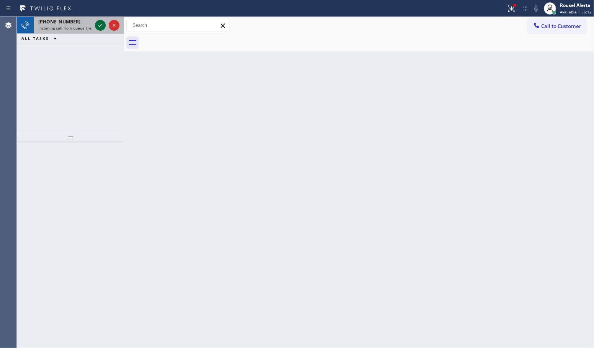
click at [97, 27] on icon at bounding box center [100, 25] width 9 height 9
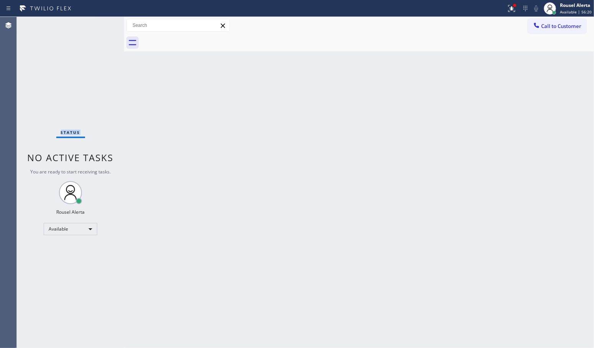
click at [97, 26] on div "Status No active tasks You are ready to start receiving tasks. Rousel Alerta Av…" at bounding box center [70, 182] width 107 height 331
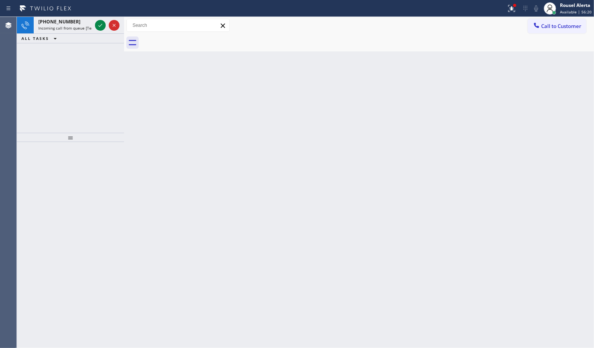
click at [98, 26] on icon at bounding box center [100, 25] width 9 height 9
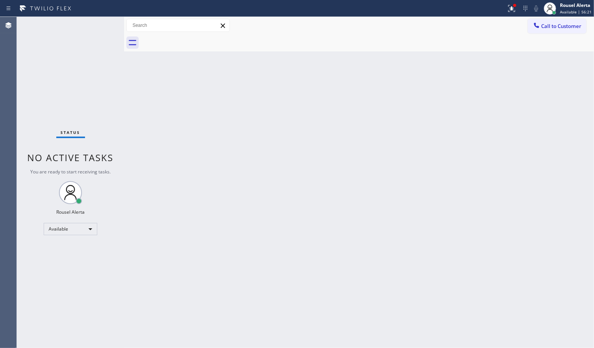
click at [104, 18] on div "Status No active tasks You are ready to start receiving tasks. Rousel Alerta Av…" at bounding box center [70, 182] width 107 height 331
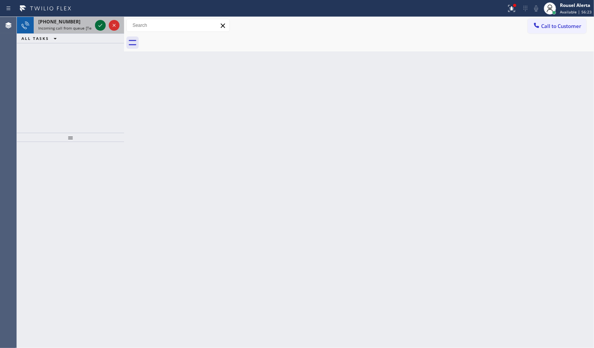
click at [102, 21] on icon at bounding box center [100, 25] width 9 height 9
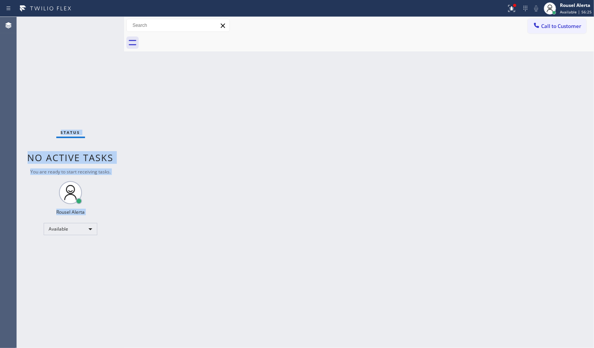
click at [100, 24] on div "Status No active tasks You are ready to start receiving tasks. Rousel Alerta Av…" at bounding box center [70, 182] width 107 height 331
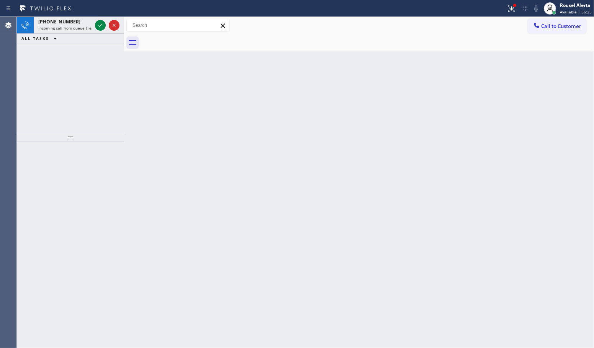
click at [100, 24] on icon at bounding box center [100, 25] width 9 height 9
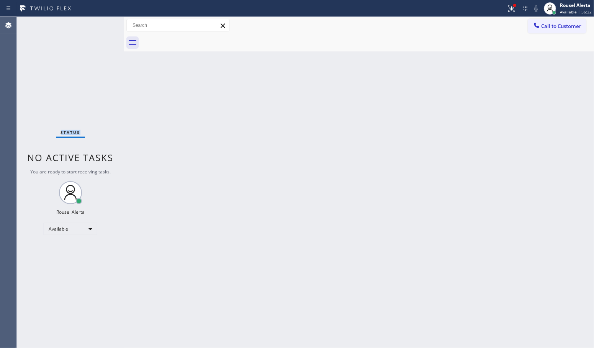
click at [99, 25] on div "Status No active tasks You are ready to start receiving tasks. Rousel Alerta Av…" at bounding box center [70, 182] width 107 height 331
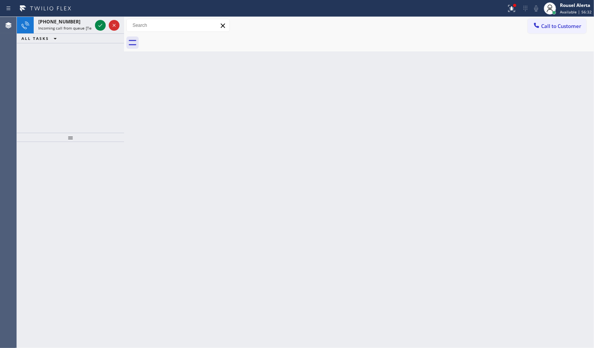
click at [99, 25] on icon at bounding box center [100, 25] width 9 height 9
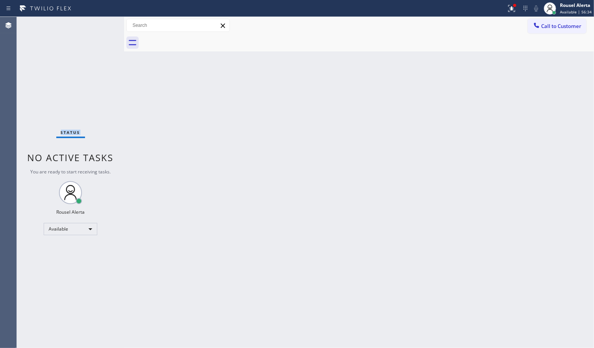
click at [99, 25] on div "Status No active tasks You are ready to start receiving tasks. Rousel Alerta Av…" at bounding box center [70, 182] width 107 height 331
click at [99, 25] on icon at bounding box center [100, 25] width 9 height 9
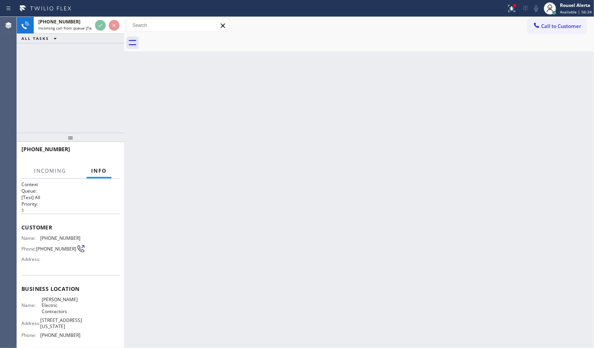
click at [229, 94] on div "Back to Dashboard Change Sender ID Customers Technicians Select a contact Outbo…" at bounding box center [359, 182] width 470 height 331
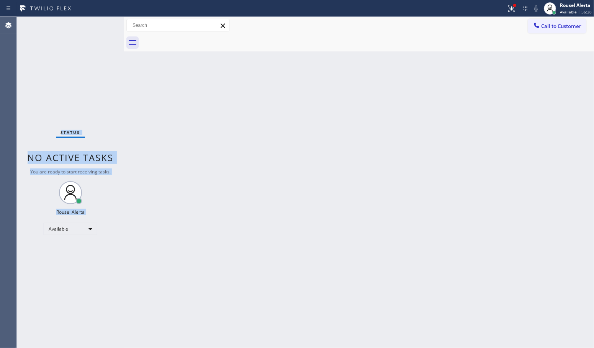
click at [102, 26] on div "Status No active tasks You are ready to start receiving tasks. Rousel Alerta Av…" at bounding box center [70, 182] width 107 height 331
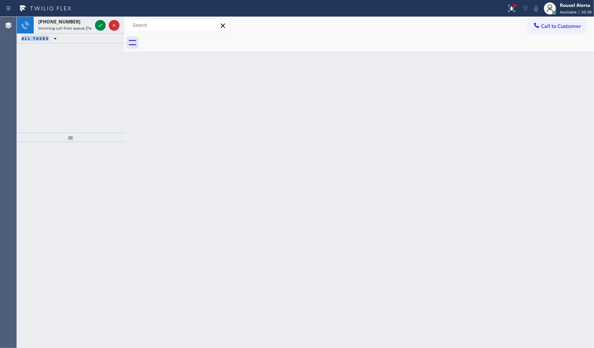
click at [102, 26] on icon at bounding box center [100, 25] width 9 height 9
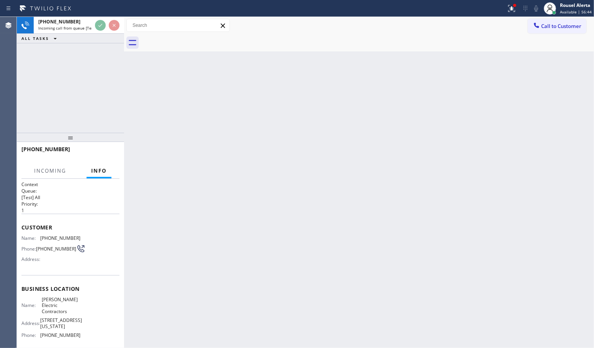
drag, startPoint x: 161, startPoint y: 104, endPoint x: 162, endPoint y: 98, distance: 5.4
click at [162, 98] on div "Back to Dashboard Change Sender ID Customers Technicians Select a contact Outbo…" at bounding box center [359, 182] width 470 height 331
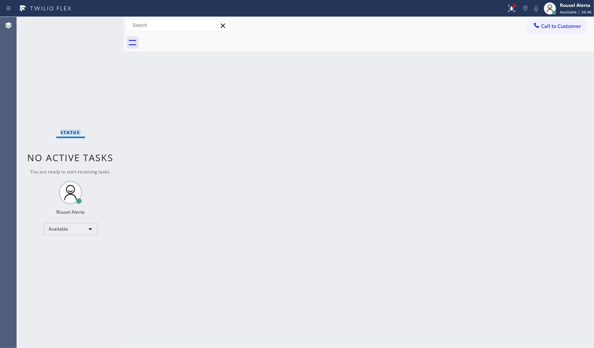
click at [96, 26] on div "Status No active tasks You are ready to start receiving tasks. Rousel Alerta Av…" at bounding box center [70, 182] width 107 height 331
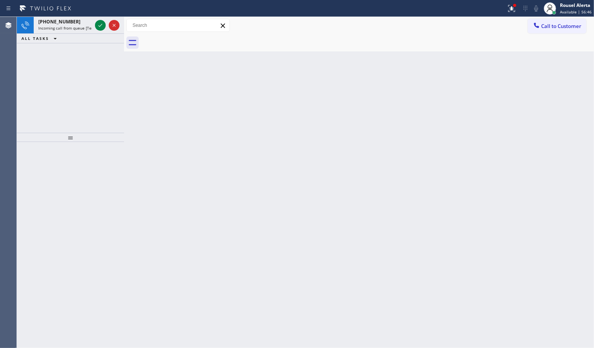
click at [96, 26] on icon at bounding box center [100, 25] width 9 height 9
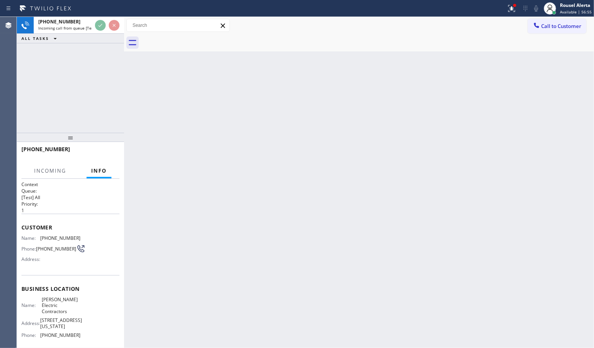
click at [115, 41] on div "+18602352684 Incoming call from queue [Test] All ALL TASKS ALL TASKS ACTIVE TAS…" at bounding box center [70, 30] width 107 height 26
click at [425, 169] on div "Back to Dashboard Change Sender ID Customers Technicians Select a contact Outbo…" at bounding box center [359, 182] width 470 height 331
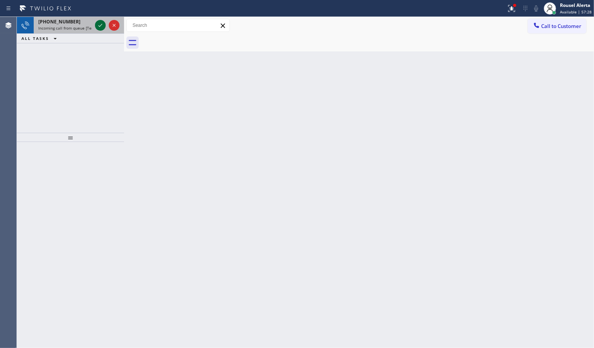
click at [95, 27] on div at bounding box center [100, 25] width 11 height 9
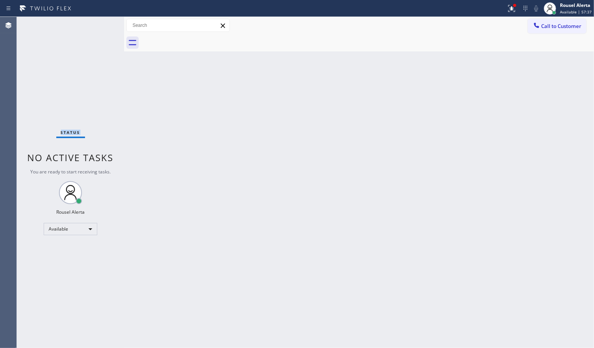
click at [100, 28] on div "Status No active tasks You are ready to start receiving tasks. Rousel Alerta Av…" at bounding box center [70, 182] width 107 height 331
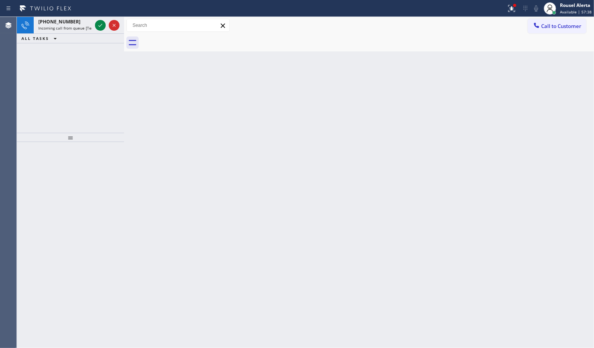
click at [100, 28] on icon at bounding box center [100, 25] width 9 height 9
click at [96, 24] on icon at bounding box center [100, 25] width 9 height 9
drag, startPoint x: 110, startPoint y: 41, endPoint x: 96, endPoint y: 26, distance: 20.4
click at [96, 26] on icon at bounding box center [100, 25] width 9 height 9
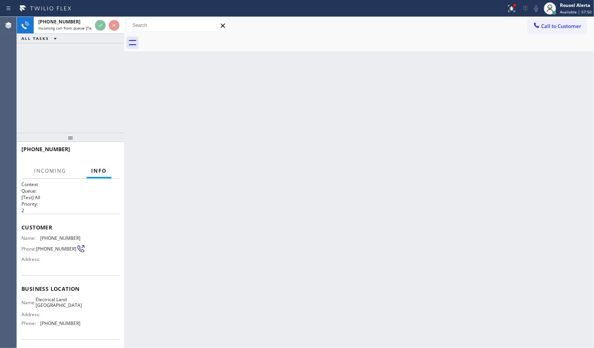
click at [143, 85] on div "Back to Dashboard Change Sender ID Customers Technicians Select a contact Outbo…" at bounding box center [359, 182] width 470 height 331
click at [511, 10] on icon at bounding box center [511, 8] width 9 height 9
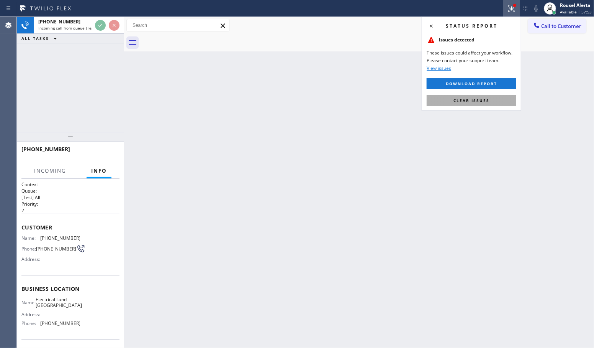
click at [484, 98] on span "Clear issues" at bounding box center [472, 100] width 36 height 5
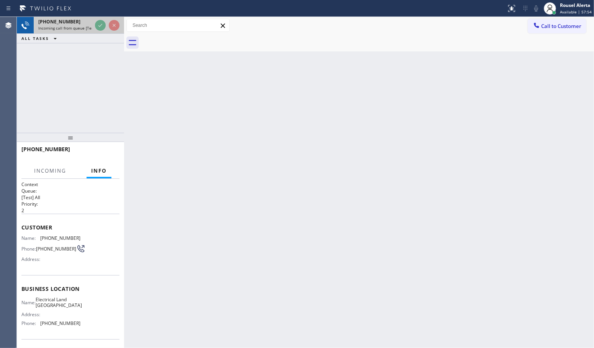
click at [94, 26] on div at bounding box center [108, 25] width 28 height 17
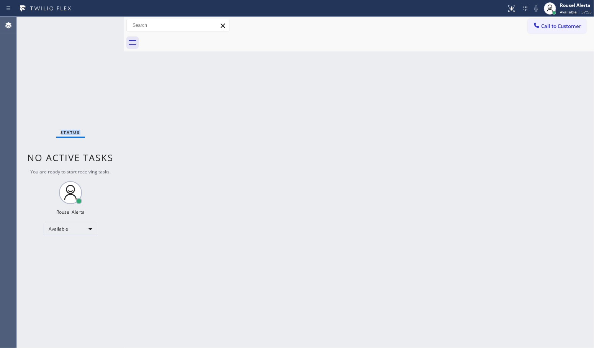
click at [98, 25] on div "Status No active tasks You are ready to start receiving tasks. Rousel Alerta Av…" at bounding box center [70, 182] width 107 height 331
click at [99, 25] on div "Status No active tasks You are ready to start receiving tasks. Rousel Alerta Av…" at bounding box center [70, 182] width 107 height 331
click at [296, 250] on div "Back to Dashboard Change Sender ID Customers Technicians Select a contact Outbo…" at bounding box center [359, 182] width 470 height 331
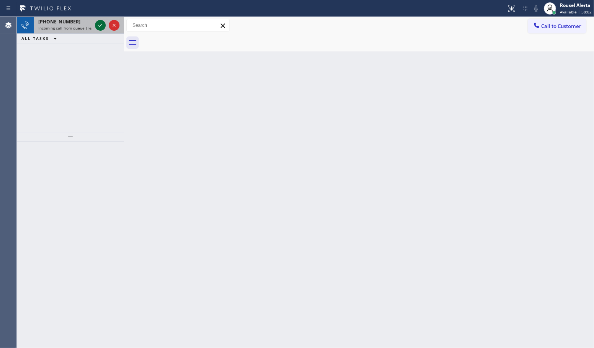
drag, startPoint x: 89, startPoint y: 25, endPoint x: 95, endPoint y: 24, distance: 5.9
click at [89, 25] on span "Incoming call from queue [Test] All" at bounding box center [70, 27] width 64 height 5
click at [93, 25] on div "+19547295886 Incoming call from queue [Test] All" at bounding box center [64, 25] width 60 height 17
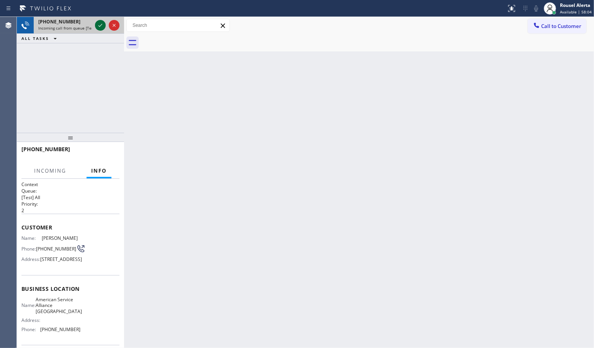
click at [95, 25] on div at bounding box center [100, 25] width 11 height 9
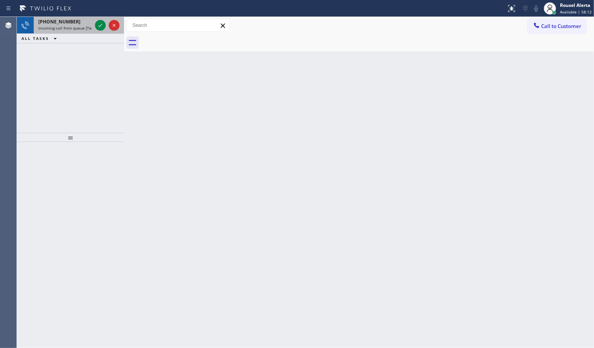
click at [73, 21] on div "+19547295886" at bounding box center [65, 21] width 54 height 7
drag, startPoint x: 74, startPoint y: 33, endPoint x: 84, endPoint y: 30, distance: 10.5
click at [75, 33] on div "+13479357769 Incoming call from queue [Test] All" at bounding box center [64, 25] width 60 height 17
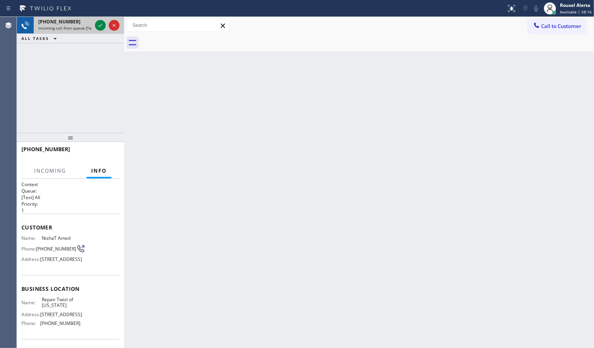
click at [89, 25] on span "Incoming call from queue [Test] All" at bounding box center [70, 27] width 64 height 5
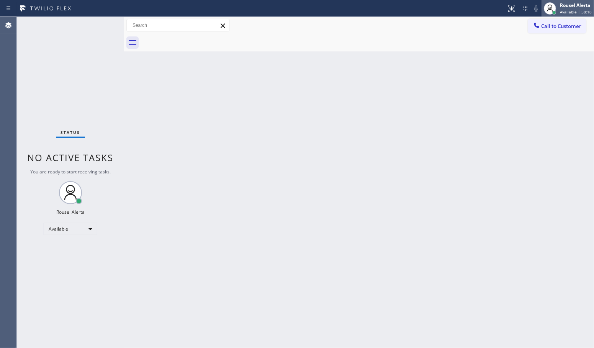
click at [574, 7] on div "Rousel Alerta" at bounding box center [576, 5] width 32 height 7
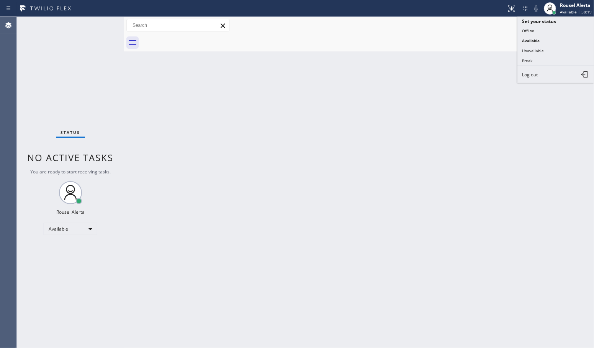
click at [547, 51] on button "Unavailable" at bounding box center [556, 51] width 77 height 10
click at [378, 213] on div "Back to Dashboard Change Sender ID Customers Technicians Select a contact Outbo…" at bounding box center [359, 182] width 470 height 331
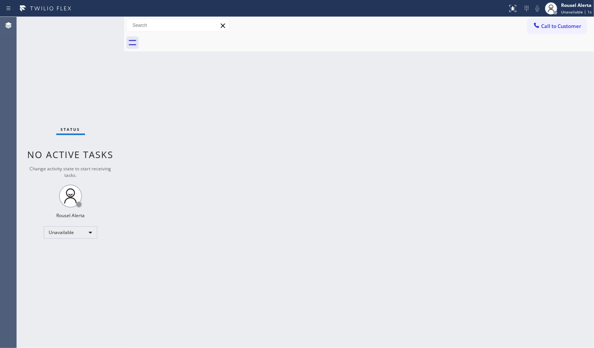
click at [335, 205] on div "Back to Dashboard Change Sender ID Customers Technicians Select a contact Outbo…" at bounding box center [359, 182] width 470 height 331
click at [361, 54] on div "Back to Dashboard Change Sender ID Customers Technicians Select a contact Outbo…" at bounding box center [359, 182] width 470 height 331
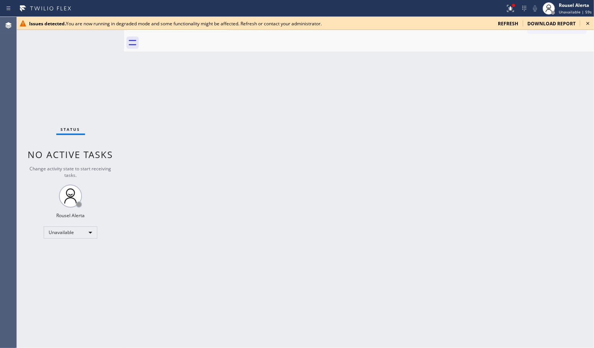
click at [584, 21] on icon at bounding box center [588, 23] width 9 height 9
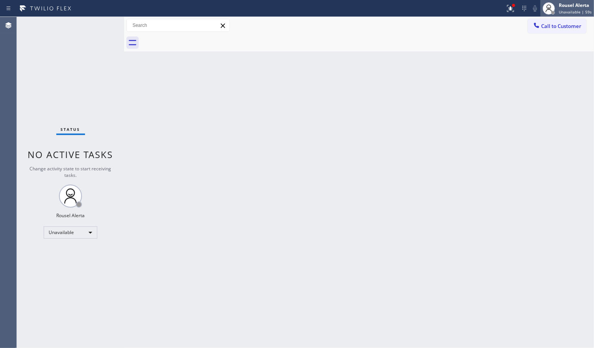
click at [573, 11] on span "Unavailable | 59s" at bounding box center [575, 11] width 33 height 5
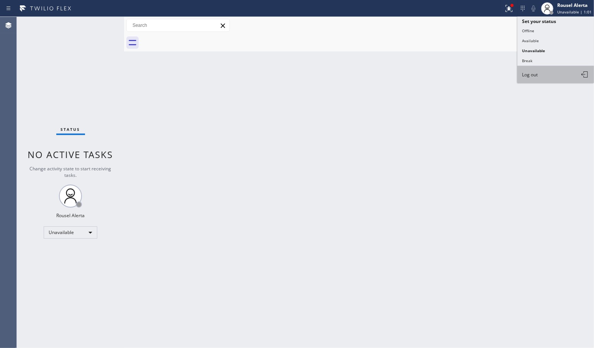
click at [552, 69] on button "Log out" at bounding box center [556, 74] width 77 height 17
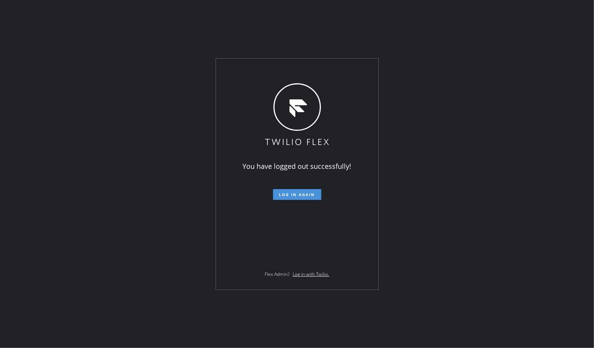
click at [296, 192] on span "Log in again" at bounding box center [297, 194] width 36 height 5
click at [309, 194] on span "Log in again" at bounding box center [297, 194] width 36 height 5
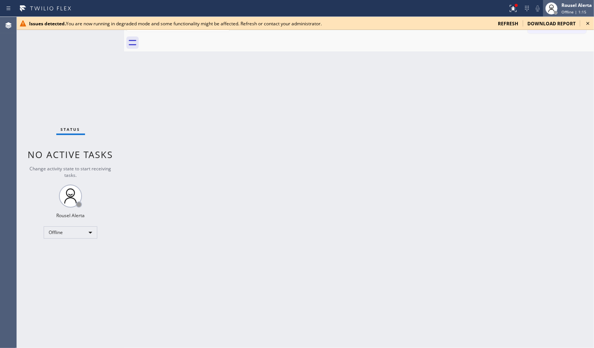
click at [475, 5] on div "Rousel Alerta" at bounding box center [577, 5] width 30 height 7
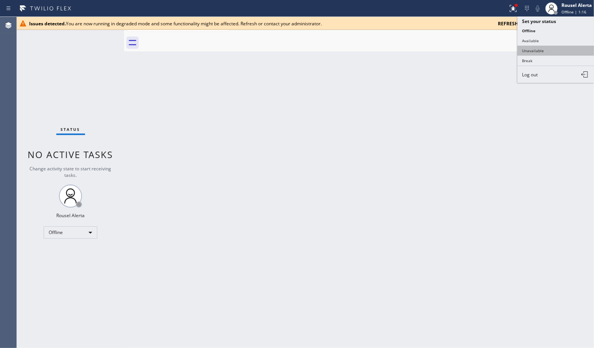
click at [475, 49] on button "Unavailable" at bounding box center [556, 51] width 77 height 10
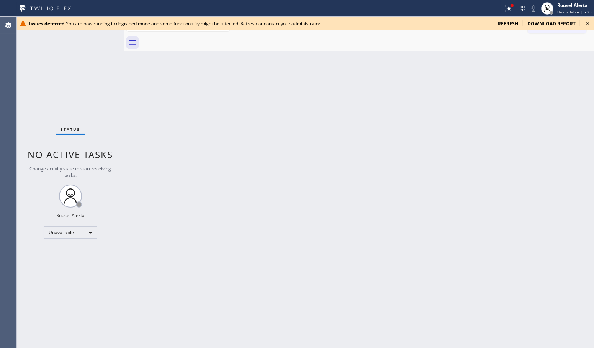
click at [179, 163] on div "Back to Dashboard Change Sender ID Customers Technicians Select a contact Outbo…" at bounding box center [359, 182] width 470 height 331
click at [143, 85] on div "Back to Dashboard Change Sender ID Customers Technicians Select a contact Outbo…" at bounding box center [359, 182] width 470 height 331
click at [475, 21] on icon at bounding box center [588, 23] width 9 height 9
click at [292, 189] on div "Back to Dashboard Change Sender ID Customers Technicians Select a contact Outbo…" at bounding box center [359, 182] width 470 height 331
